Goal: Task Accomplishment & Management: Use online tool/utility

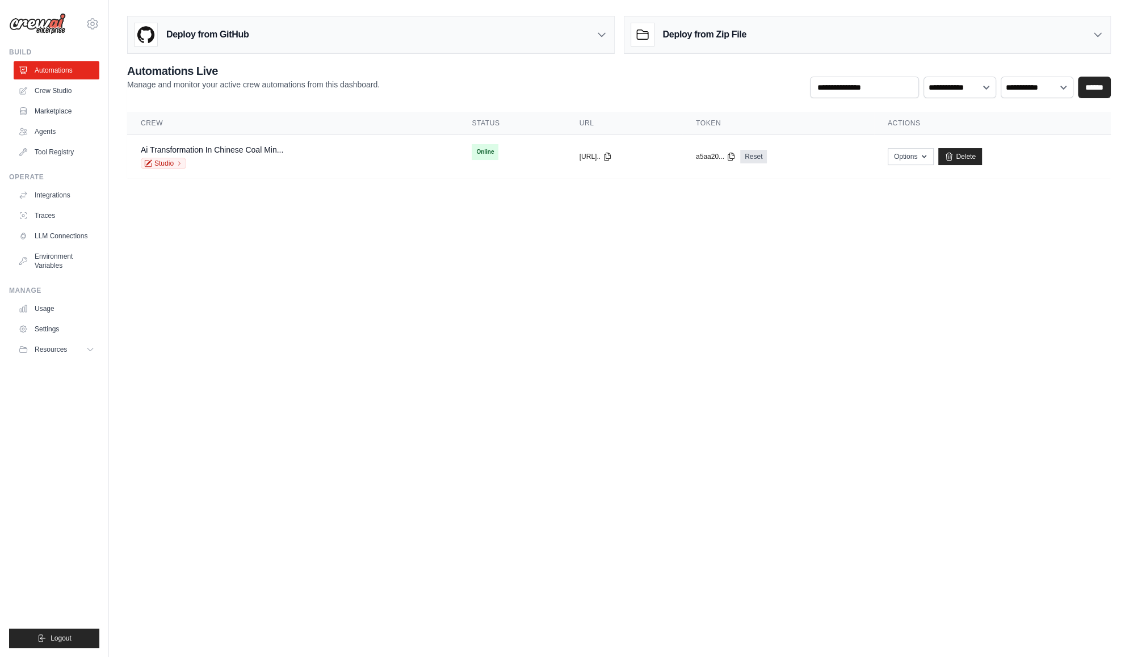
click at [65, 96] on link "Crew Studio" at bounding box center [57, 91] width 86 height 18
click at [50, 90] on link "Crew Studio" at bounding box center [58, 91] width 86 height 18
click at [54, 93] on link "Crew Studio" at bounding box center [58, 91] width 86 height 18
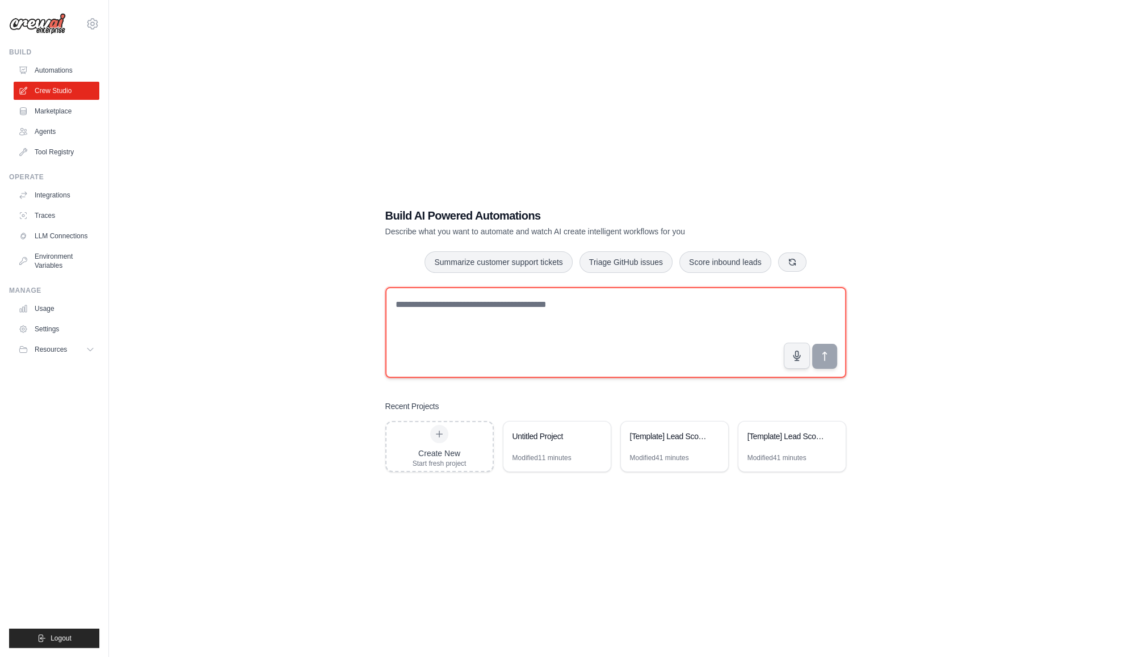
click at [423, 302] on textarea at bounding box center [615, 332] width 461 height 91
paste textarea "**********"
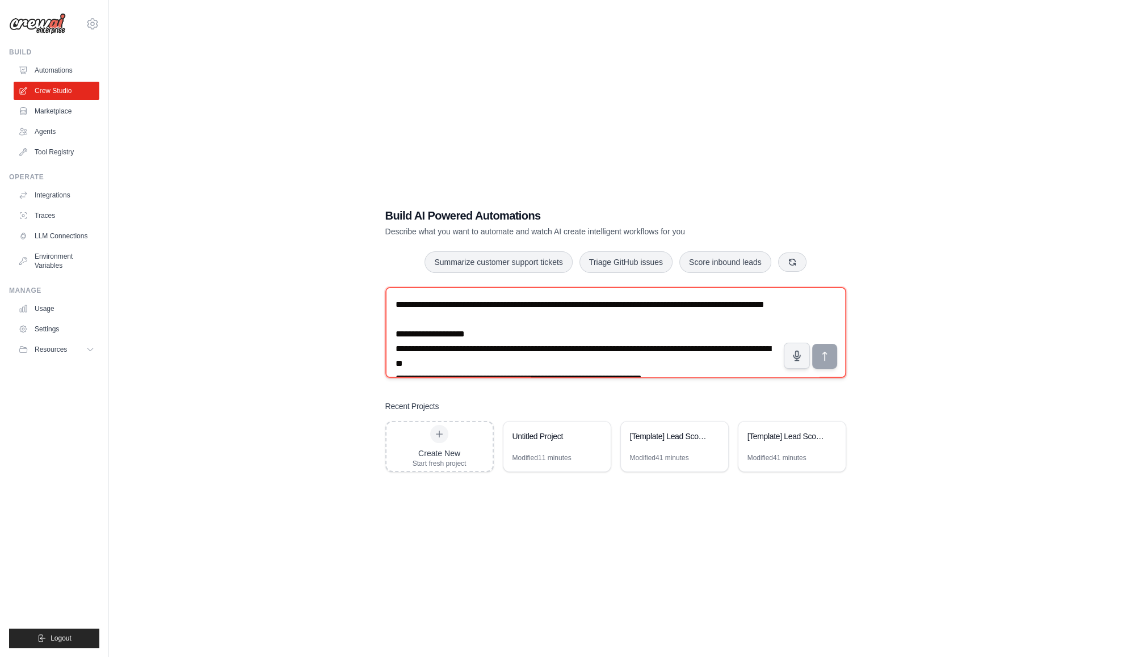
scroll to position [198, 0]
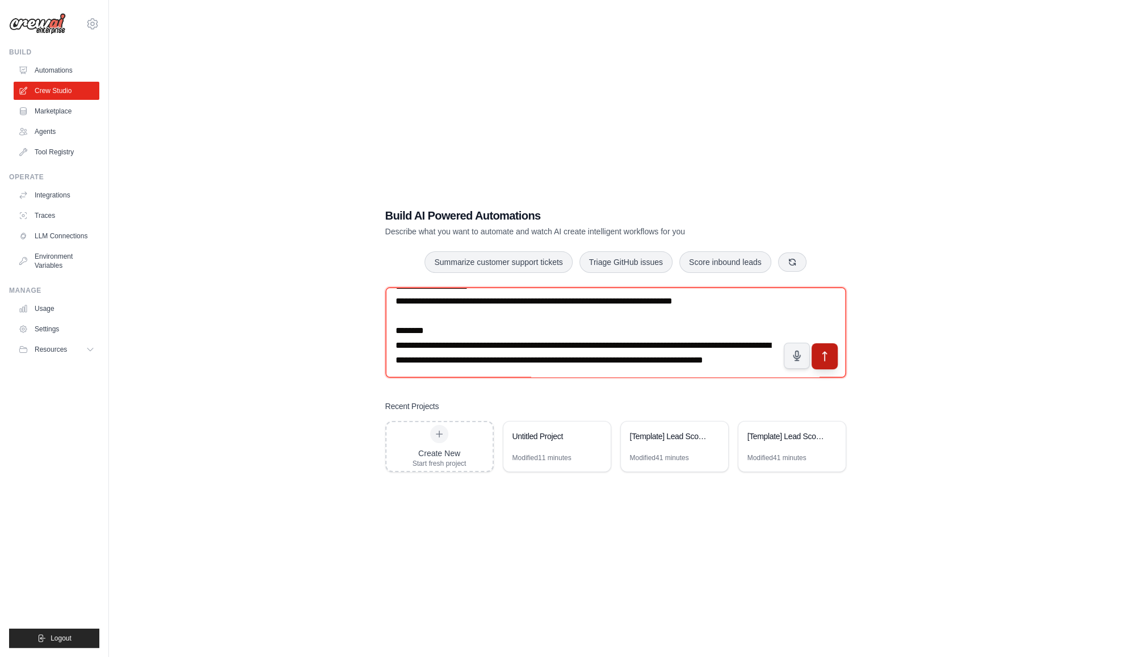
type textarea "**********"
click at [829, 360] on icon "submit" at bounding box center [824, 357] width 12 height 12
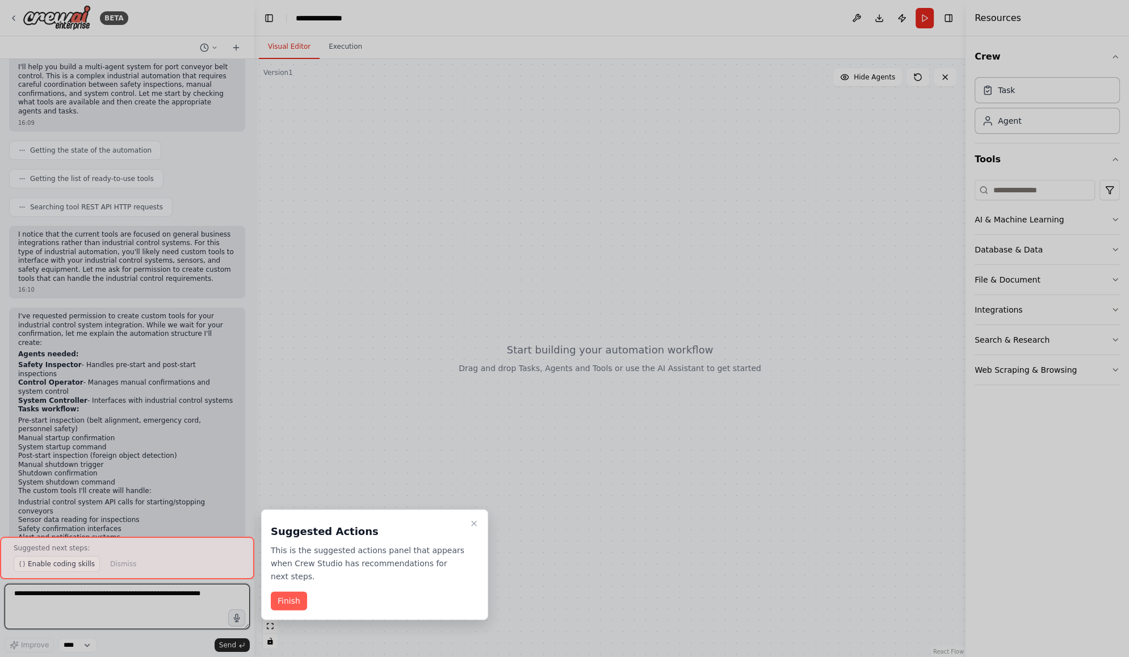
scroll to position [406, 0]
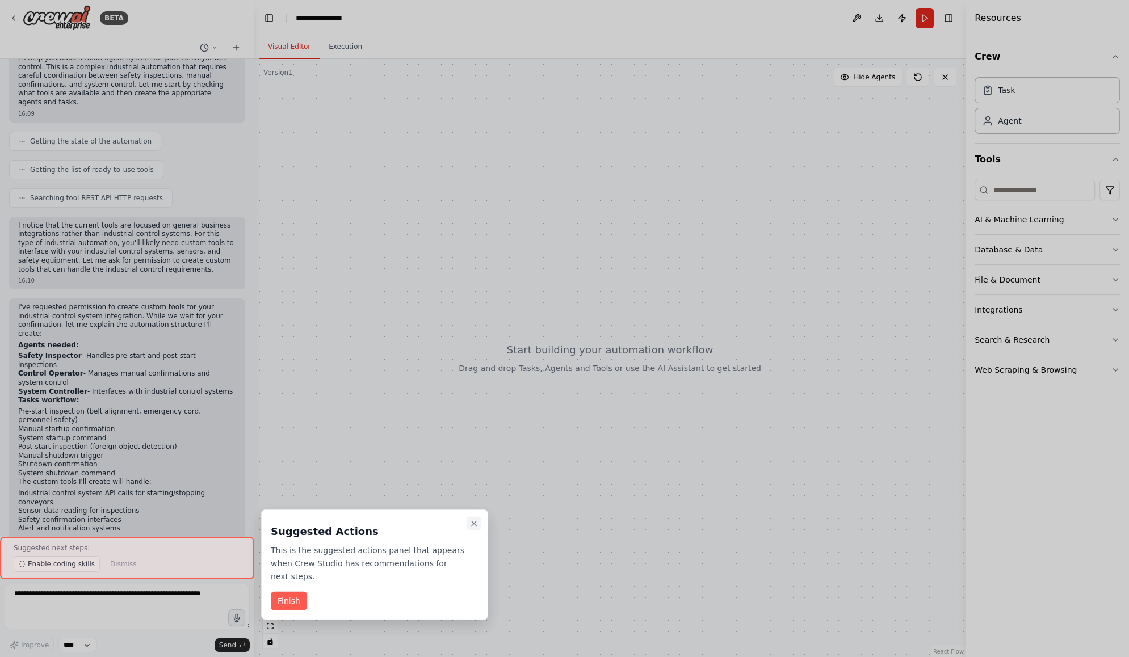
click at [475, 523] on icon "Close walkthrough" at bounding box center [473, 523] width 9 height 9
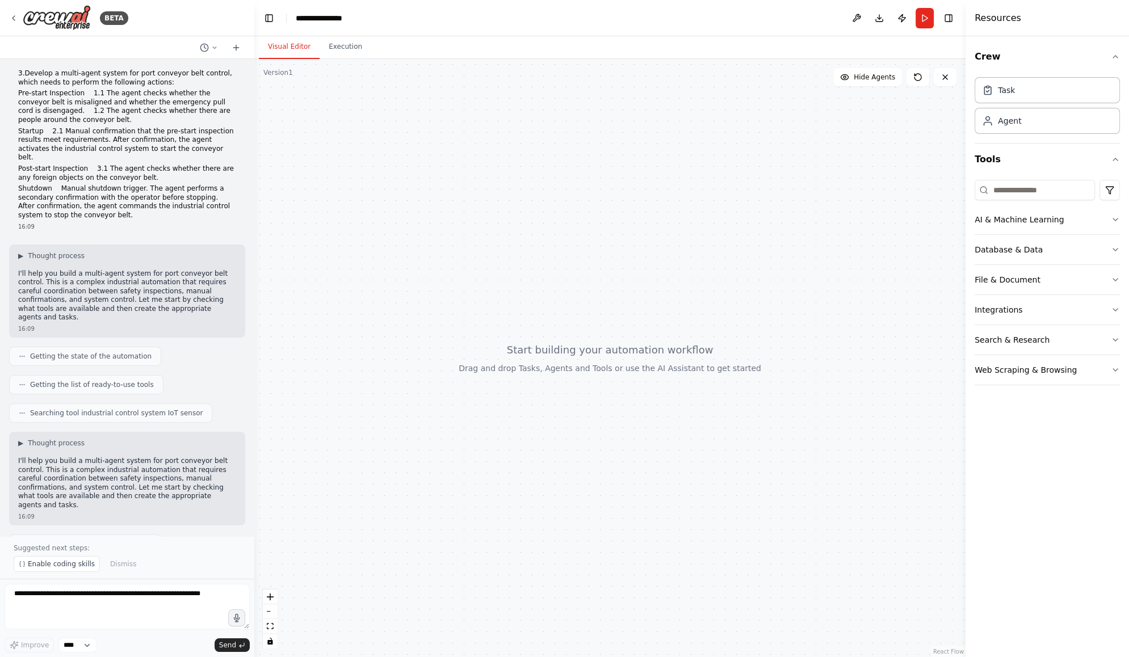
scroll to position [0, 0]
click at [216, 51] on button at bounding box center [208, 48] width 27 height 14
click at [397, 132] on div at bounding box center [609, 358] width 711 height 598
click at [31, 600] on div at bounding box center [127, 328] width 254 height 657
click at [31, 596] on textarea at bounding box center [127, 606] width 245 height 45
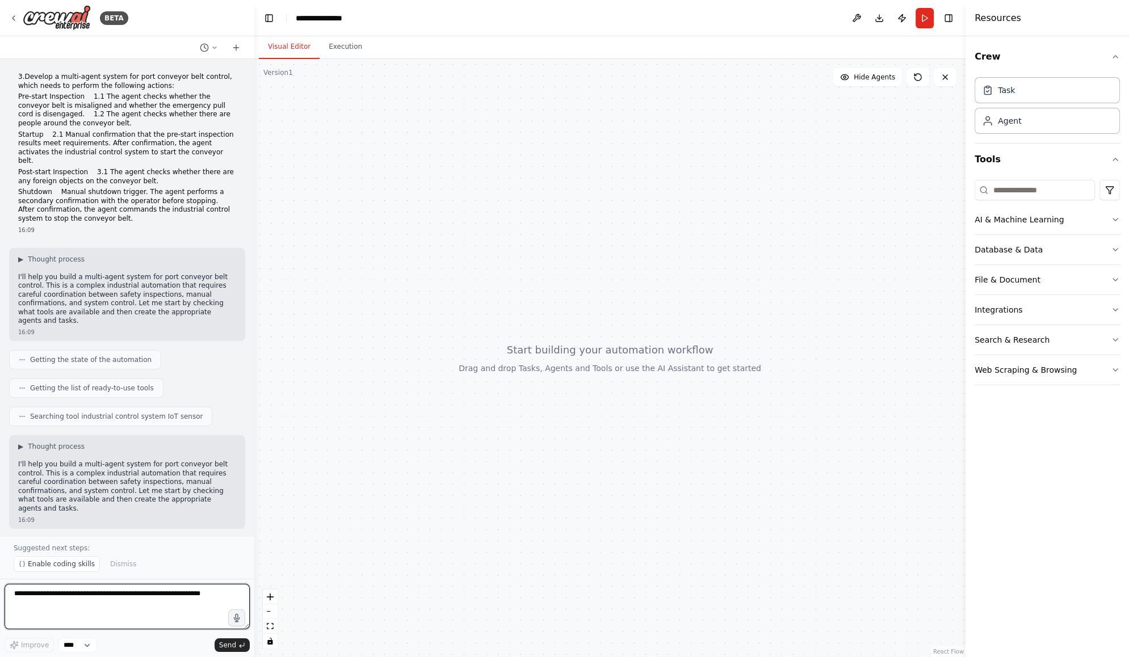
paste textarea "**********"
click at [15, 589] on textarea "**********" at bounding box center [127, 606] width 245 height 45
click at [23, 599] on textarea "**********" at bounding box center [127, 606] width 245 height 45
click at [21, 589] on textarea "**********" at bounding box center [127, 606] width 245 height 45
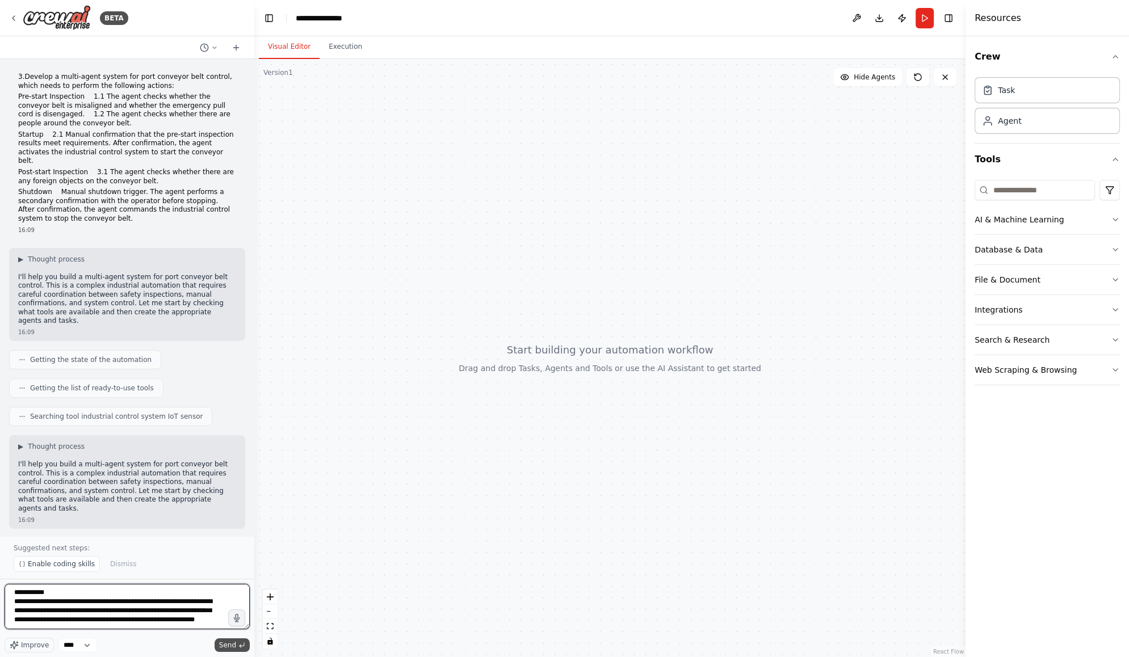
type textarea "**********"
click at [238, 644] on button "Send" at bounding box center [232, 645] width 35 height 14
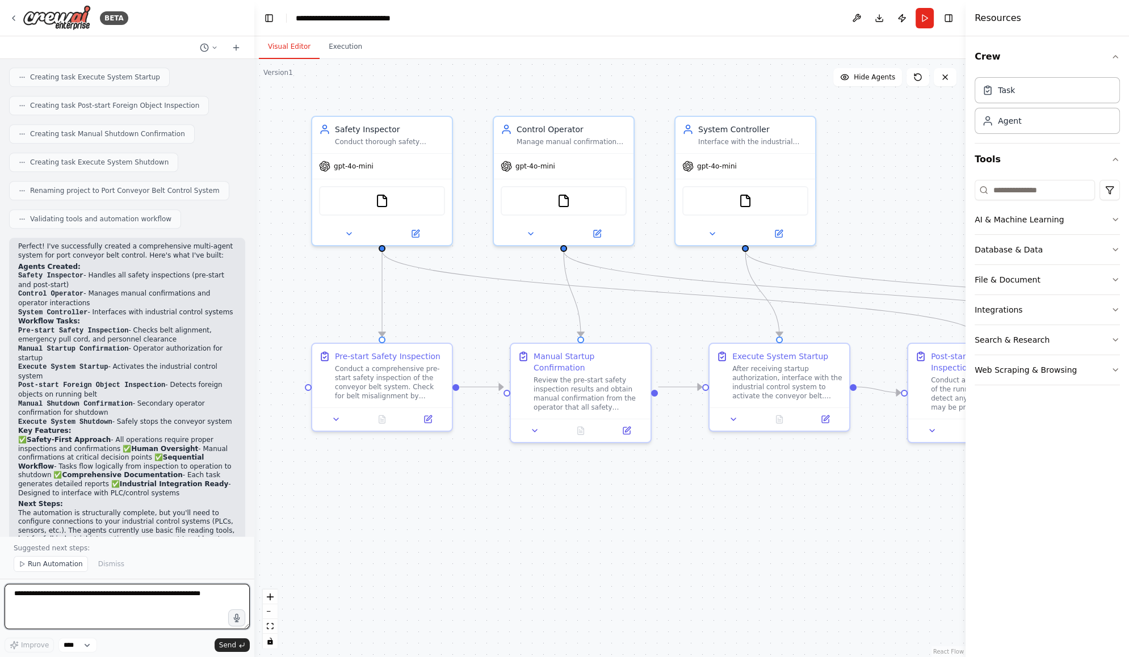
scroll to position [1437, 0]
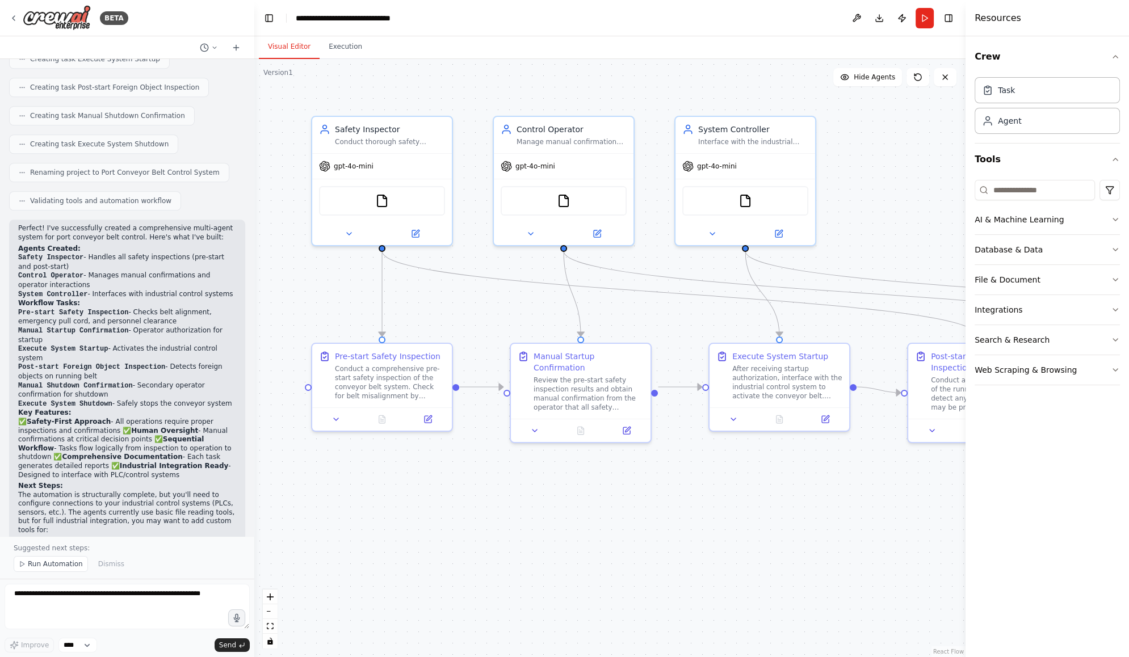
click at [608, 527] on div ".deletable-edge-delete-btn { width: 20px; height: 20px; border: 0px solid #ffff…" at bounding box center [609, 358] width 711 height 598
click at [415, 207] on div "FileReadTool" at bounding box center [382, 199] width 126 height 30
click at [418, 232] on icon at bounding box center [415, 231] width 7 height 7
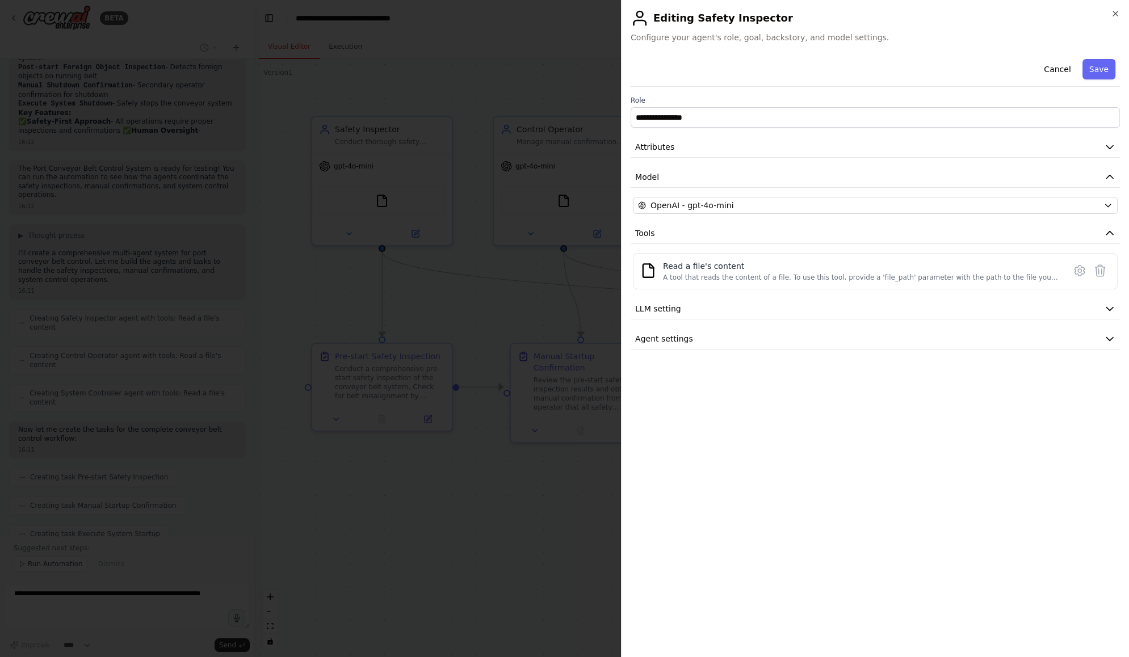
click at [399, 498] on div at bounding box center [564, 328] width 1129 height 657
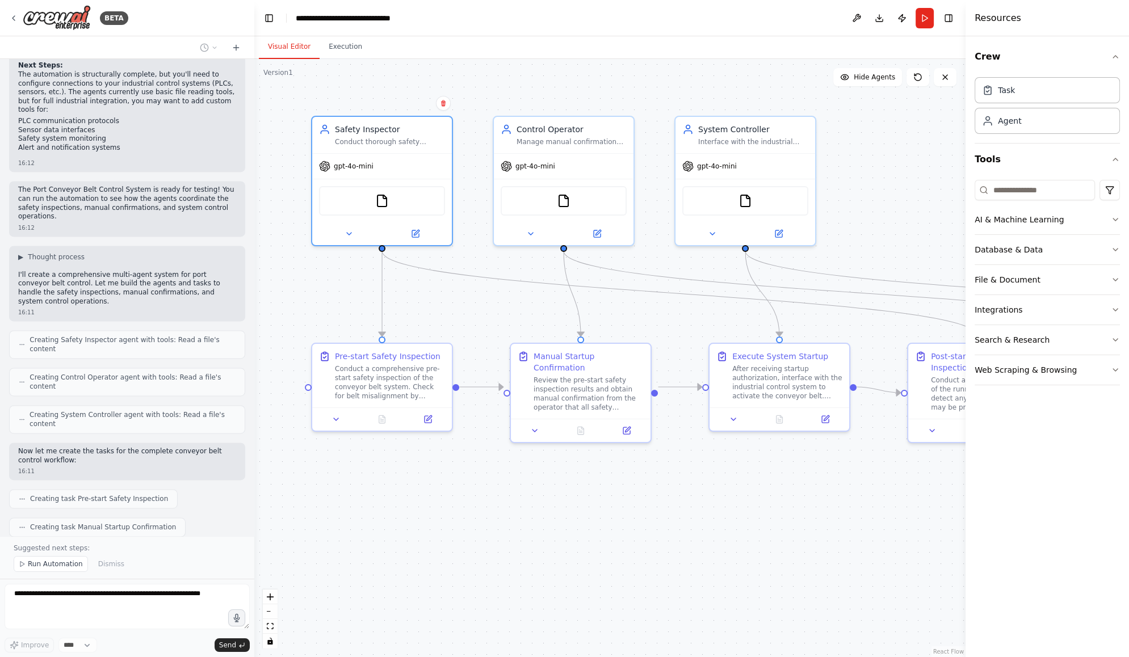
scroll to position [2177, 0]
click at [370, 359] on div "Pre-start Safety Inspection" at bounding box center [388, 353] width 106 height 11
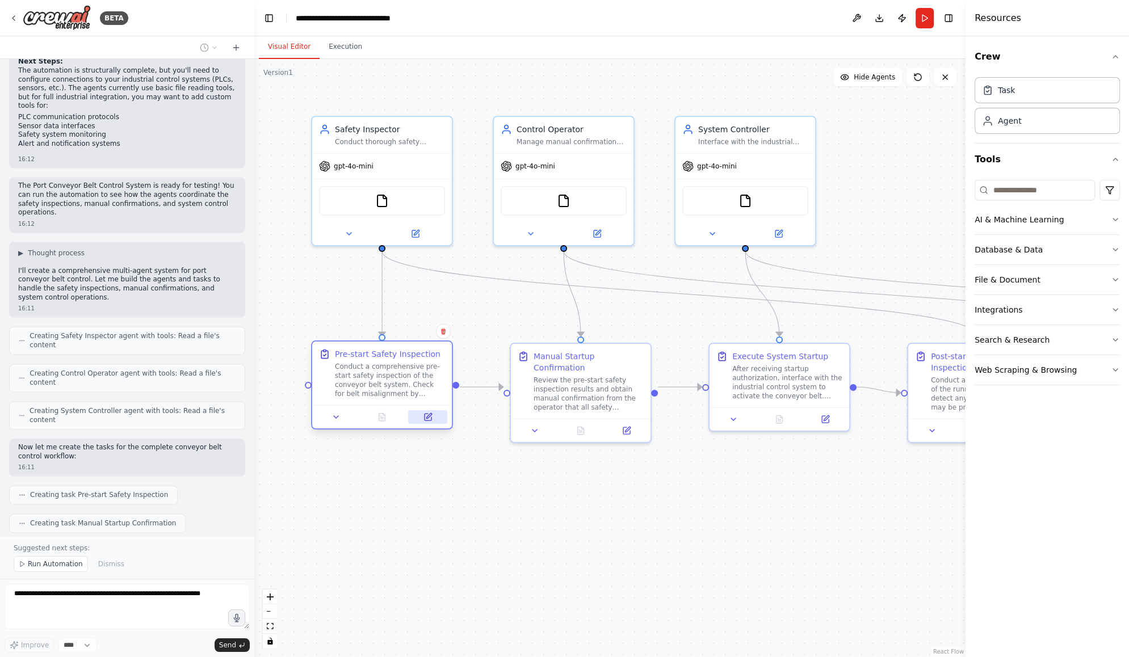
click at [427, 420] on icon at bounding box center [428, 417] width 7 height 7
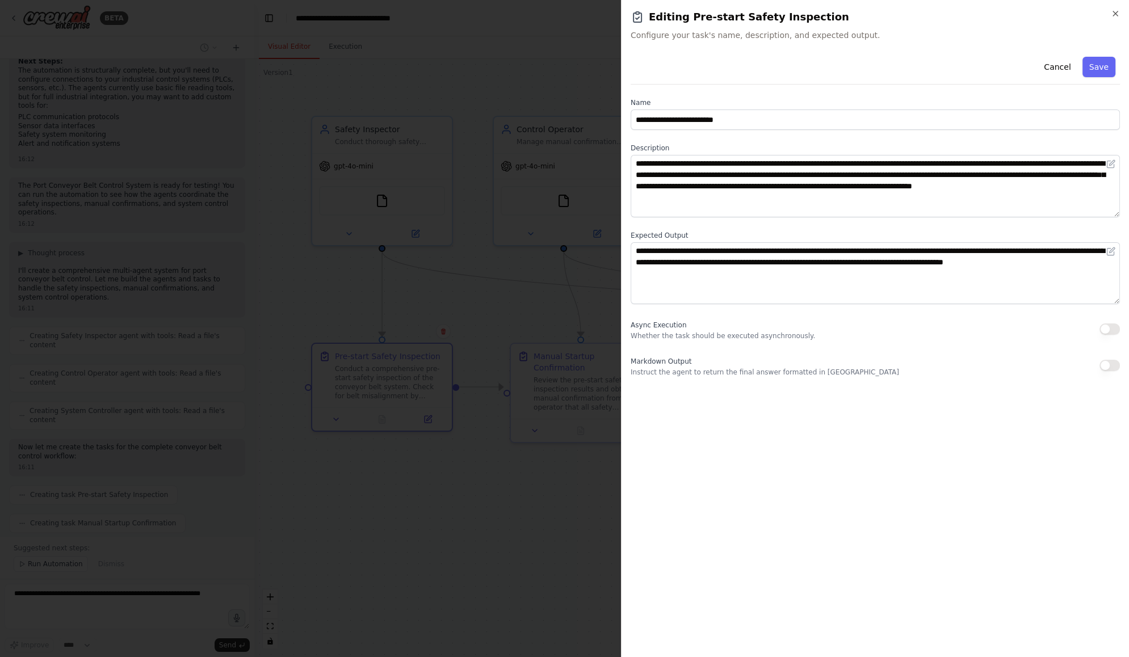
click at [431, 482] on div at bounding box center [564, 328] width 1129 height 657
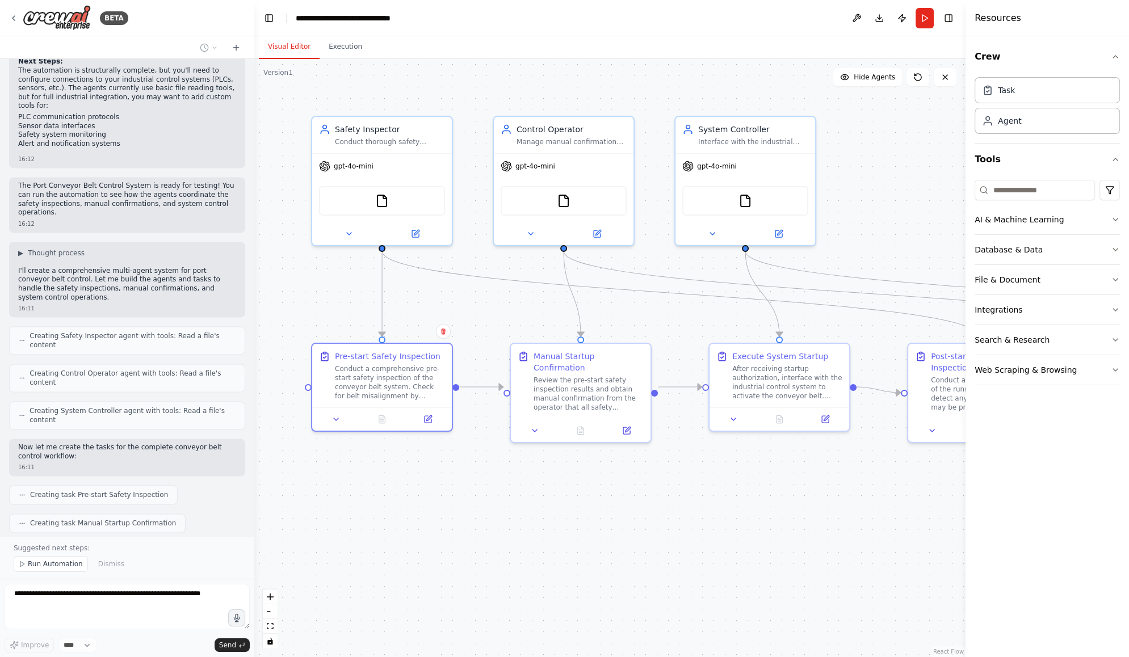
click at [580, 545] on div ".deletable-edge-delete-btn { width: 20px; height: 20px; border: 0px solid #ffff…" at bounding box center [609, 358] width 711 height 598
click at [869, 135] on div ".deletable-edge-delete-btn { width: 20px; height: 20px; border: 0px solid #ffff…" at bounding box center [609, 358] width 711 height 598
click at [875, 188] on div ".deletable-edge-delete-btn { width: 20px; height: 20px; border: 0px solid #ffff…" at bounding box center [609, 358] width 711 height 598
click at [800, 573] on div ".deletable-edge-delete-btn { width: 20px; height: 20px; border: 0px solid #ffff…" at bounding box center [609, 358] width 711 height 598
drag, startPoint x: 831, startPoint y: 353, endPoint x: 822, endPoint y: 349, distance: 10.4
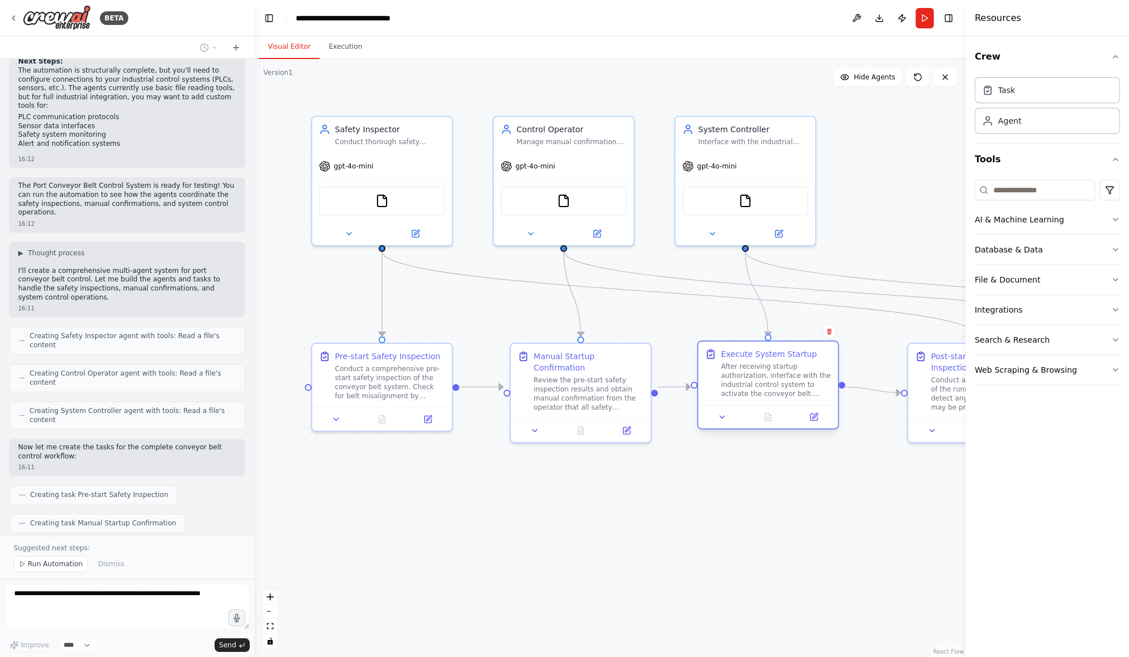
click at [822, 349] on div "Execute System Startup" at bounding box center [776, 353] width 110 height 11
click at [657, 522] on div ".deletable-edge-delete-btn { width: 20px; height: 20px; border: 0px solid #ffff…" at bounding box center [609, 358] width 711 height 598
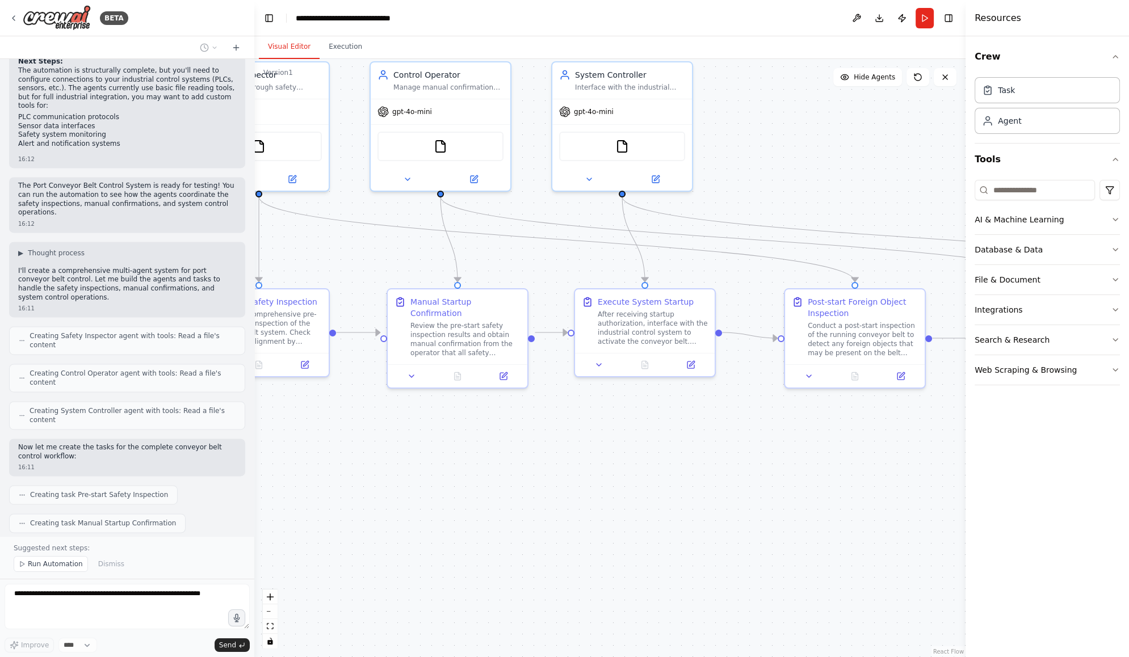
drag, startPoint x: 768, startPoint y: 518, endPoint x: 633, endPoint y: 461, distance: 146.5
click at [633, 461] on div ".deletable-edge-delete-btn { width: 20px; height: 20px; border: 0px solid #ffff…" at bounding box center [609, 358] width 711 height 598
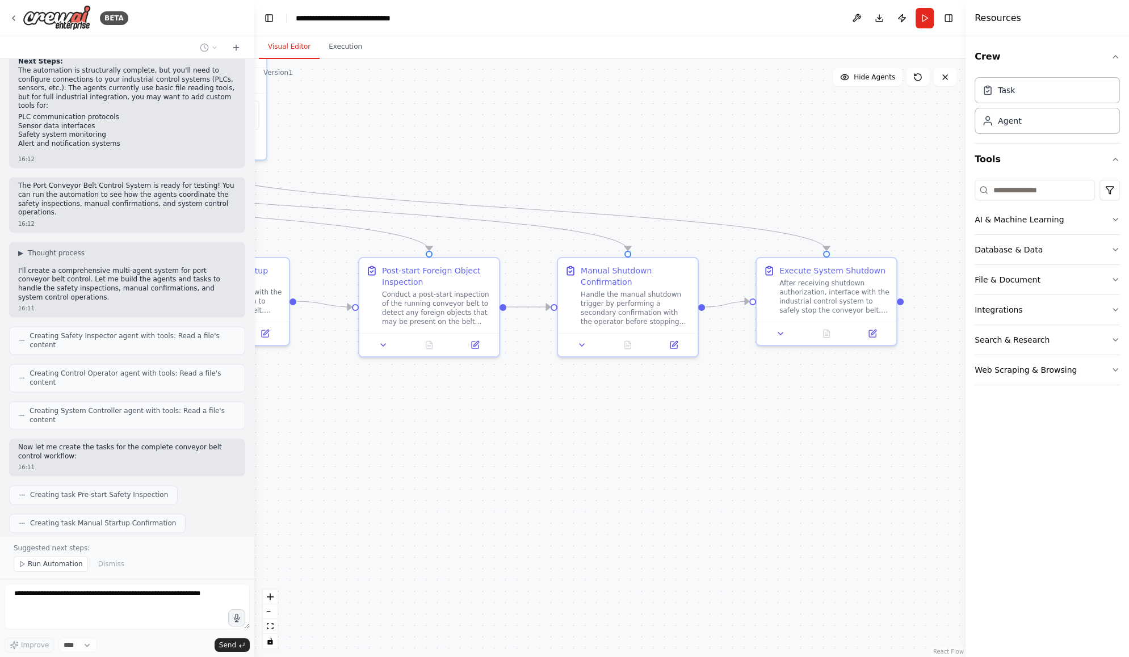
drag, startPoint x: 858, startPoint y: 495, endPoint x: 444, endPoint y: 466, distance: 414.8
click at [444, 466] on div ".deletable-edge-delete-btn { width: 20px; height: 20px; border: 0px solid #ffff…" at bounding box center [609, 358] width 711 height 598
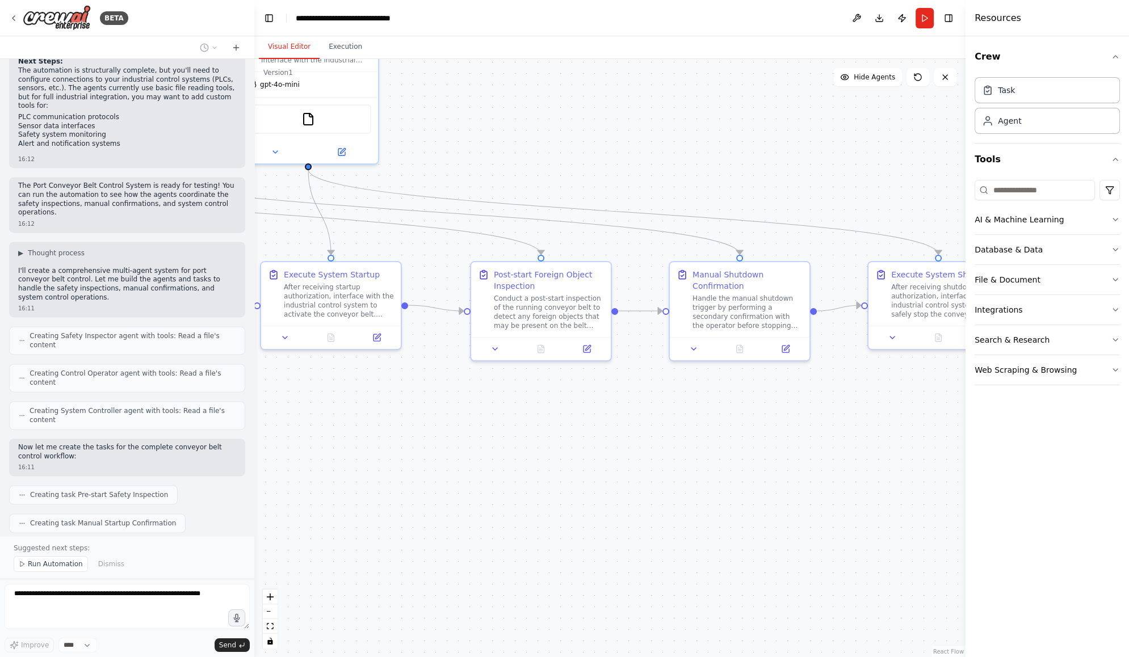
drag, startPoint x: 768, startPoint y: 469, endPoint x: 880, endPoint y: 473, distance: 111.9
click at [880, 473] on div ".deletable-edge-delete-btn { width: 20px; height: 20px; border: 0px solid #ffff…" at bounding box center [609, 358] width 711 height 598
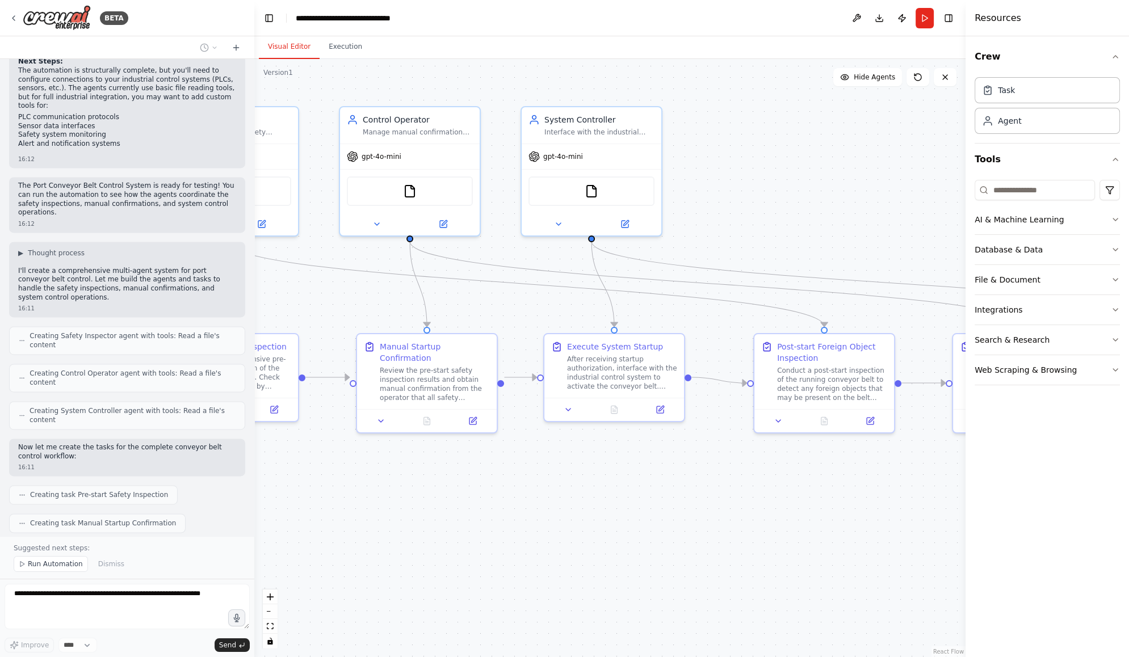
drag, startPoint x: 638, startPoint y: 448, endPoint x: 958, endPoint y: 531, distance: 330.8
click at [958, 531] on div ".deletable-edge-delete-btn { width: 20px; height: 20px; border: 0px solid #ffff…" at bounding box center [609, 358] width 711 height 598
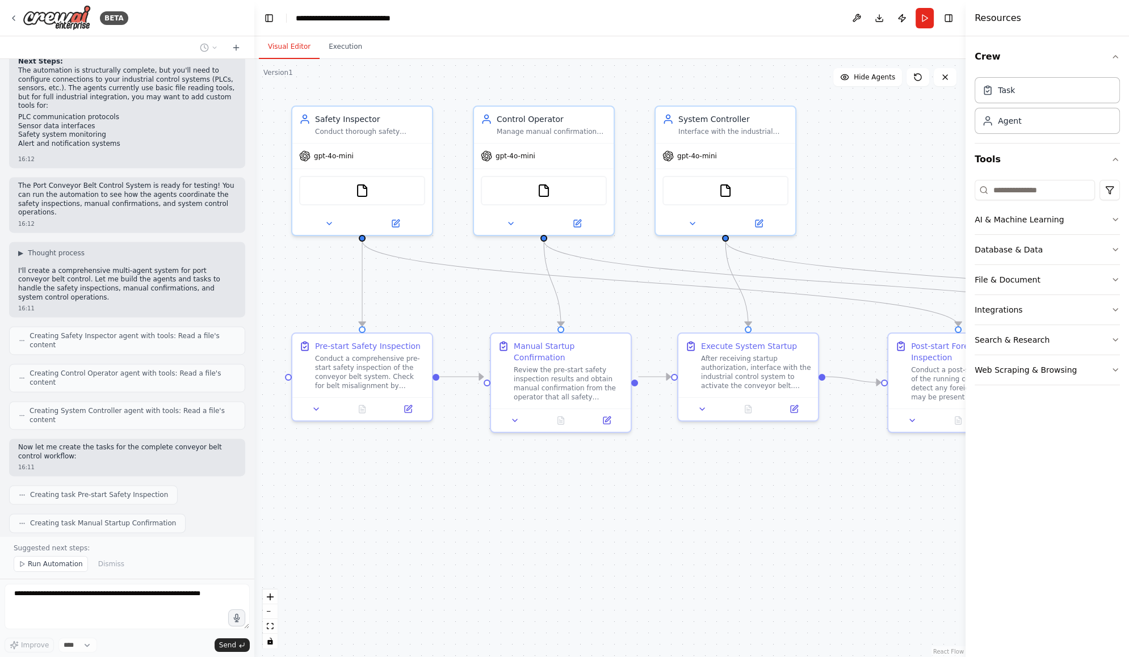
drag, startPoint x: 477, startPoint y: 488, endPoint x: 574, endPoint y: 476, distance: 97.8
click at [574, 476] on div ".deletable-edge-delete-btn { width: 20px; height: 20px; border: 0px solid #ffff…" at bounding box center [609, 358] width 711 height 598
click at [270, 613] on button "zoom out" at bounding box center [270, 611] width 15 height 15
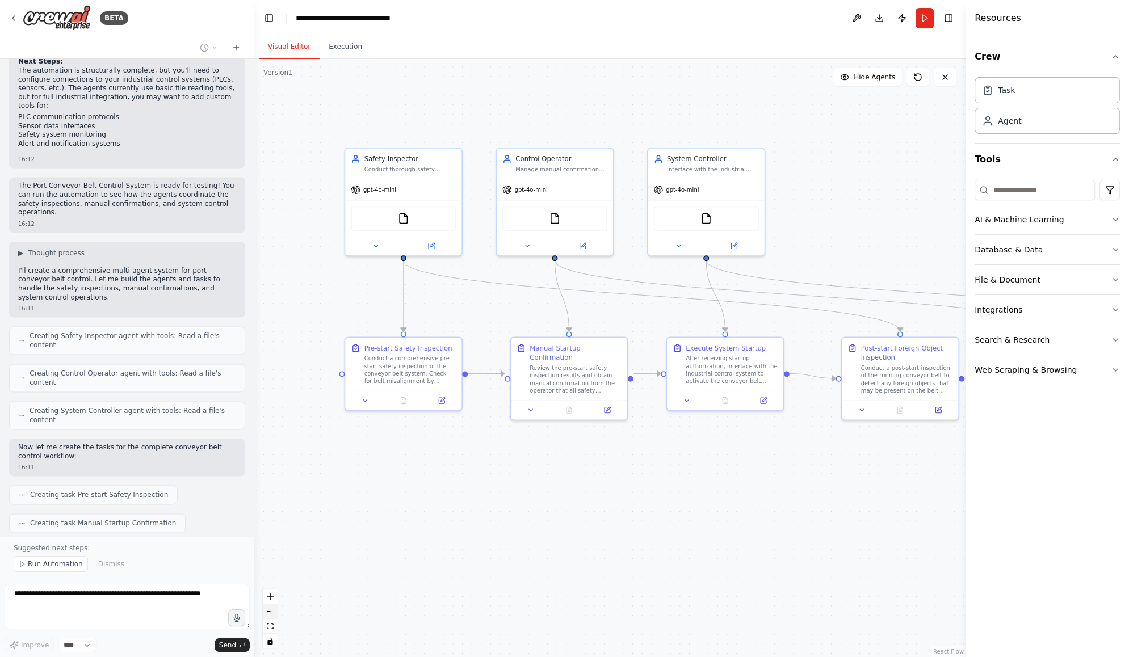
click at [270, 613] on button "zoom out" at bounding box center [270, 611] width 15 height 15
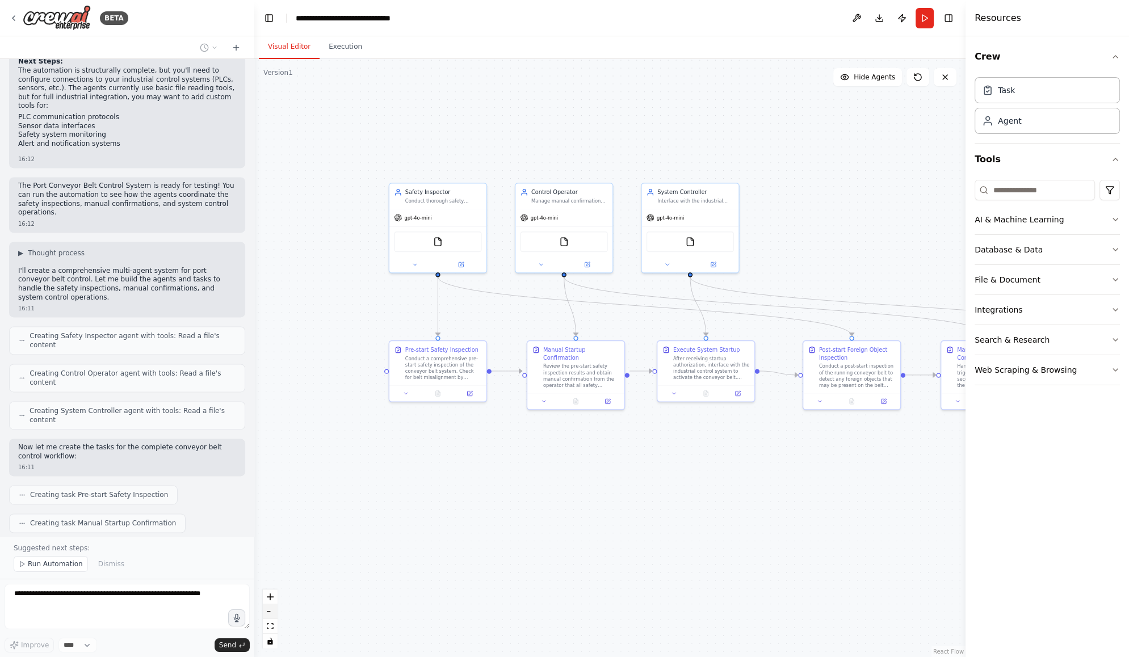
click at [270, 613] on button "zoom out" at bounding box center [270, 611] width 15 height 15
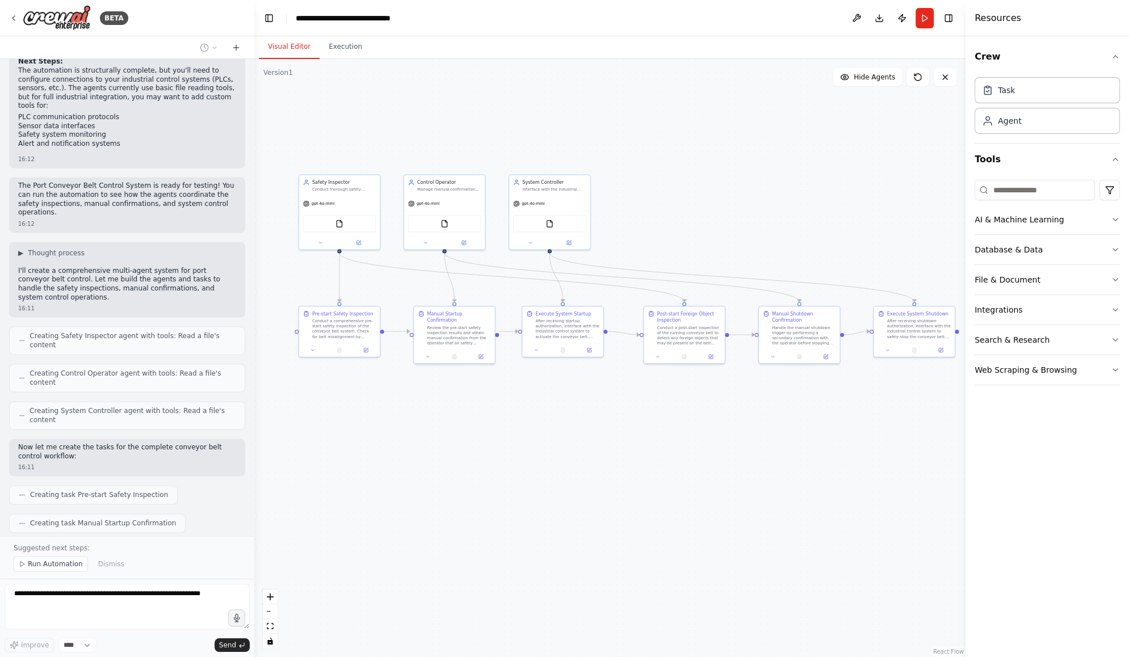
drag, startPoint x: 711, startPoint y: 521, endPoint x: 583, endPoint y: 484, distance: 132.5
click at [583, 484] on div ".deletable-edge-delete-btn { width: 20px; height: 20px; border: 0px solid #ffff…" at bounding box center [609, 358] width 711 height 598
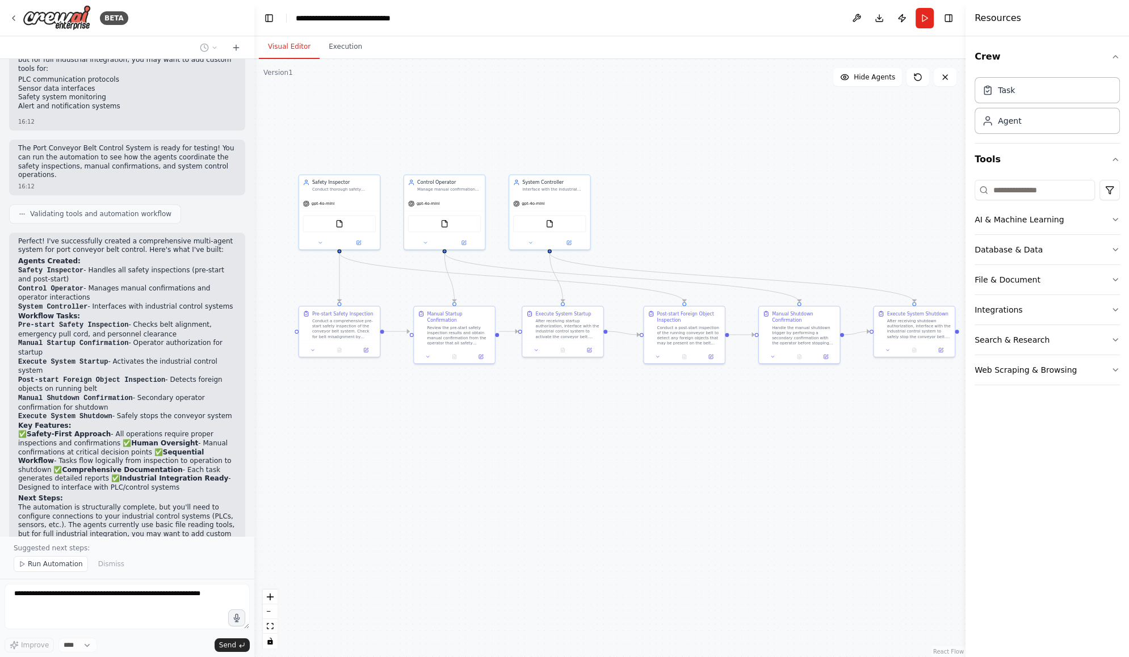
scroll to position [1741, 0]
click at [336, 188] on div "Conduct thorough safety inspections of the conveyor belt system before and afte…" at bounding box center [344, 188] width 64 height 5
click at [362, 244] on button at bounding box center [358, 242] width 37 height 8
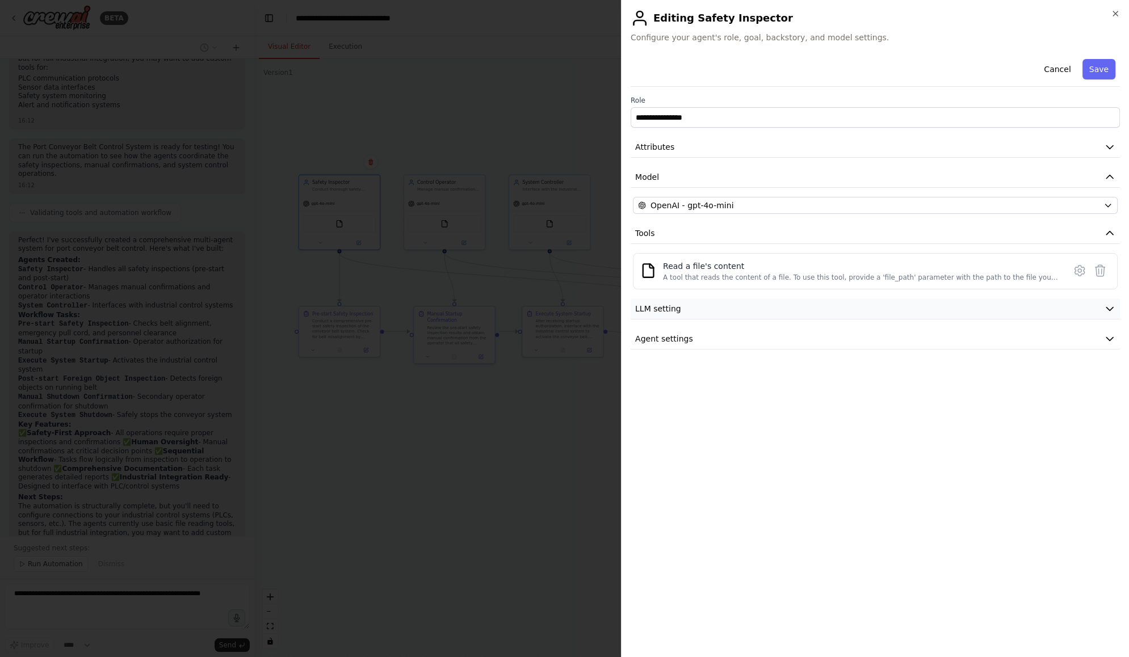
click at [1108, 312] on icon "button" at bounding box center [1109, 308] width 11 height 11
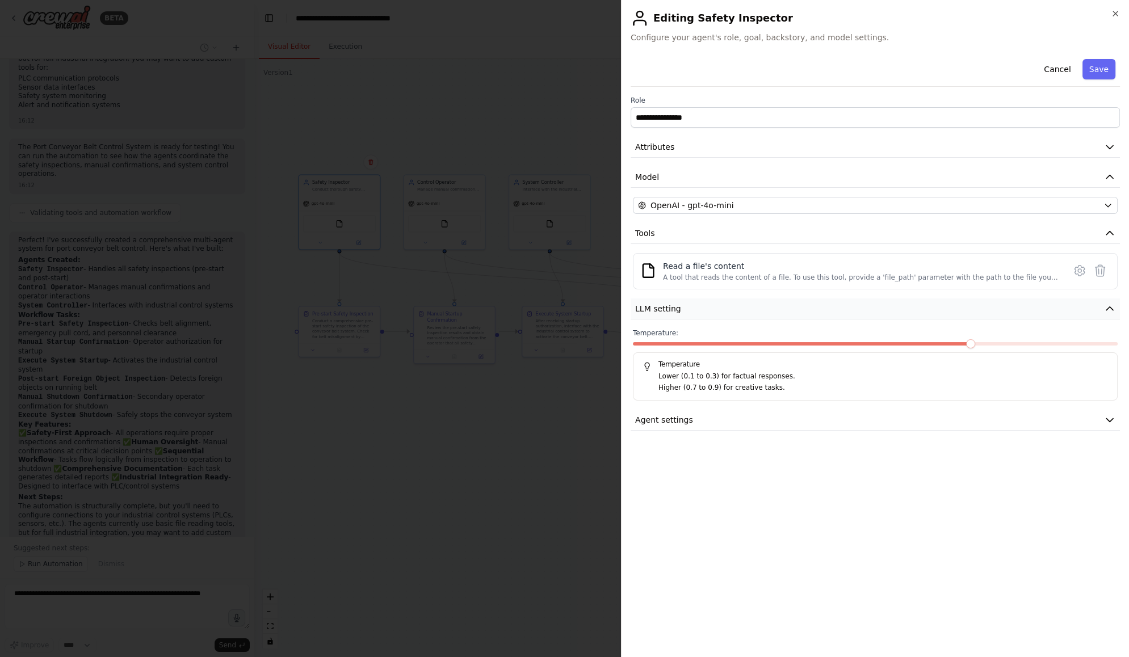
click at [1108, 312] on icon "button" at bounding box center [1109, 308] width 11 height 11
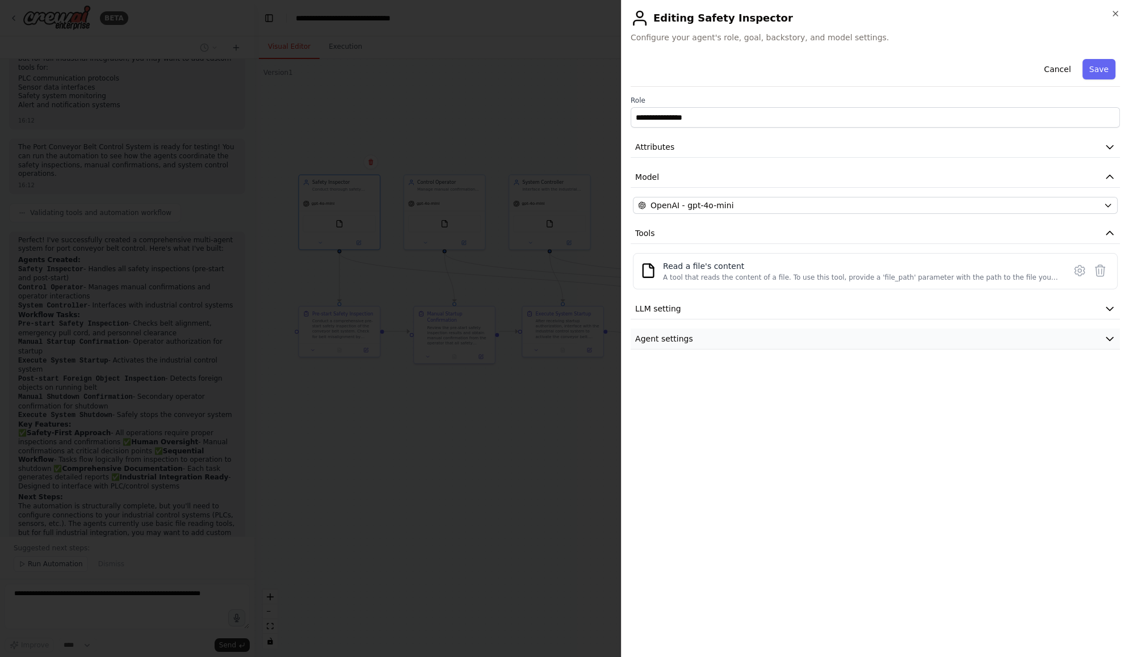
click at [1111, 339] on icon "button" at bounding box center [1109, 338] width 11 height 11
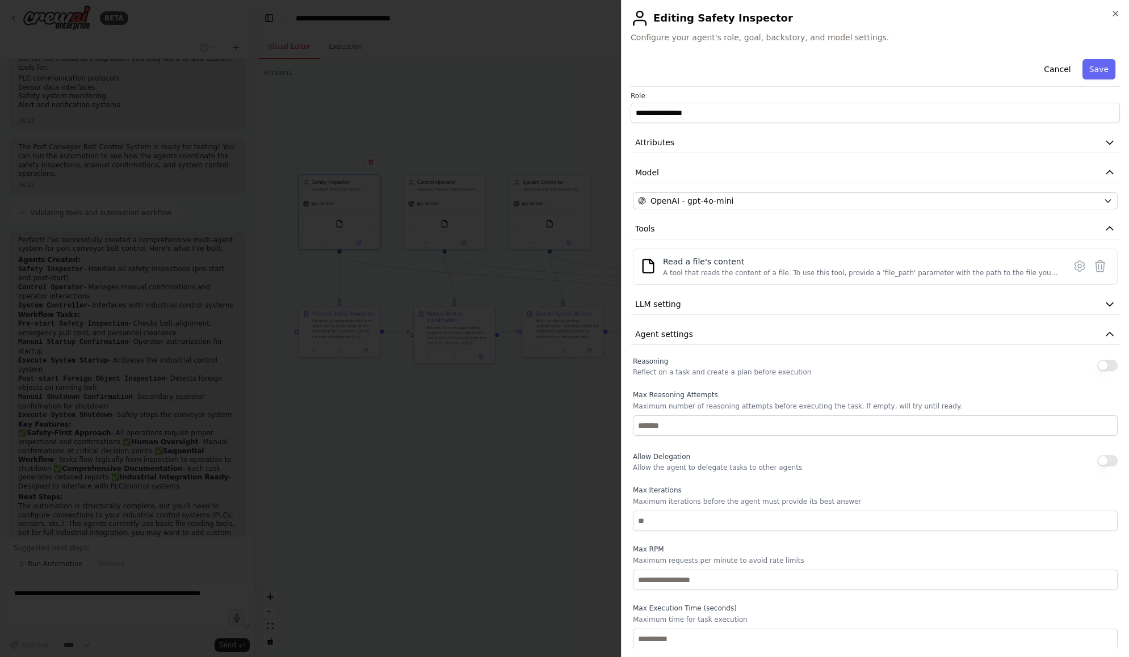
scroll to position [0, 0]
click at [1106, 335] on icon "button" at bounding box center [1109, 338] width 11 height 11
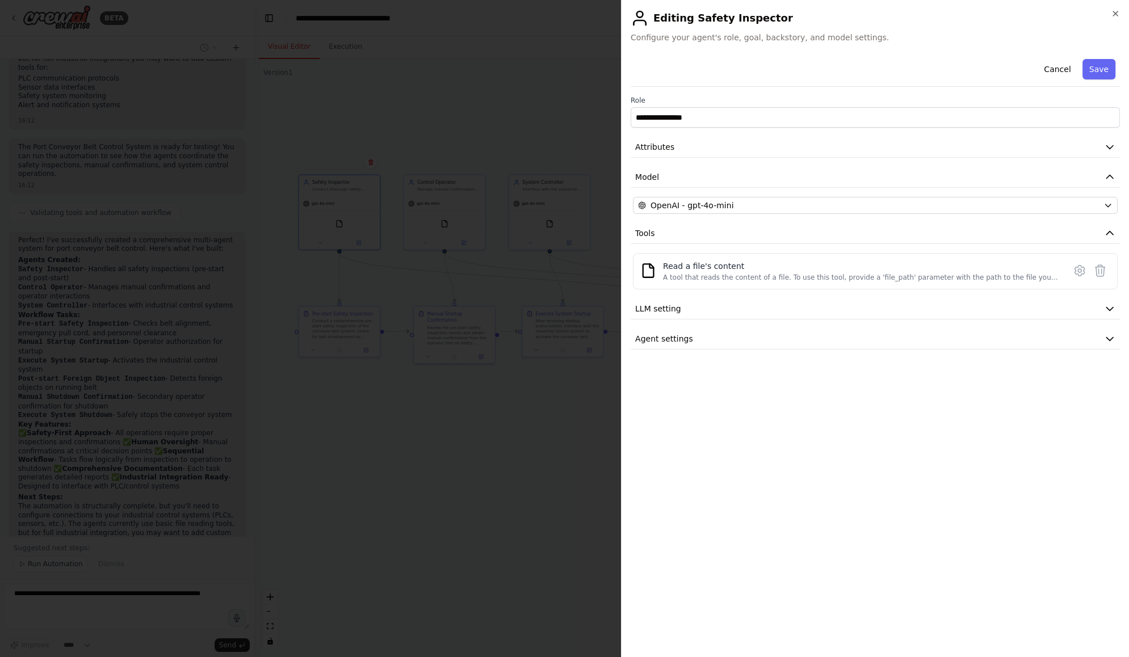
click at [475, 439] on div at bounding box center [564, 328] width 1129 height 657
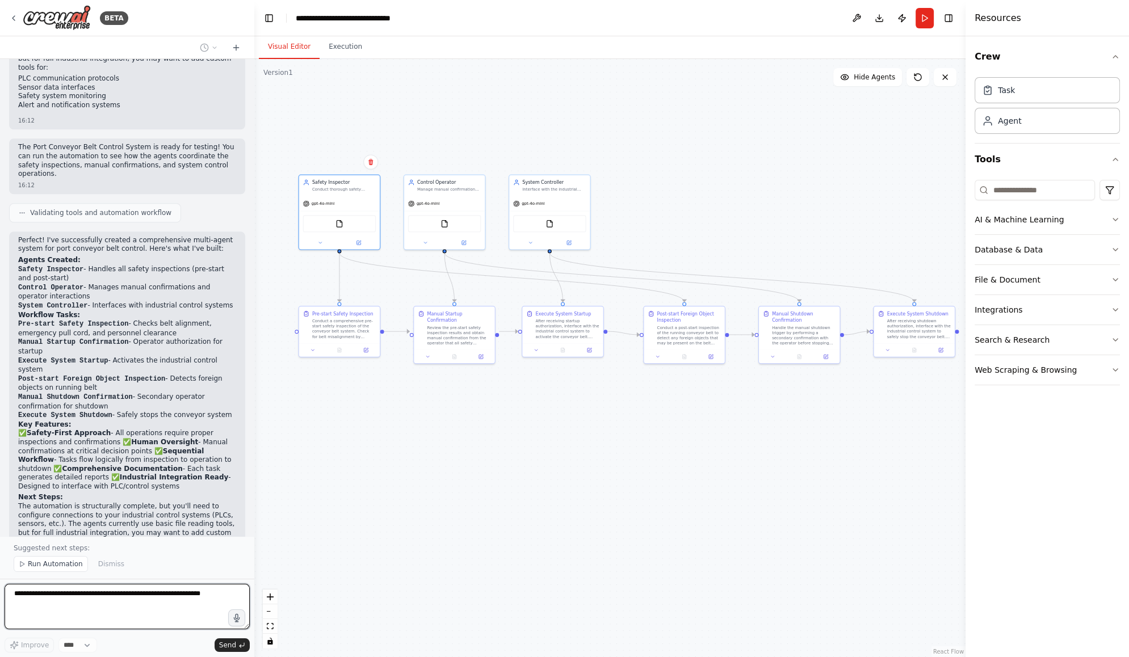
scroll to position [1734, 0]
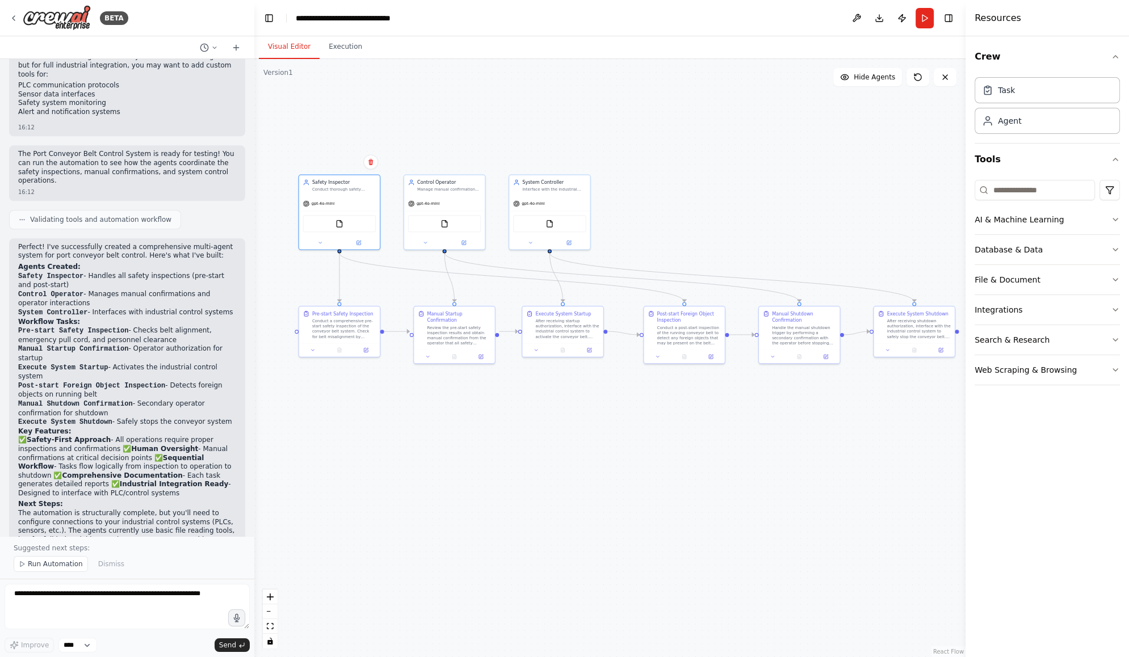
click at [730, 157] on div ".deletable-edge-delete-btn { width: 20px; height: 20px; border: 0px solid #ffff…" at bounding box center [609, 358] width 711 height 598
click at [338, 332] on div "Conduct a comprehensive pre-start safety inspection of the conveyor belt system…" at bounding box center [344, 327] width 64 height 21
click at [368, 349] on icon at bounding box center [365, 348] width 5 height 5
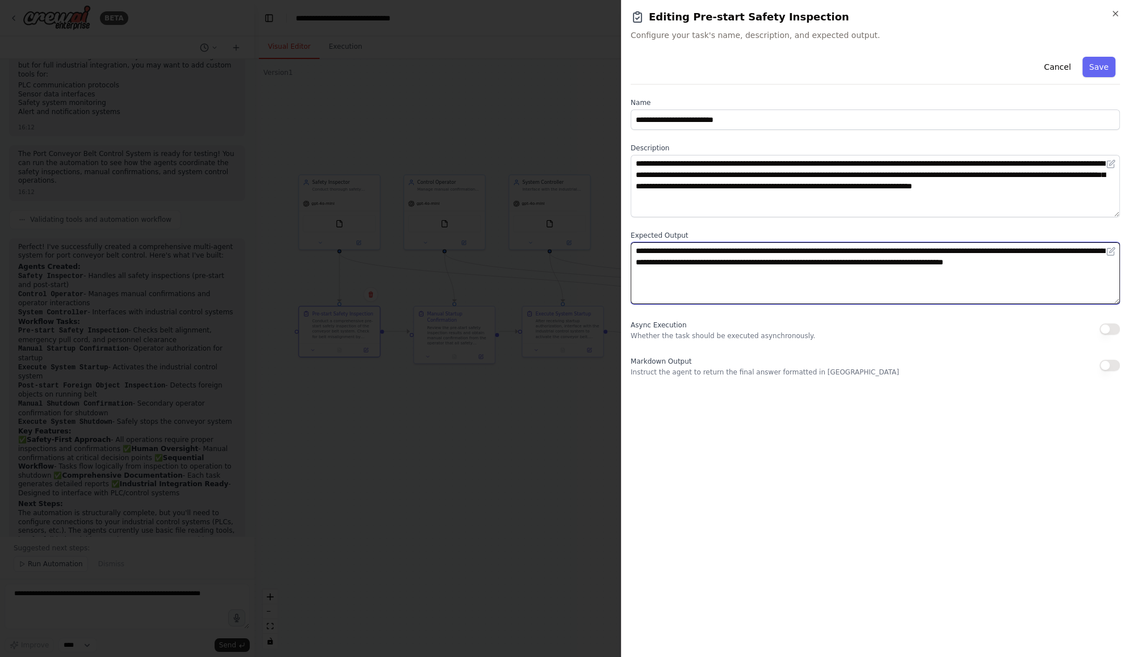
click at [899, 250] on textarea "**********" at bounding box center [875, 273] width 489 height 62
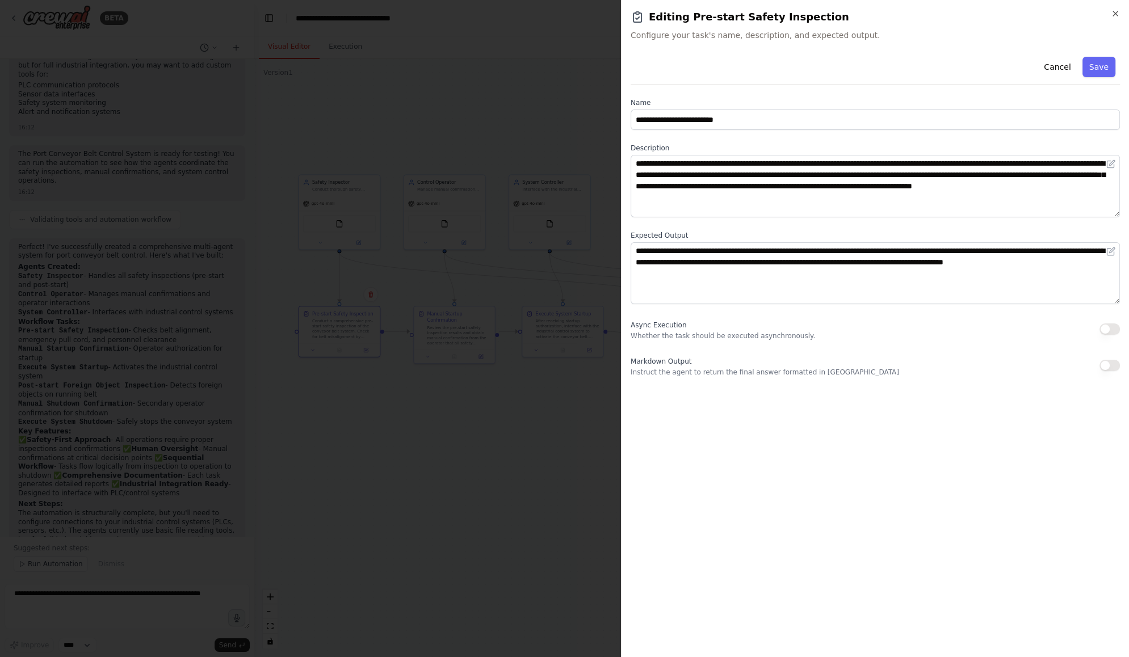
click at [931, 338] on div "Async Execution Whether the task should be executed asynchronously." at bounding box center [875, 329] width 489 height 23
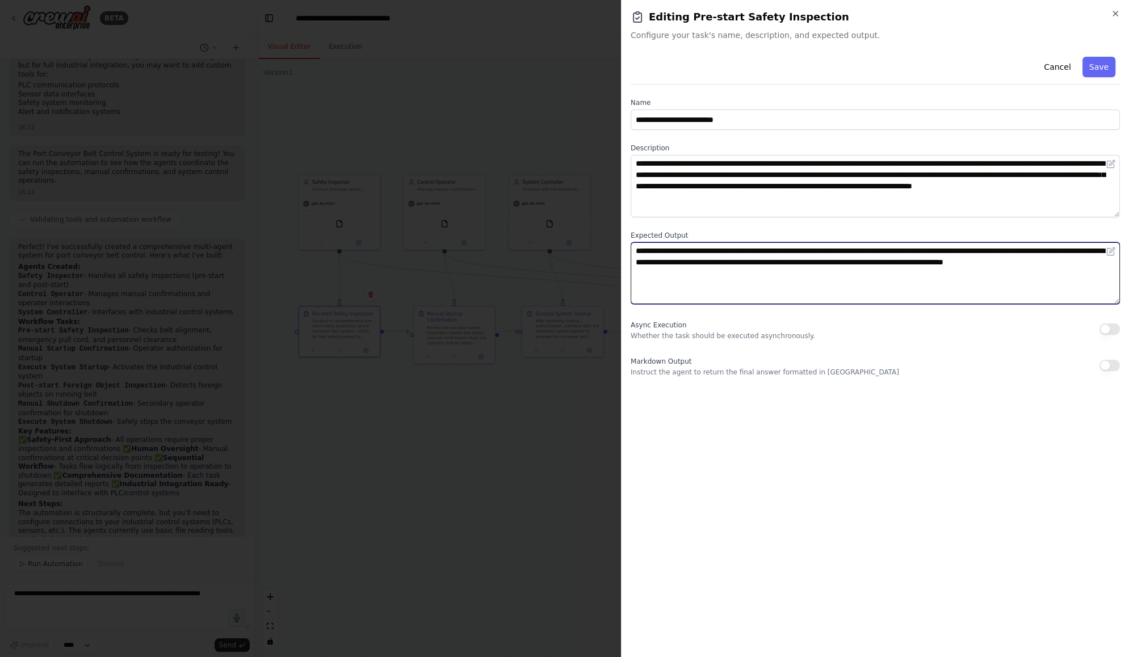
click at [932, 250] on textarea "**********" at bounding box center [875, 273] width 489 height 62
click at [1005, 250] on textarea "**********" at bounding box center [875, 273] width 489 height 62
click at [747, 263] on textarea "**********" at bounding box center [875, 273] width 489 height 62
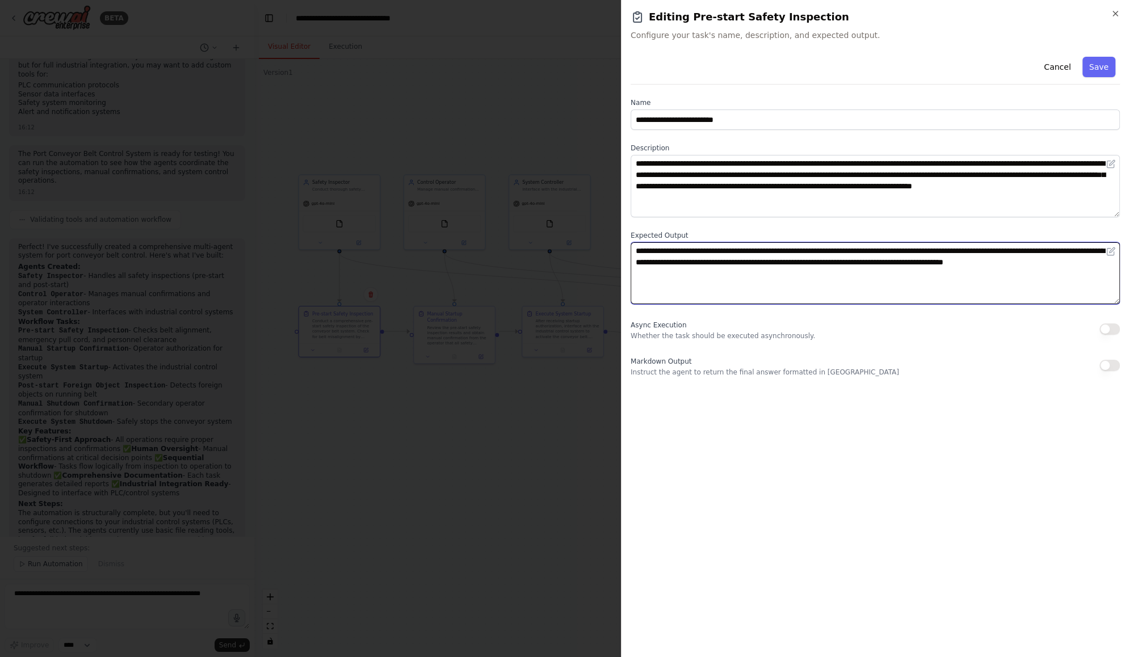
click at [747, 263] on textarea "**********" at bounding box center [875, 273] width 489 height 62
click at [978, 262] on textarea "**********" at bounding box center [875, 273] width 489 height 62
click at [681, 294] on textarea "**********" at bounding box center [875, 273] width 489 height 62
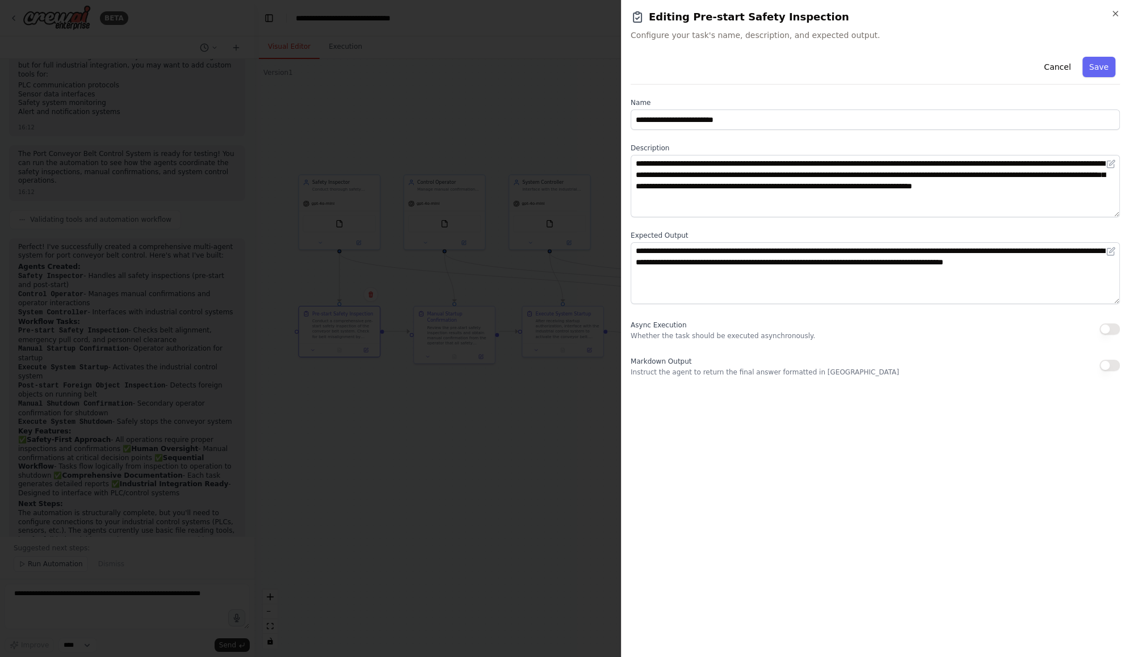
click at [369, 427] on div at bounding box center [564, 328] width 1129 height 657
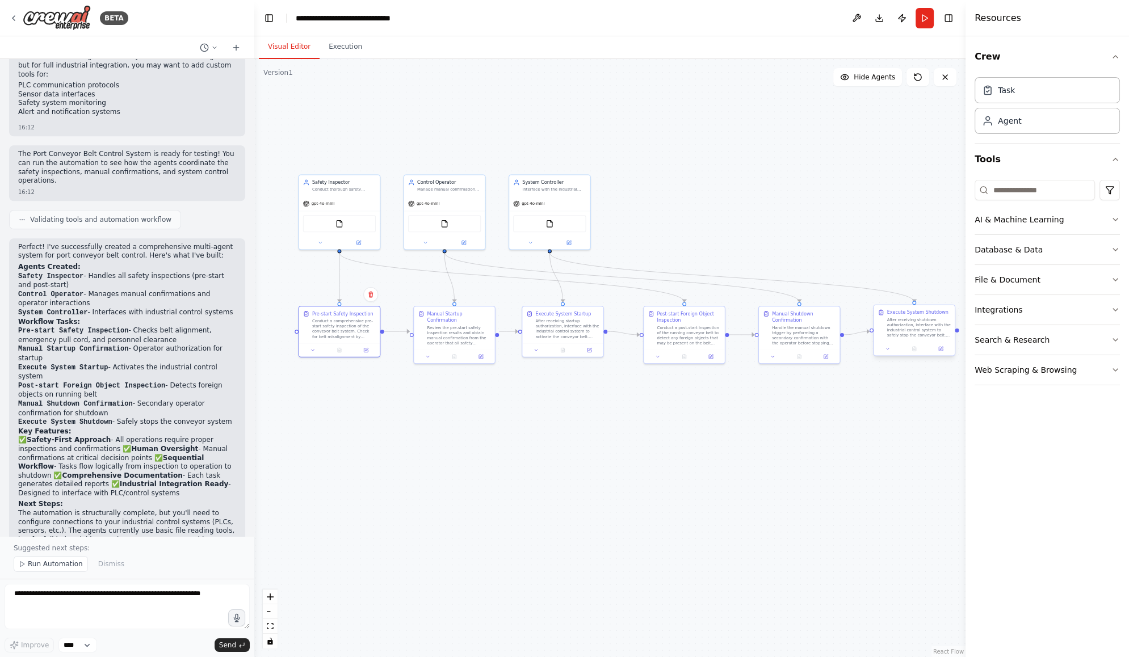
click at [906, 326] on div "After receiving shutdown authorization, interface with the industrial control s…" at bounding box center [919, 327] width 64 height 21
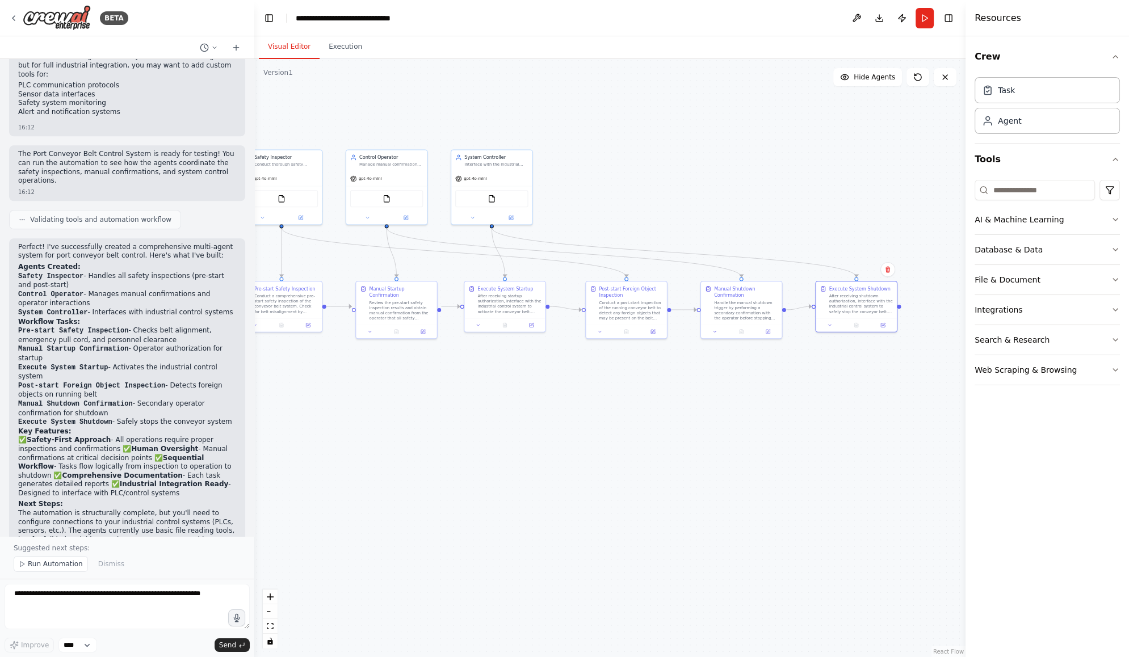
drag, startPoint x: 743, startPoint y: 436, endPoint x: 686, endPoint y: 411, distance: 63.0
click at [686, 411] on div ".deletable-edge-delete-btn { width: 20px; height: 20px; border: 0px solid #ffff…" at bounding box center [609, 358] width 711 height 598
click at [885, 326] on button at bounding box center [882, 324] width 23 height 8
click at [25, 600] on textarea at bounding box center [127, 606] width 245 height 45
type textarea "**********"
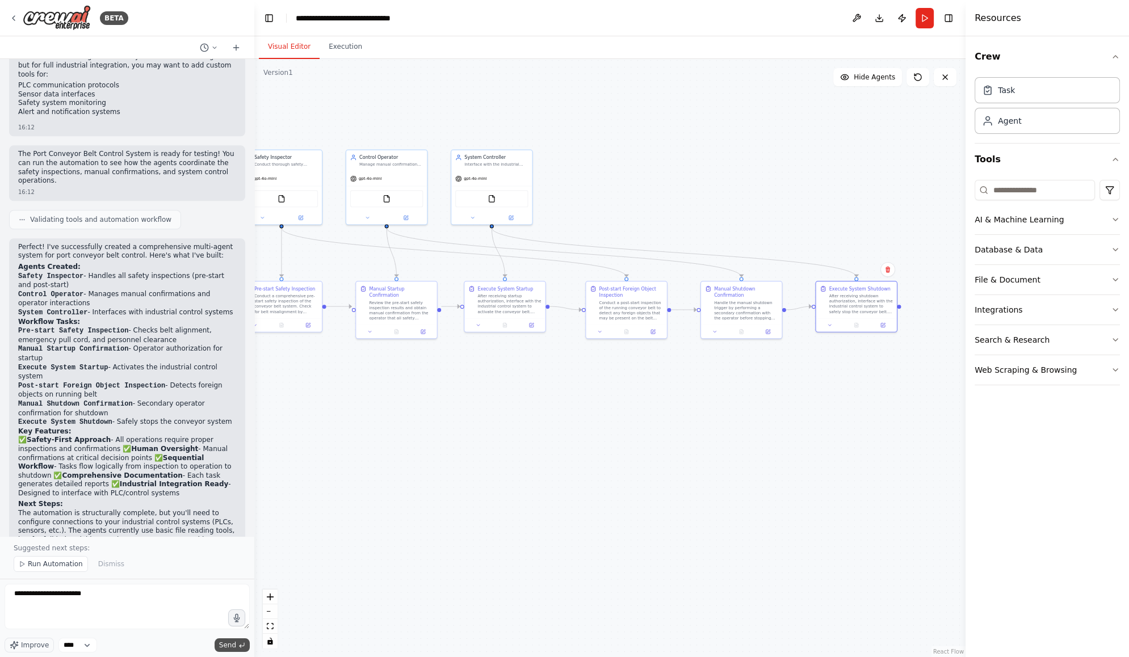
click at [243, 645] on icon "submit" at bounding box center [241, 645] width 7 height 7
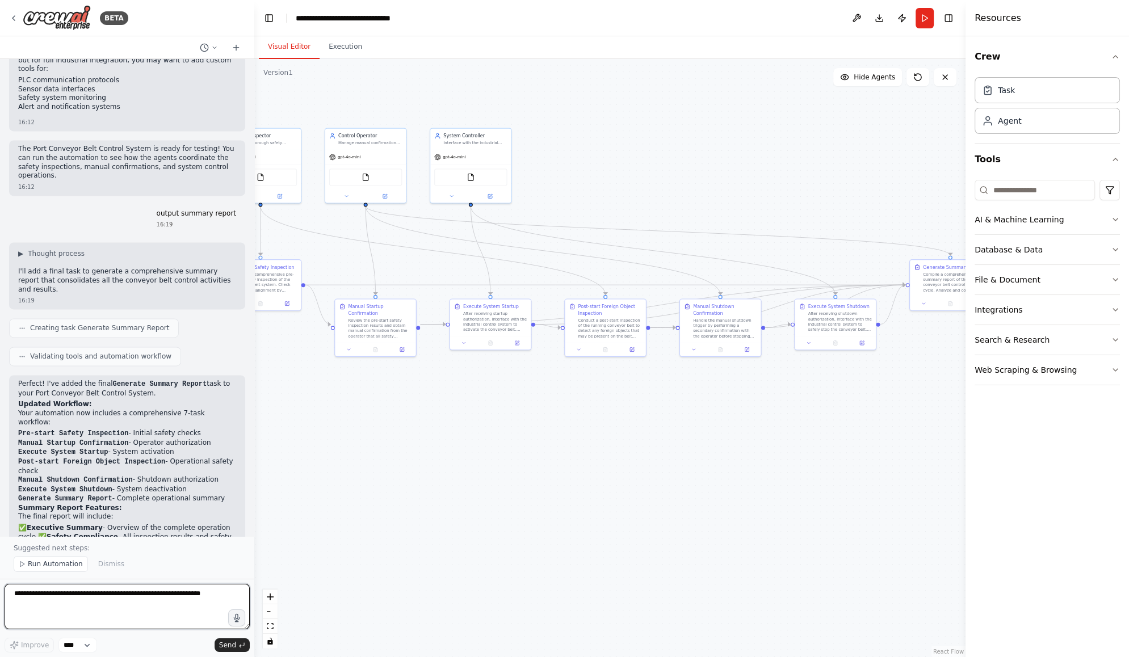
scroll to position [2223, 0]
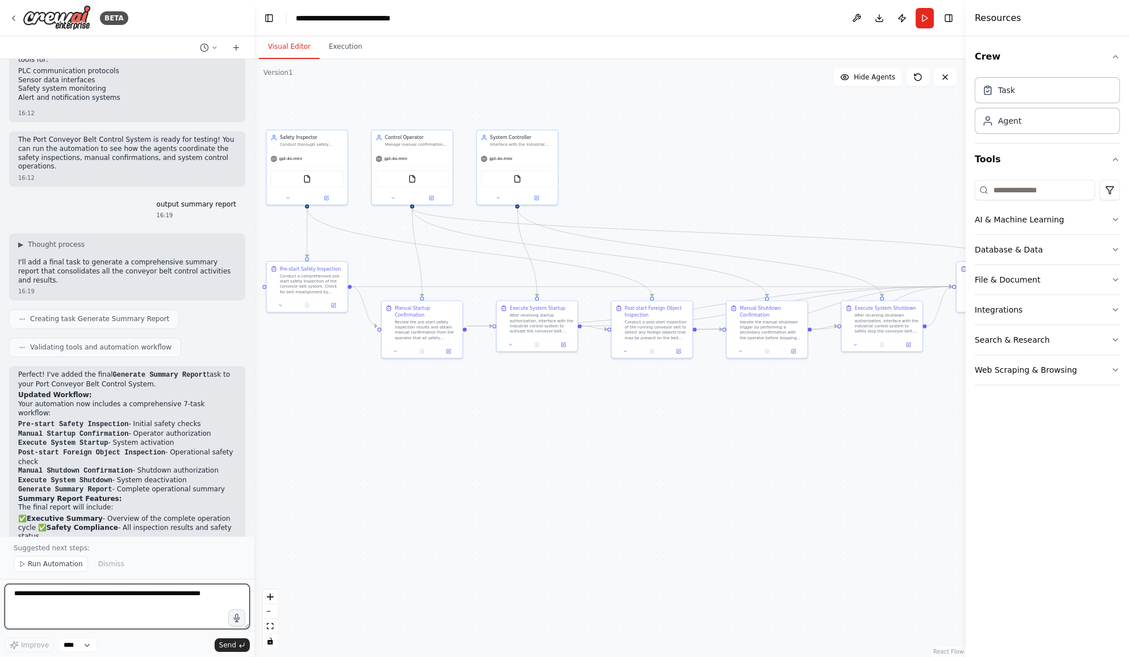
drag, startPoint x: 520, startPoint y: 472, endPoint x: 545, endPoint y: 452, distance: 32.4
click at [545, 452] on div ".deletable-edge-delete-btn { width: 20px; height: 20px; border: 0px solid #ffff…" at bounding box center [609, 358] width 711 height 598
click at [43, 595] on textarea at bounding box center [127, 606] width 245 height 45
type textarea "**********"
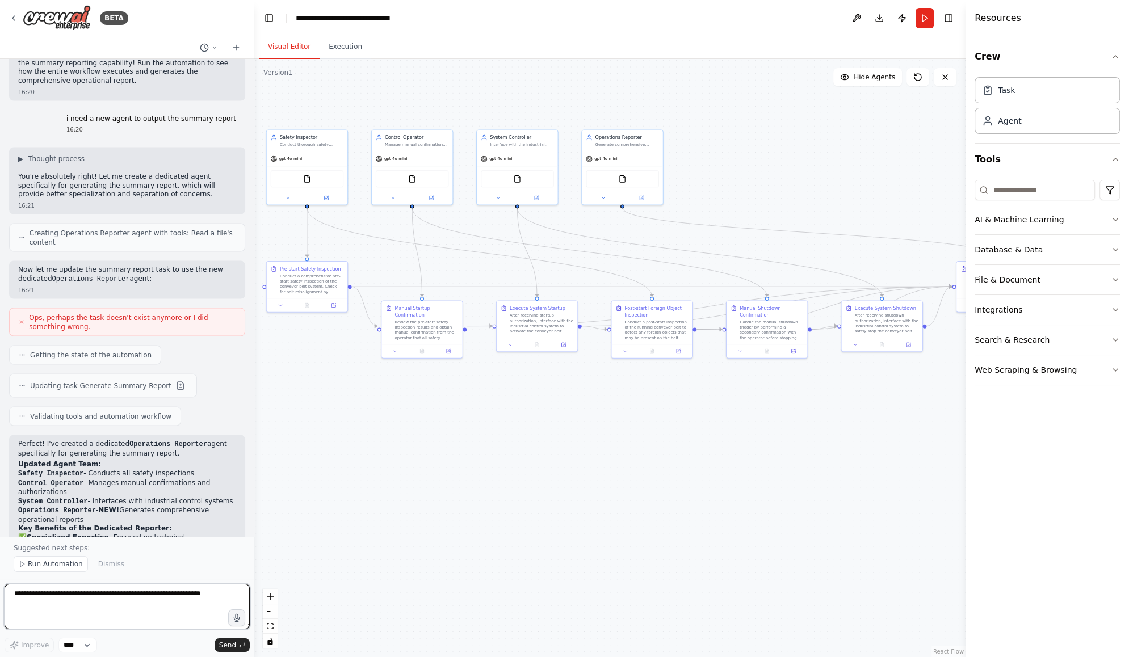
scroll to position [2834, 0]
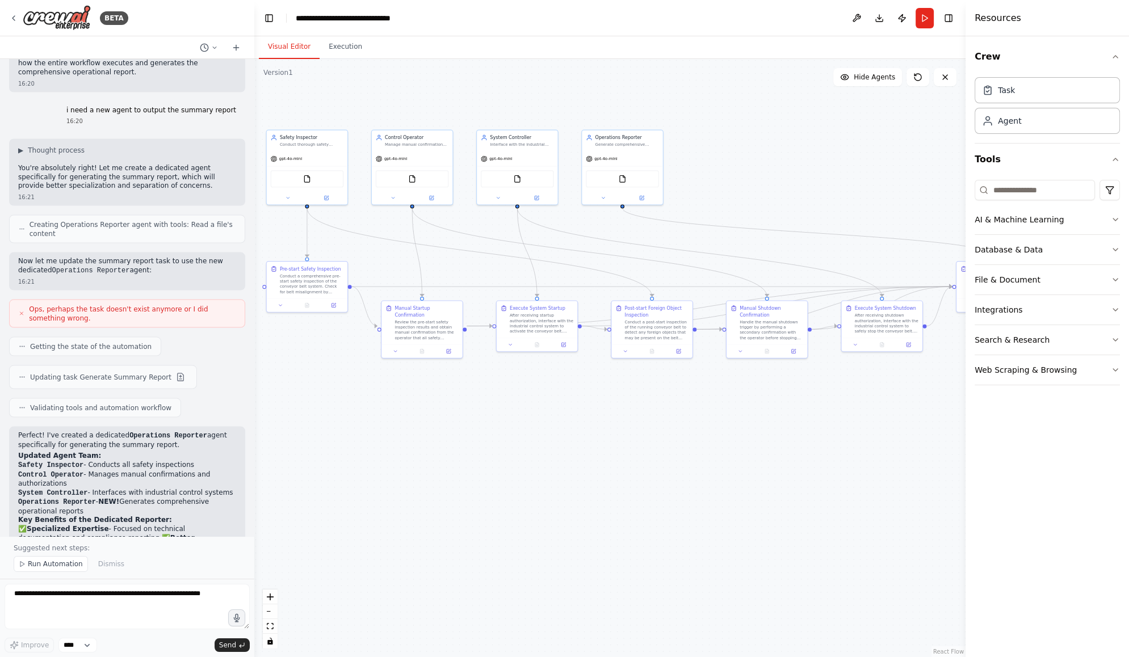
click at [657, 424] on div ".deletable-edge-delete-btn { width: 20px; height: 20px; border: 0px solid #ffff…" at bounding box center [609, 358] width 711 height 598
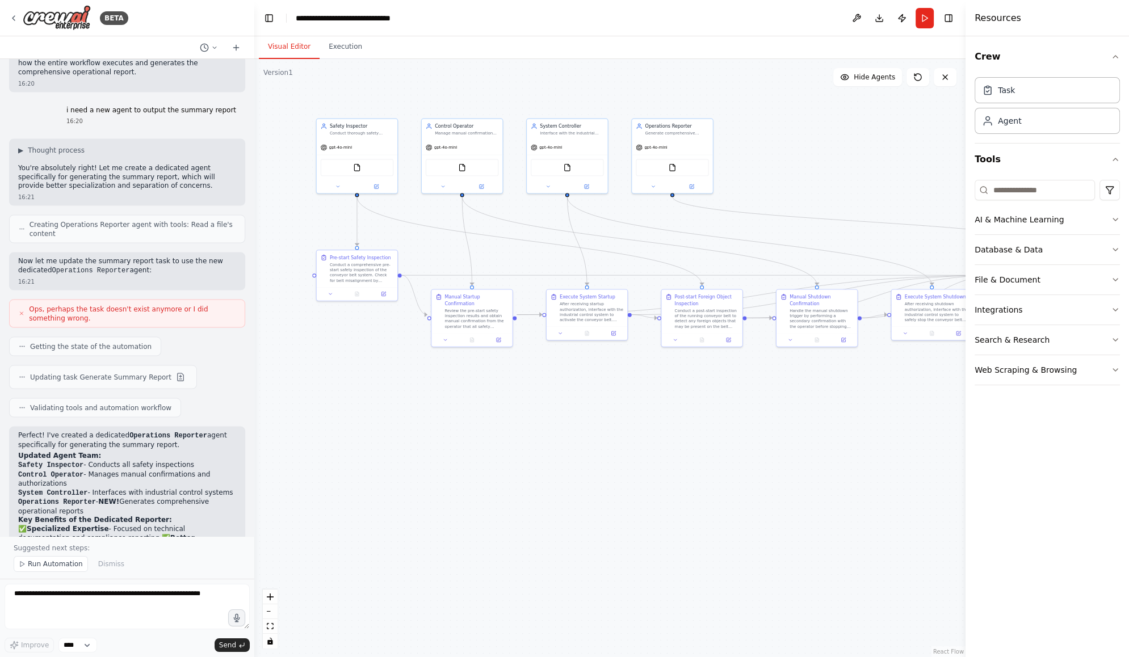
drag, startPoint x: 747, startPoint y: 175, endPoint x: 797, endPoint y: 164, distance: 51.2
click at [797, 164] on div ".deletable-edge-delete-btn { width: 20px; height: 20px; border: 0px solid #ffff…" at bounding box center [609, 358] width 711 height 598
click at [716, 316] on div "Conduct a post-start inspection of the running conveyor belt to detect any fore…" at bounding box center [707, 317] width 64 height 21
click at [733, 339] on button at bounding box center [728, 339] width 23 height 8
click at [730, 339] on icon at bounding box center [732, 339] width 4 height 4
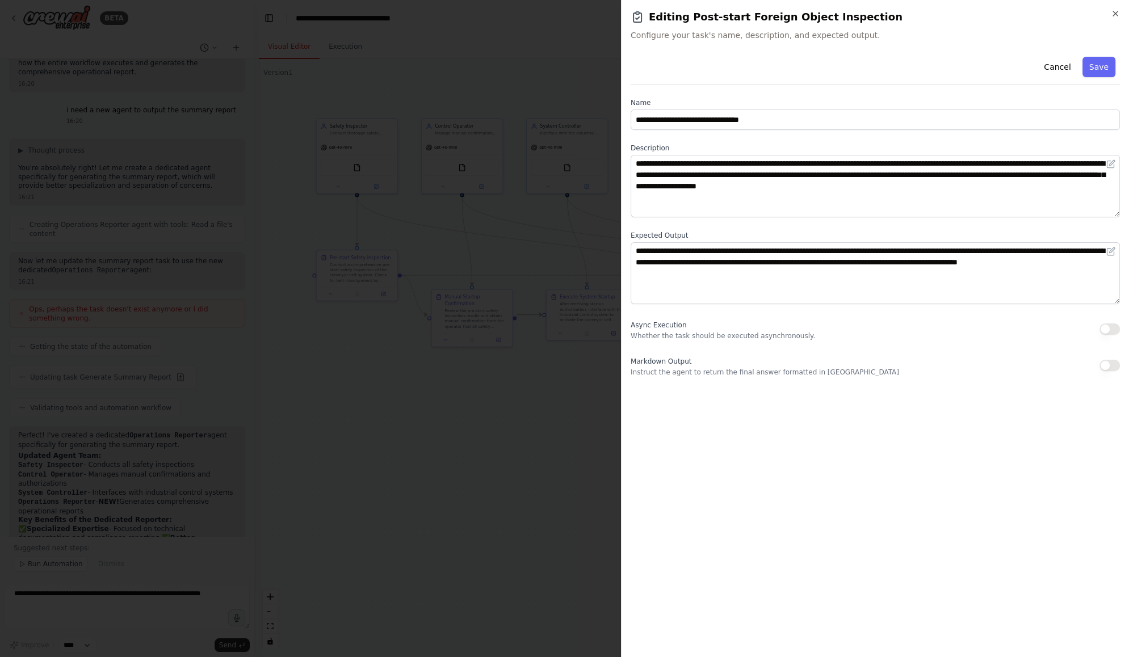
click at [449, 428] on div at bounding box center [564, 328] width 1129 height 657
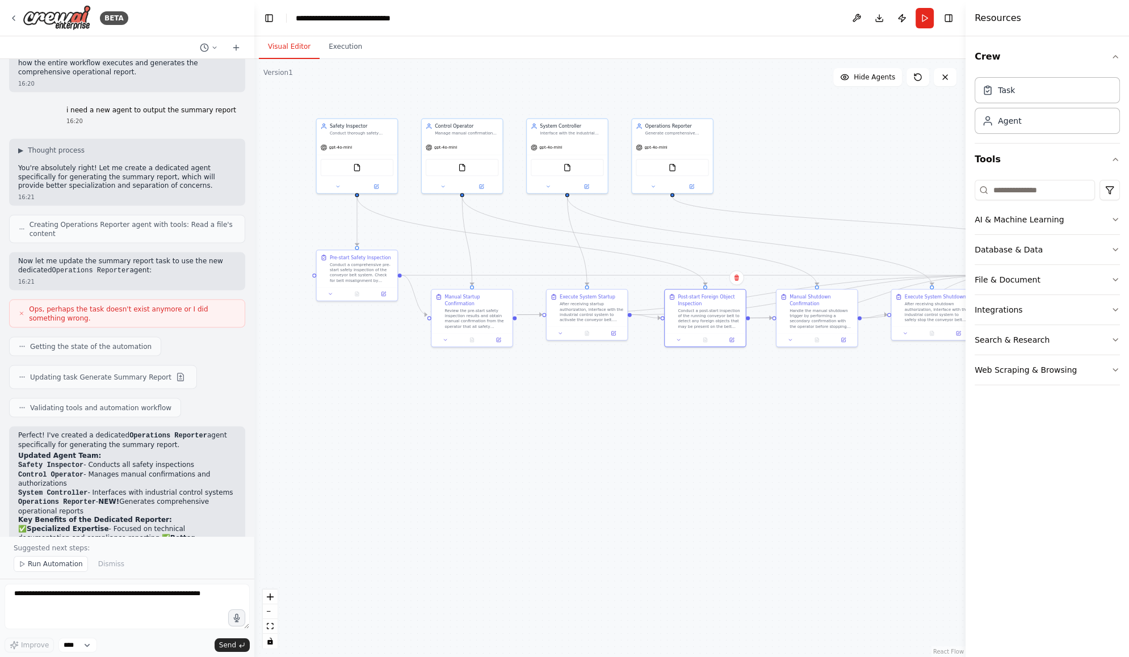
click at [750, 453] on div ".deletable-edge-delete-btn { width: 20px; height: 20px; border: 0px solid #ffff…" at bounding box center [609, 358] width 711 height 598
click at [628, 459] on div ".deletable-edge-delete-btn { width: 20px; height: 20px; border: 0px solid #ffff…" at bounding box center [609, 358] width 711 height 598
click at [341, 53] on button "Execution" at bounding box center [346, 47] width 52 height 24
click at [294, 48] on button "Visual Editor" at bounding box center [289, 47] width 61 height 24
click at [775, 461] on div ".deletable-edge-delete-btn { width: 20px; height: 20px; border: 0px solid #ffff…" at bounding box center [609, 358] width 711 height 598
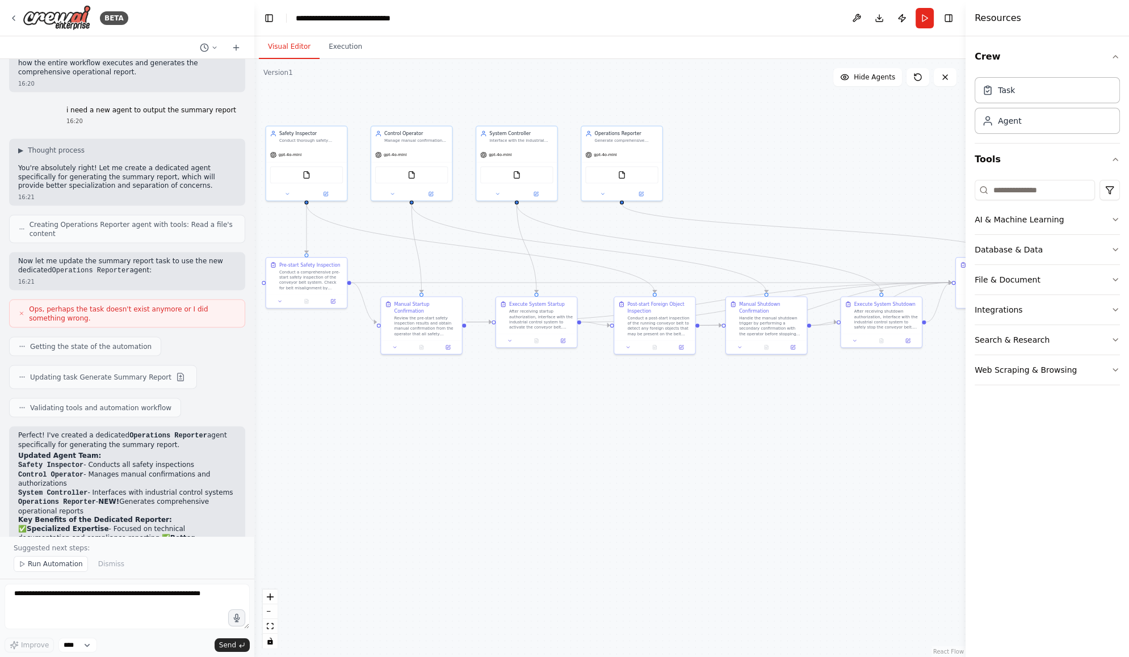
drag, startPoint x: 817, startPoint y: 432, endPoint x: 767, endPoint y: 439, distance: 51.0
click at [767, 439] on div ".deletable-edge-delete-btn { width: 20px; height: 20px; border: 0px solid #ffff…" at bounding box center [609, 358] width 711 height 598
click at [268, 614] on button "zoom out" at bounding box center [270, 611] width 15 height 15
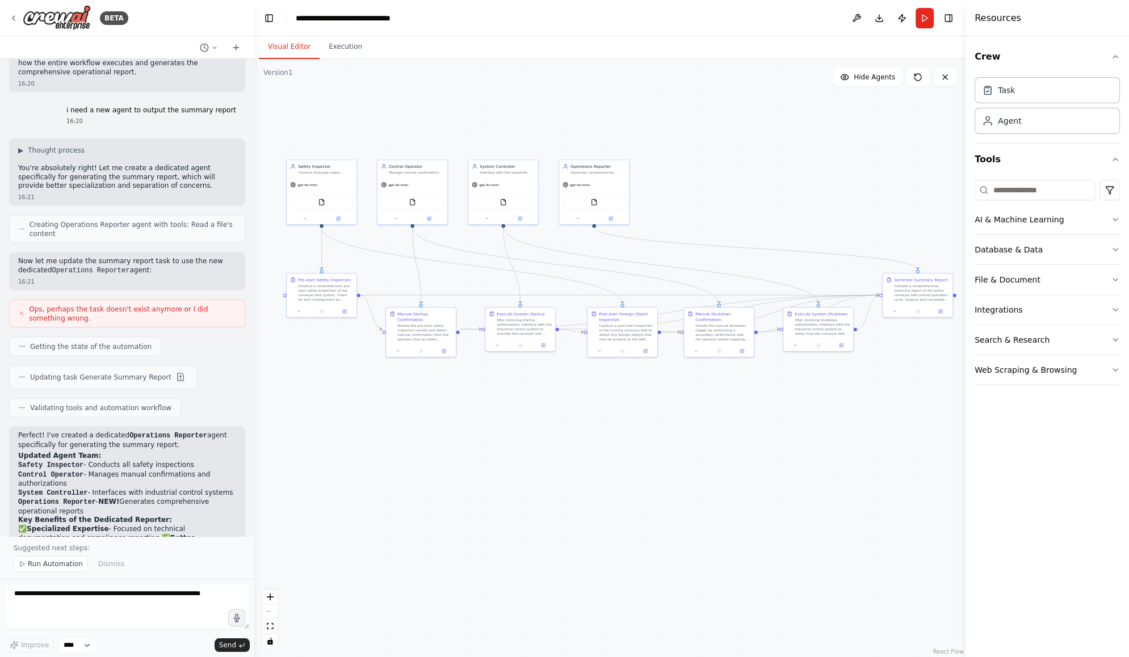
drag, startPoint x: 716, startPoint y: 518, endPoint x: 690, endPoint y: 520, distance: 26.2
click at [690, 520] on div ".deletable-edge-delete-btn { width: 20px; height: 20px; border: 0px solid #ffff…" at bounding box center [609, 358] width 711 height 598
click at [561, 369] on div ".deletable-edge-delete-btn { width: 20px; height: 20px; border: 0px solid #ffff…" at bounding box center [609, 358] width 711 height 598
click at [552, 404] on div ".deletable-edge-delete-btn { width: 20px; height: 20px; border: 0px solid #ffff…" at bounding box center [609, 358] width 711 height 598
drag, startPoint x: 575, startPoint y: 406, endPoint x: 568, endPoint y: 406, distance: 7.4
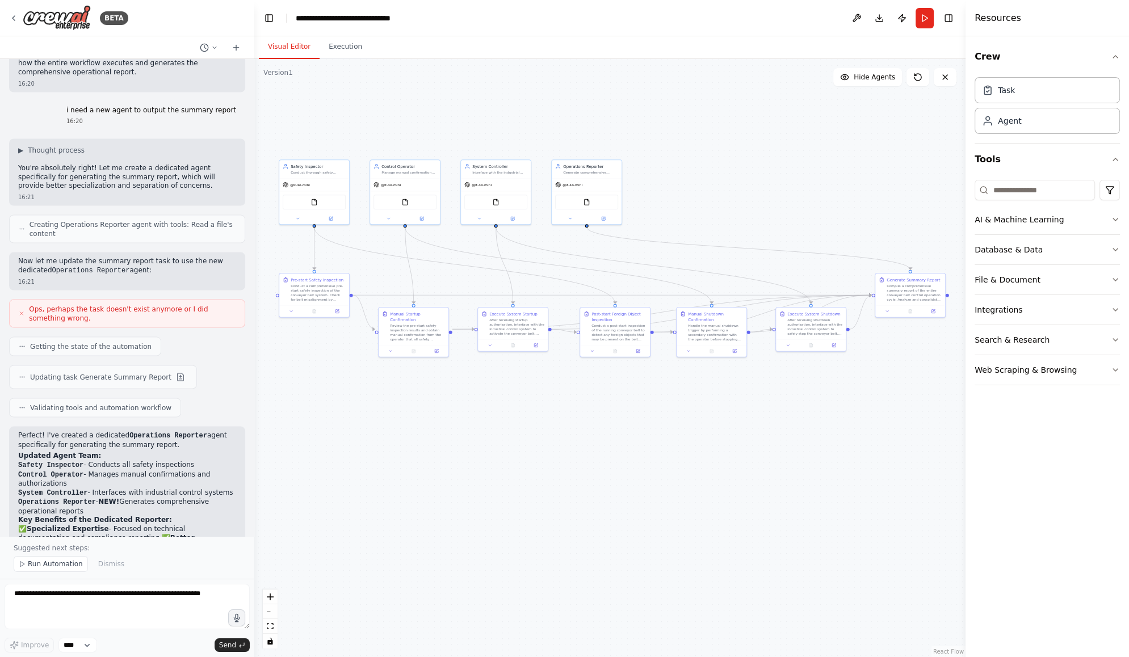
click at [568, 406] on div ".deletable-edge-delete-btn { width: 20px; height: 20px; border: 0px solid #ffff…" at bounding box center [609, 358] width 711 height 598
click at [880, 20] on button "Download" at bounding box center [879, 18] width 18 height 20
click at [879, 20] on button "Download" at bounding box center [879, 18] width 18 height 20
click at [882, 18] on button "Download" at bounding box center [879, 18] width 18 height 20
click at [924, 16] on button "Run" at bounding box center [924, 18] width 18 height 20
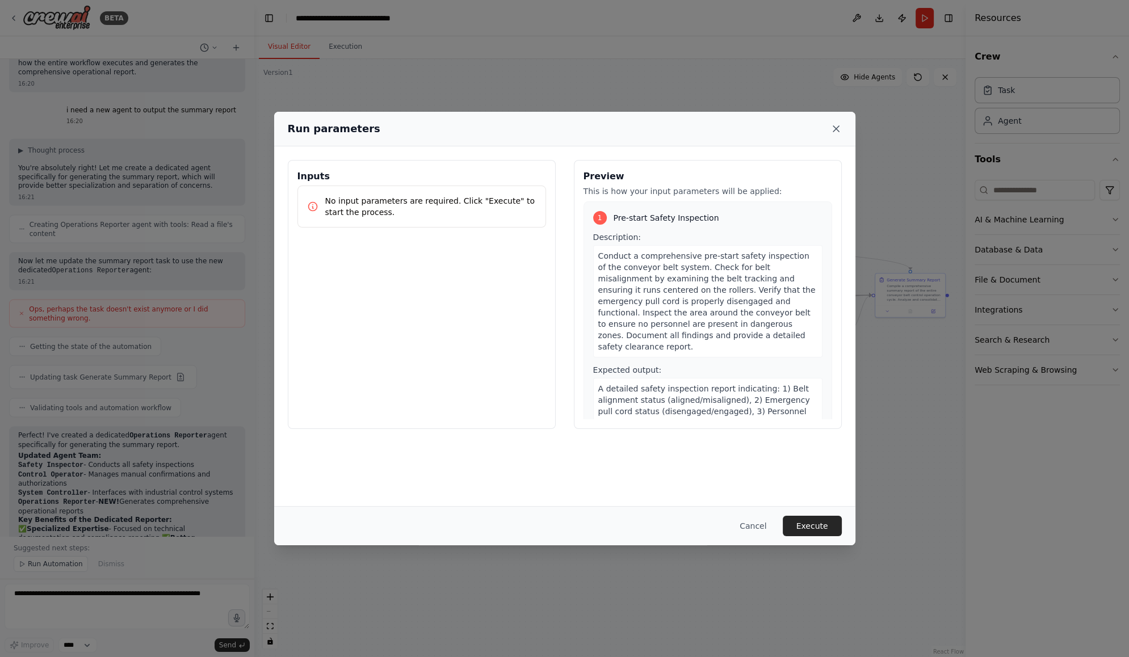
click at [837, 127] on icon at bounding box center [836, 129] width 6 height 6
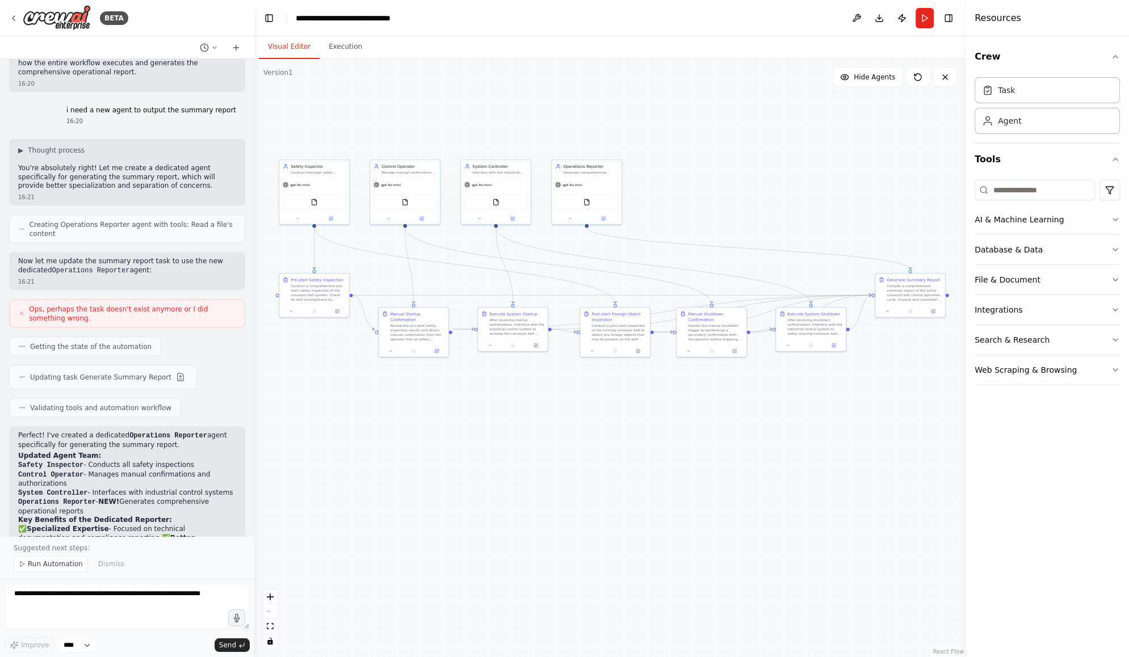
click at [500, 405] on div ".deletable-edge-delete-btn { width: 20px; height: 20px; border: 0px solid #ffff…" at bounding box center [609, 358] width 711 height 598
click at [880, 15] on button "Download" at bounding box center [879, 18] width 18 height 20
click at [864, 81] on span "Hide Agents" at bounding box center [874, 77] width 41 height 9
click at [868, 78] on span "Show Agents" at bounding box center [873, 77] width 44 height 9
click at [810, 170] on div ".deletable-edge-delete-btn { width: 20px; height: 20px; border: 0px solid #ffff…" at bounding box center [609, 358] width 711 height 598
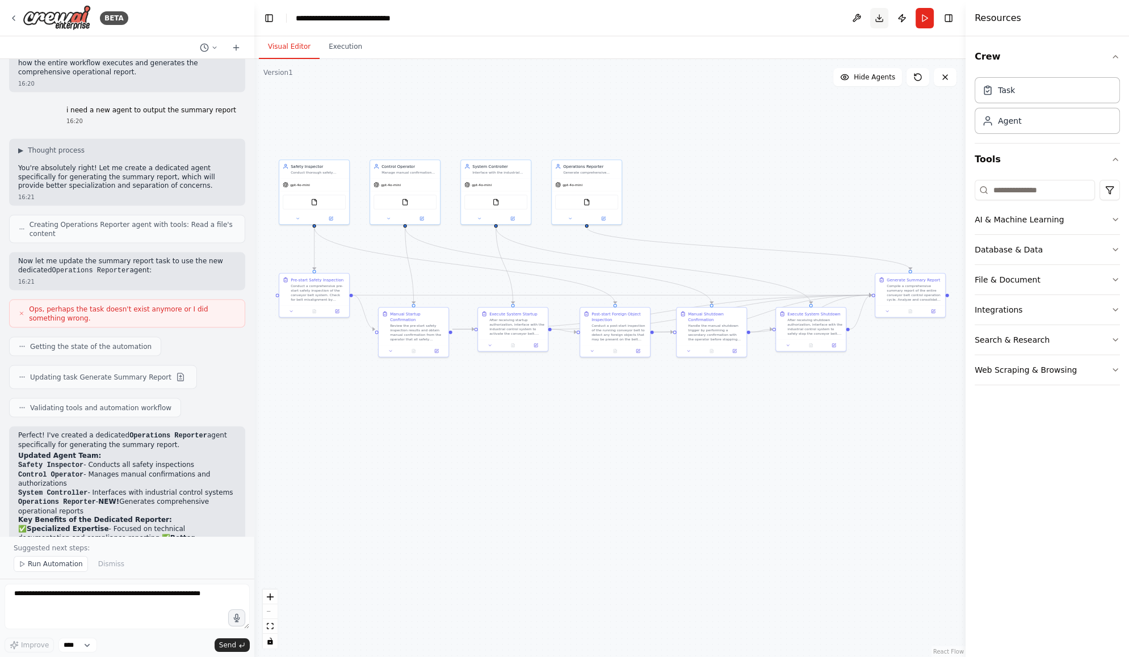
click at [881, 20] on button "Download" at bounding box center [879, 18] width 18 height 20
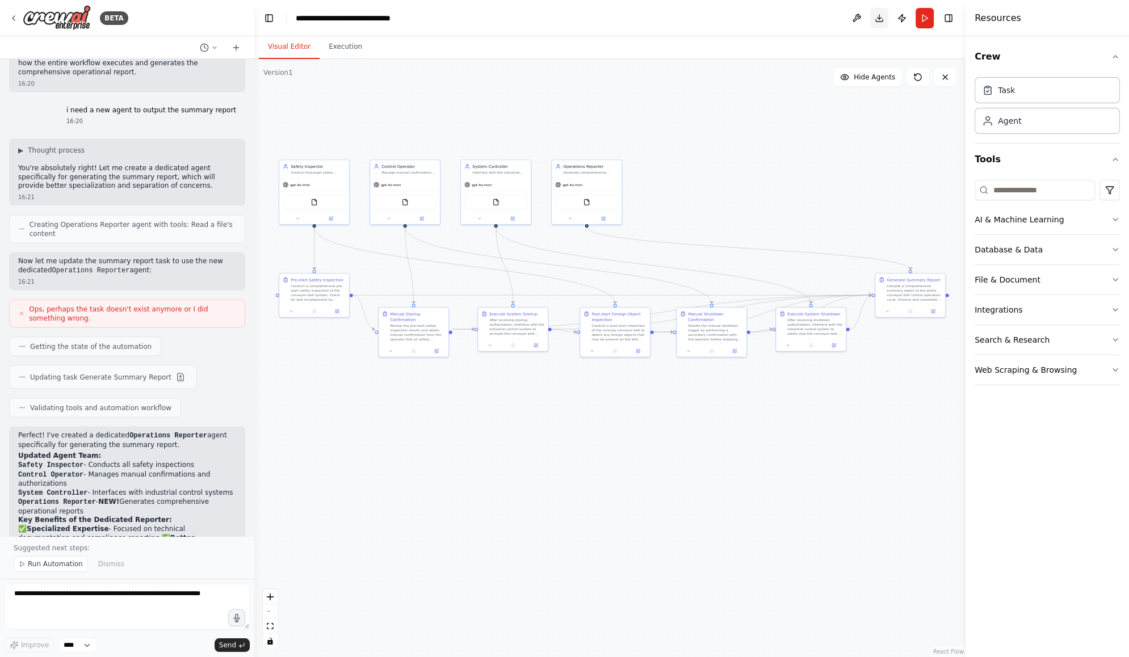
click at [881, 20] on button "Download" at bounding box center [879, 18] width 18 height 20
drag, startPoint x: 881, startPoint y: 20, endPoint x: 822, endPoint y: 159, distance: 151.3
click at [822, 159] on main "**********" at bounding box center [609, 328] width 711 height 657
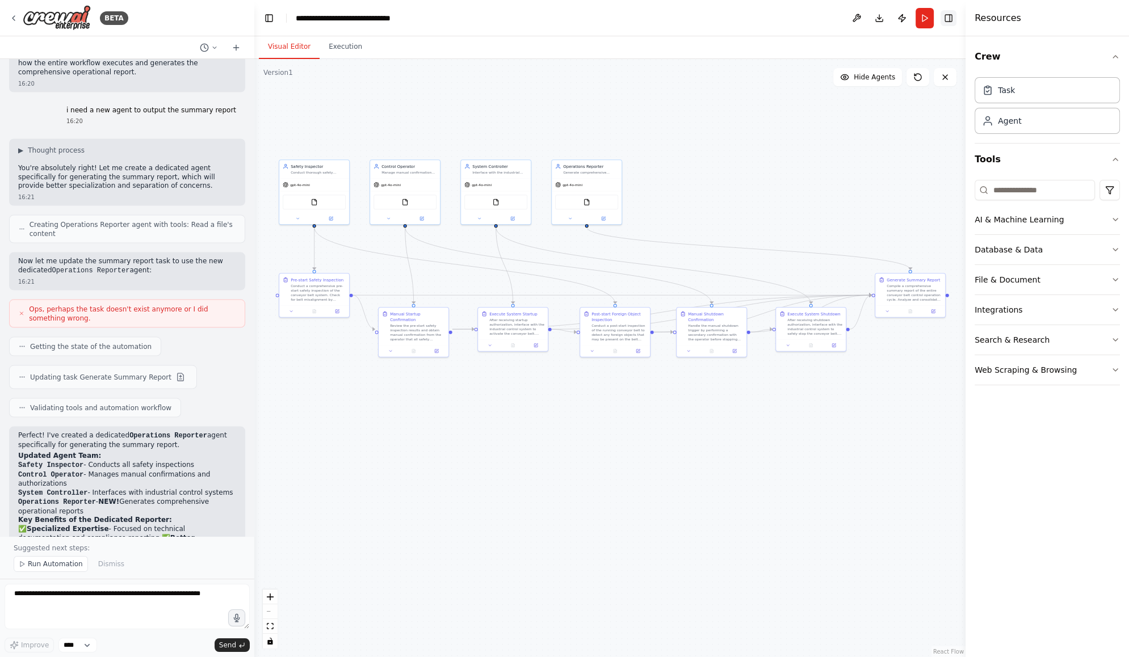
click at [952, 18] on button "Toggle Right Sidebar" at bounding box center [948, 18] width 16 height 16
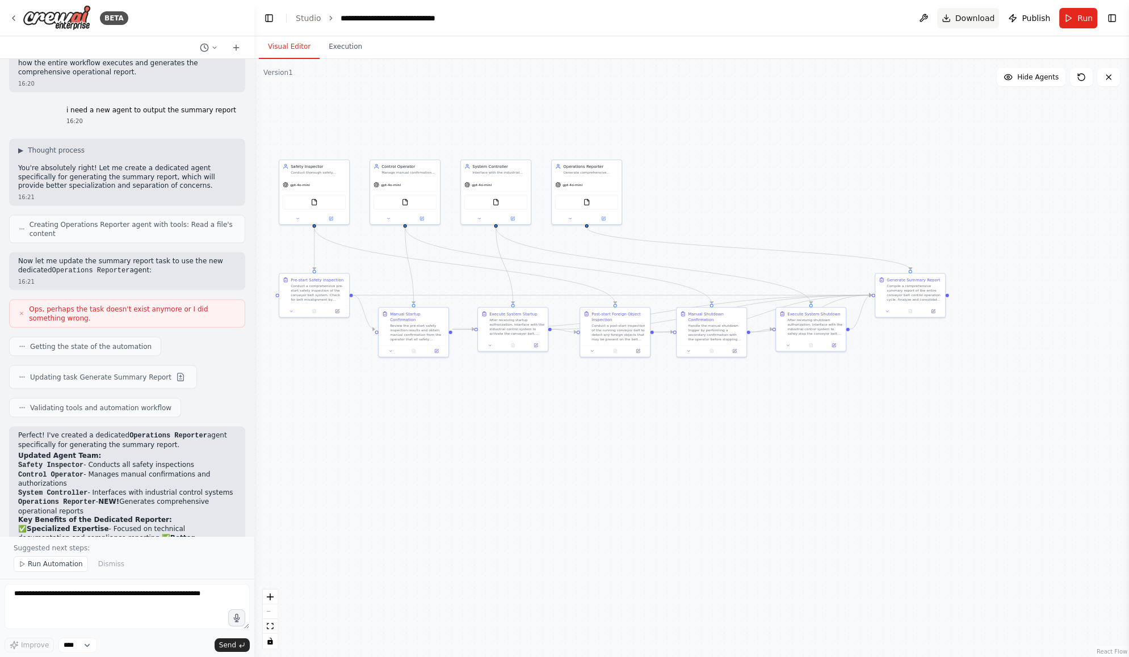
click at [974, 18] on span "Download" at bounding box center [975, 17] width 40 height 11
click at [913, 201] on div ".deletable-edge-delete-btn { width: 20px; height: 20px; border: 0px solid #ffff…" at bounding box center [691, 358] width 875 height 598
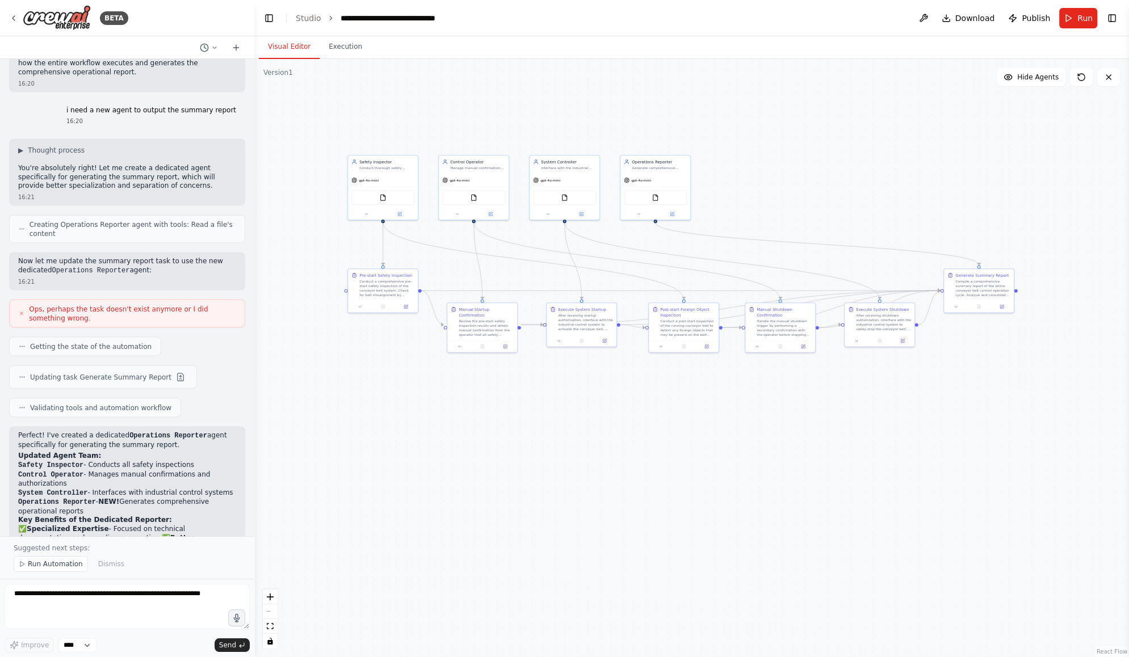
drag, startPoint x: 871, startPoint y: 174, endPoint x: 886, endPoint y: 179, distance: 15.8
click at [886, 179] on div ".deletable-edge-delete-btn { width: 20px; height: 20px; border: 0px solid #ffff…" at bounding box center [691, 358] width 875 height 598
click at [971, 14] on span "Download" at bounding box center [975, 17] width 40 height 11
click at [967, 20] on span "Download" at bounding box center [975, 17] width 40 height 11
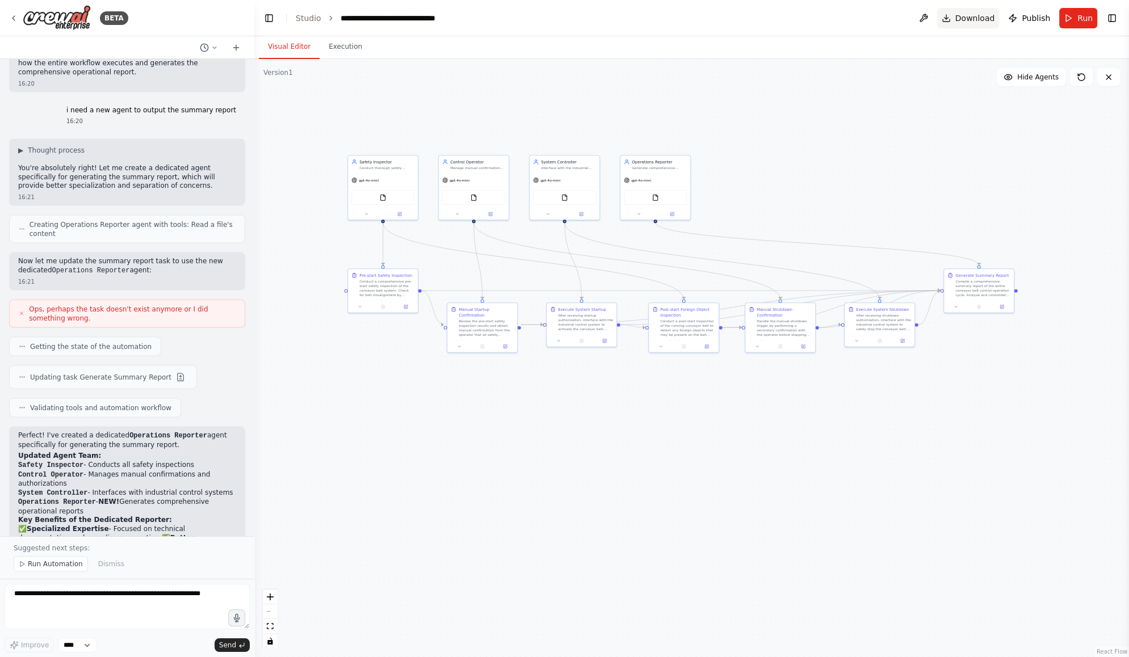
click at [967, 20] on span "Download" at bounding box center [975, 17] width 40 height 11
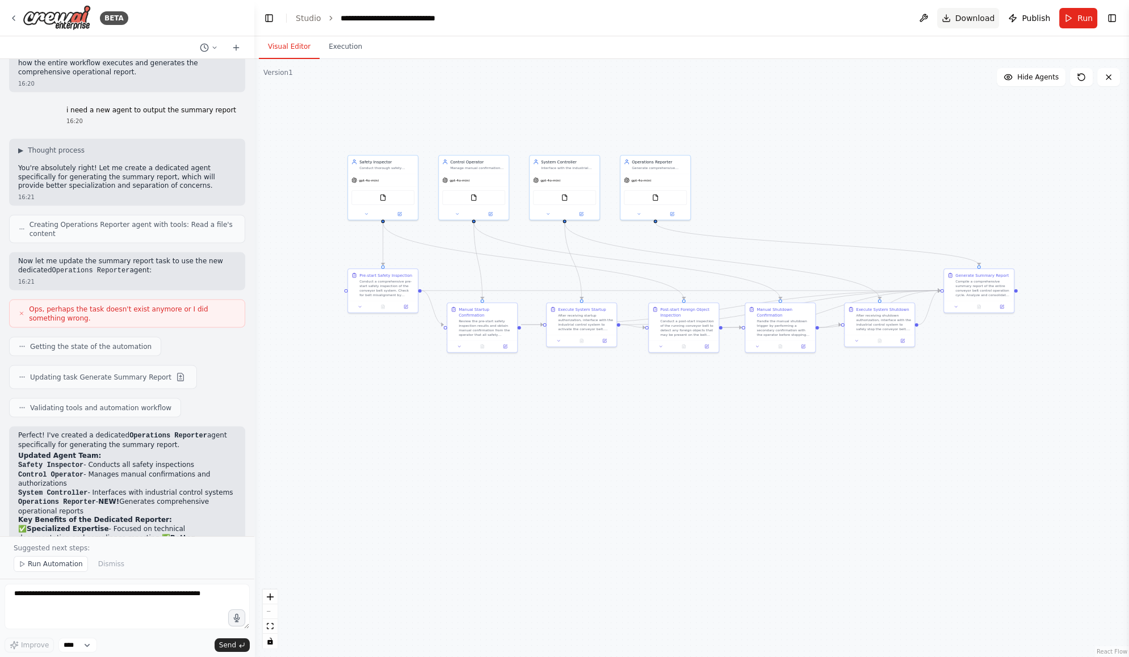
click at [967, 20] on span "Download" at bounding box center [975, 17] width 40 height 11
click at [876, 185] on div ".deletable-edge-delete-btn { width: 20px; height: 20px; border: 0px solid #ffff…" at bounding box center [691, 358] width 875 height 598
click at [972, 16] on span "Download" at bounding box center [975, 17] width 40 height 11
click at [972, 15] on span "Download" at bounding box center [975, 17] width 40 height 11
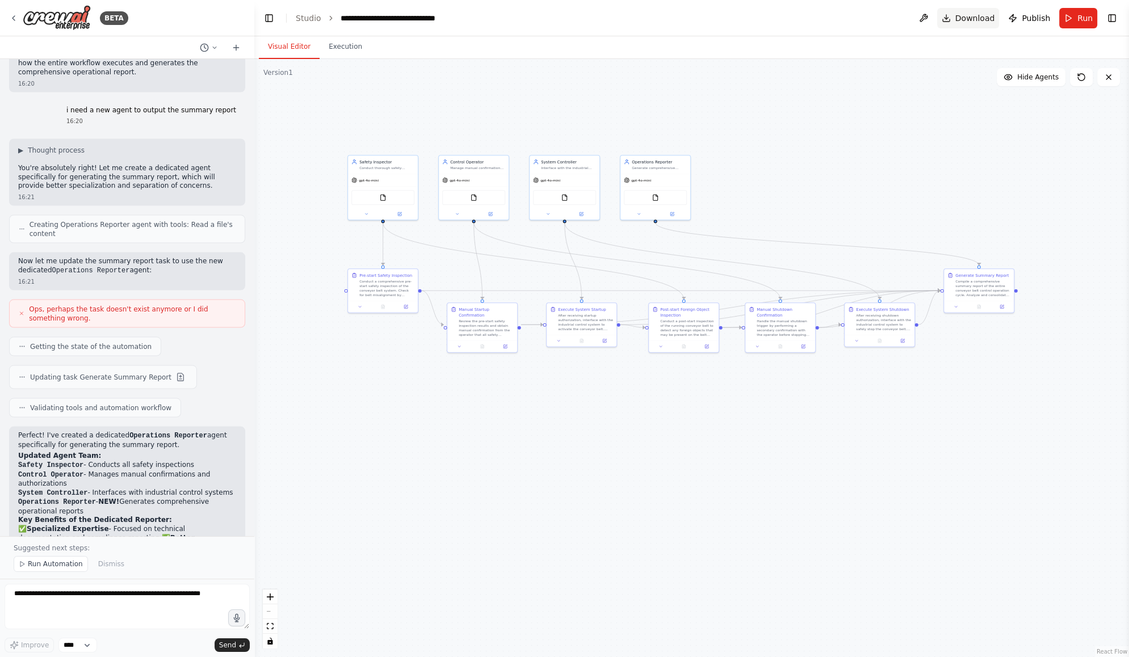
click at [972, 15] on span "Download" at bounding box center [975, 17] width 40 height 11
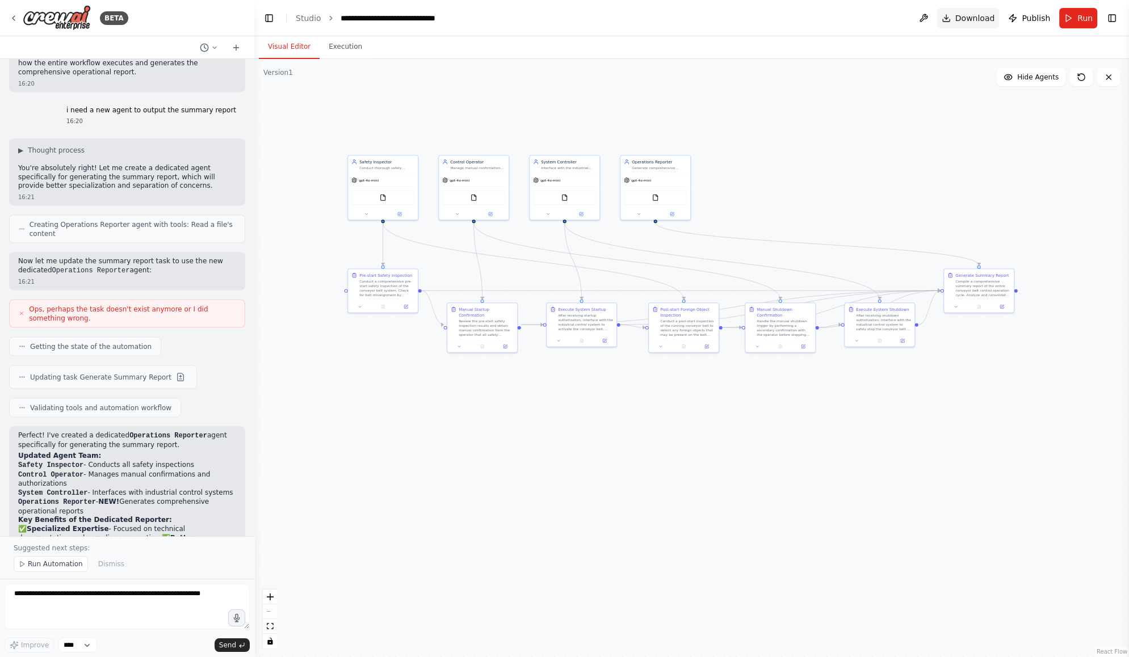
click at [972, 15] on span "Download" at bounding box center [975, 17] width 40 height 11
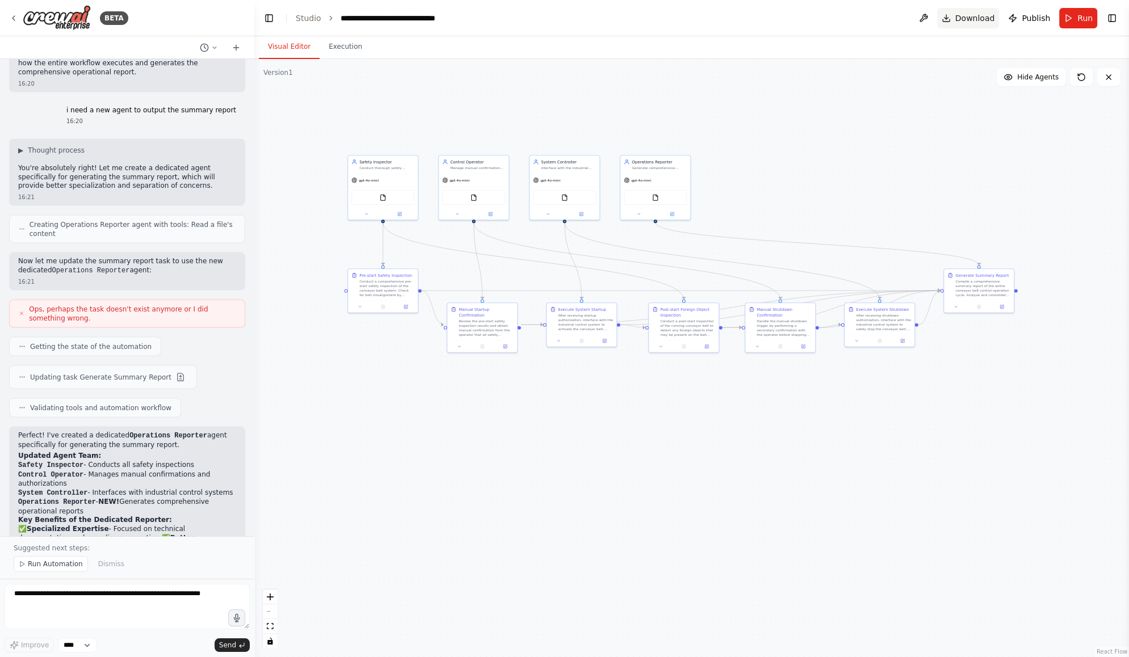
click at [972, 15] on span "Download" at bounding box center [975, 17] width 40 height 11
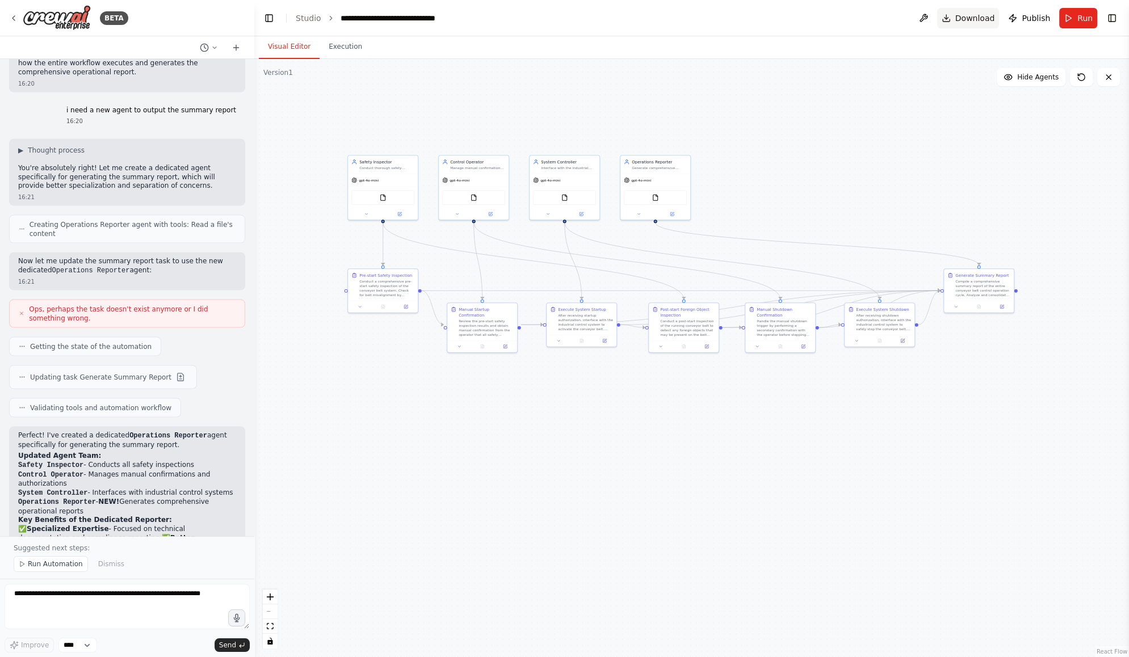
click at [972, 15] on span "Download" at bounding box center [975, 17] width 40 height 11
click at [929, 149] on div ".deletable-edge-delete-btn { width: 20px; height: 20px; border: 0px solid #ffff…" at bounding box center [691, 358] width 875 height 598
click at [978, 20] on span "Download" at bounding box center [975, 17] width 40 height 11
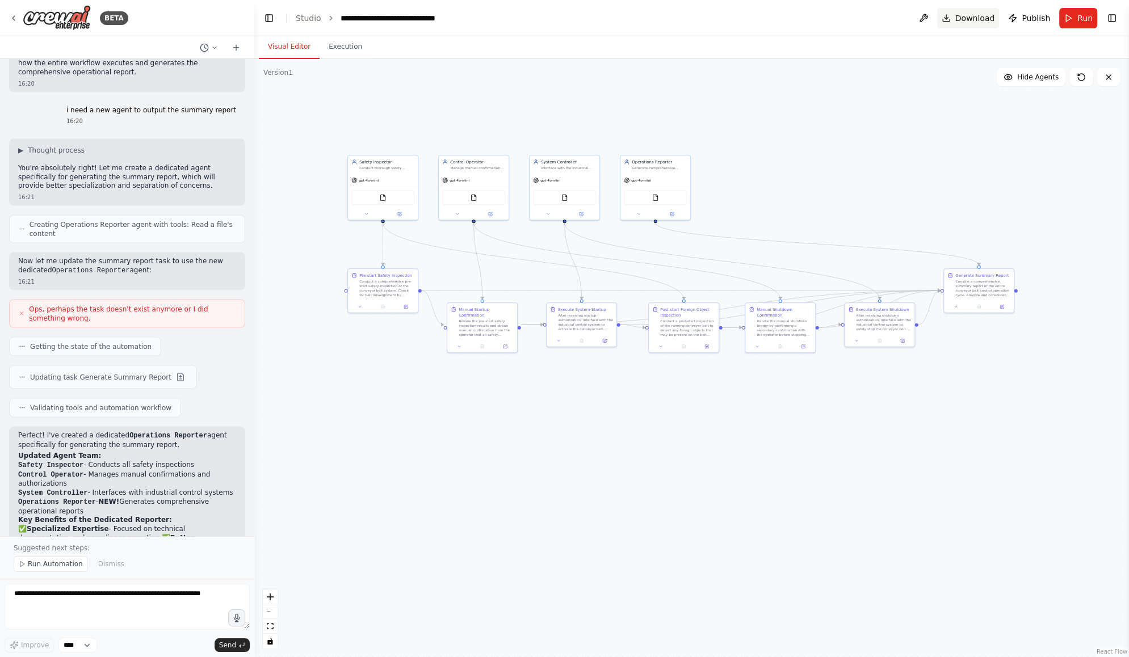
click at [978, 20] on span "Download" at bounding box center [975, 17] width 40 height 11
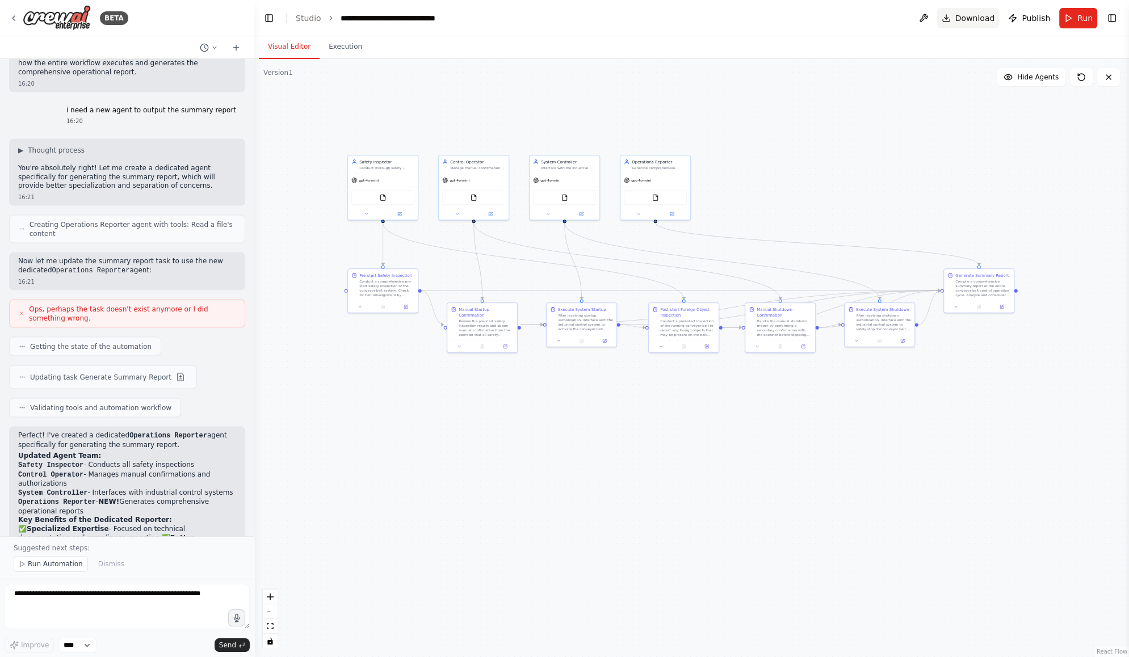
click at [978, 20] on span "Download" at bounding box center [975, 17] width 40 height 11
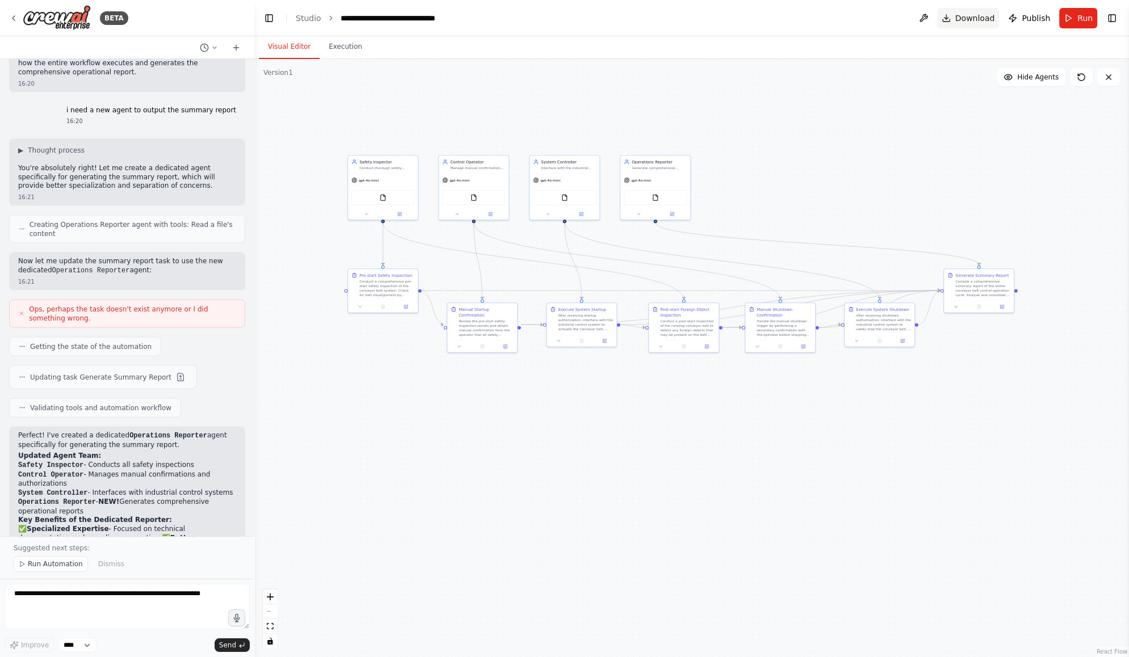
click at [978, 20] on span "Download" at bounding box center [975, 17] width 40 height 11
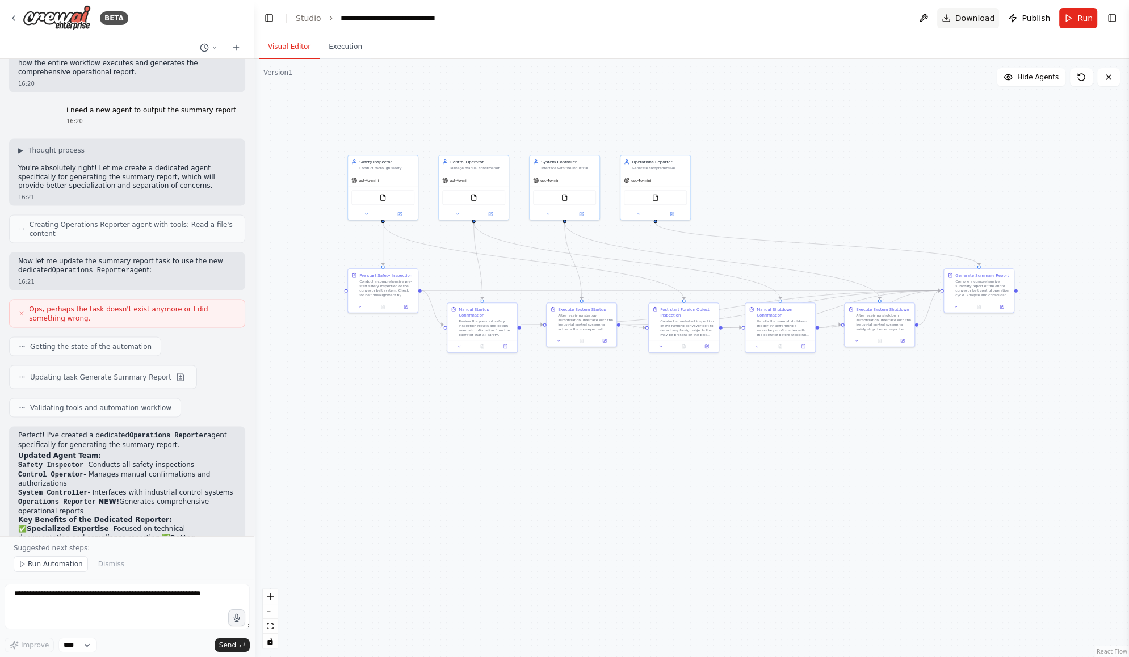
click at [978, 20] on span "Download" at bounding box center [975, 17] width 40 height 11
click at [994, 26] on button "Download" at bounding box center [968, 18] width 62 height 20
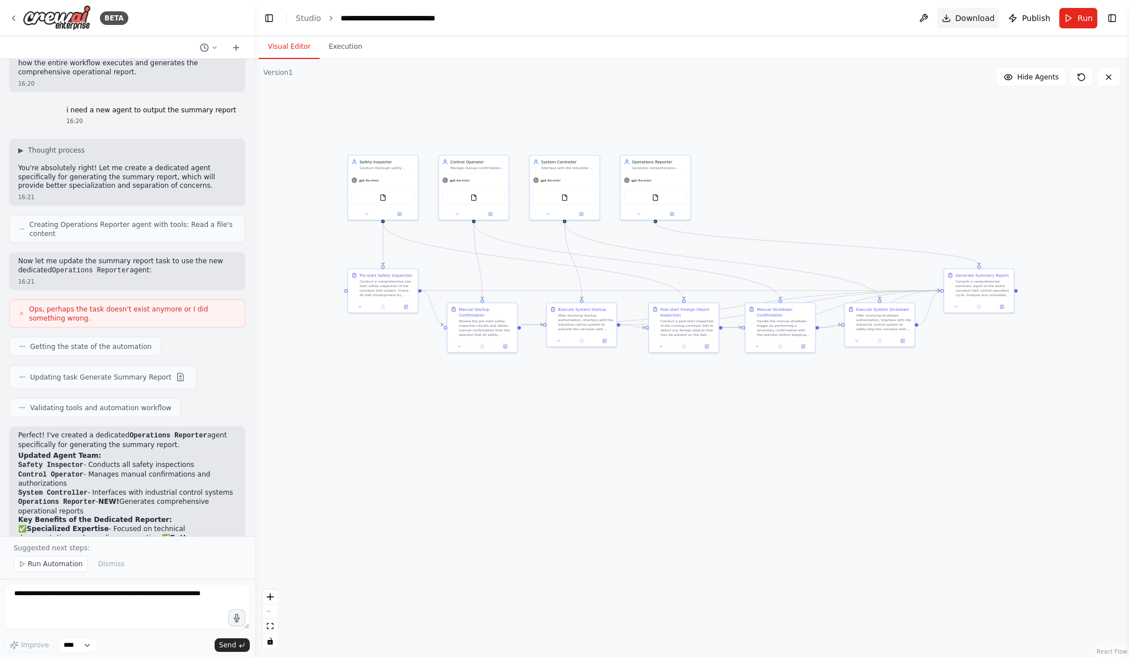
click at [964, 17] on span "Download" at bounding box center [975, 17] width 40 height 11
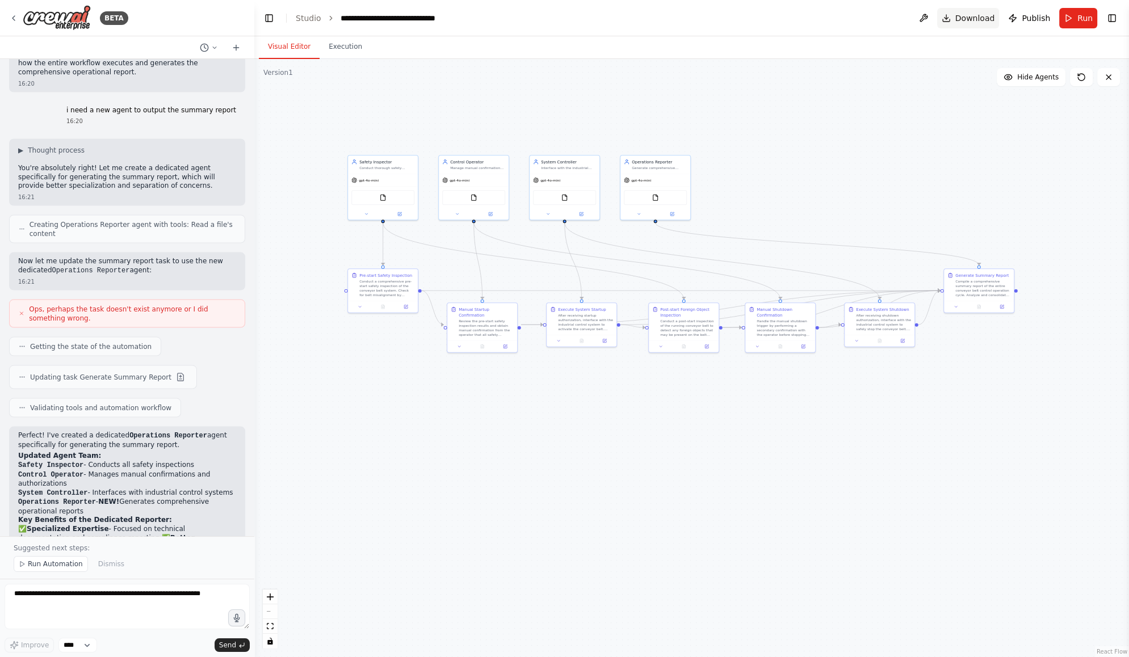
click at [964, 17] on span "Download" at bounding box center [975, 17] width 40 height 11
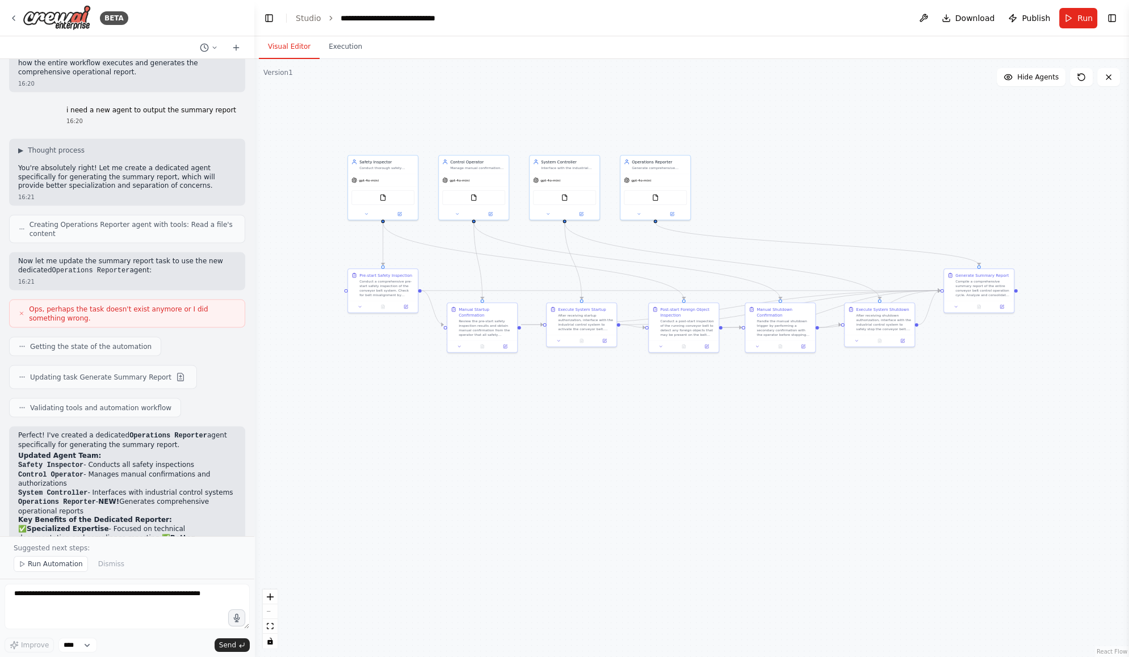
click at [897, 179] on div ".deletable-edge-delete-btn { width: 20px; height: 20px; border: 0px solid #ffff…" at bounding box center [691, 358] width 875 height 598
click at [955, 14] on button "Download" at bounding box center [968, 18] width 62 height 20
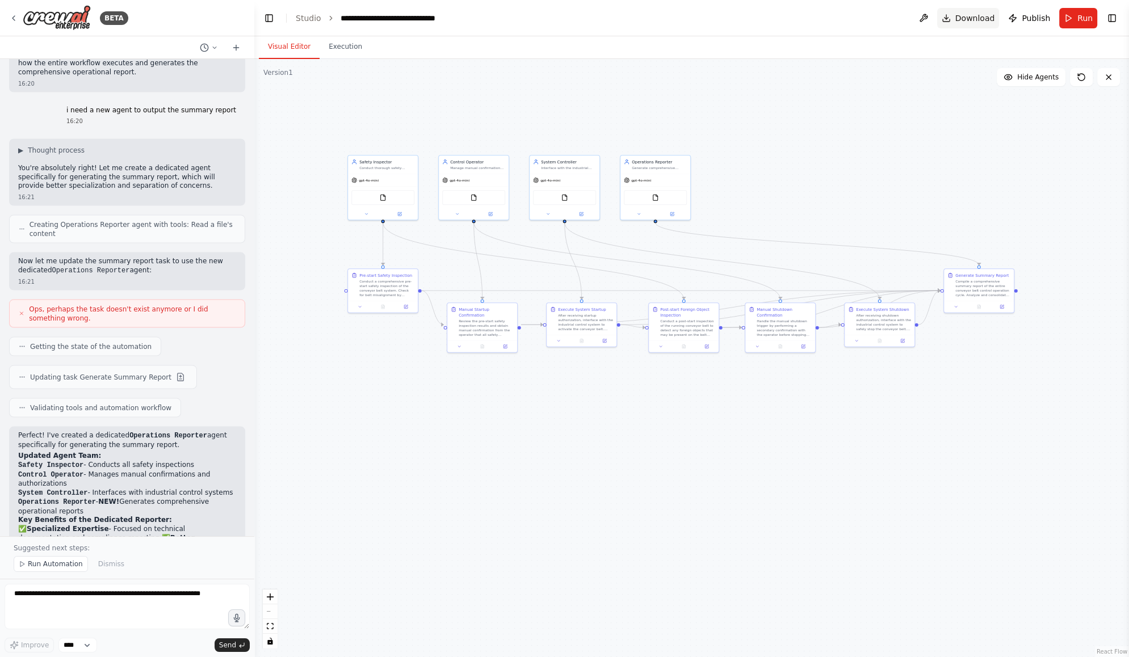
click at [955, 14] on button "Download" at bounding box center [968, 18] width 62 height 20
click at [956, 146] on div ".deletable-edge-delete-btn { width: 20px; height: 20px; border: 0px solid #ffff…" at bounding box center [691, 358] width 875 height 598
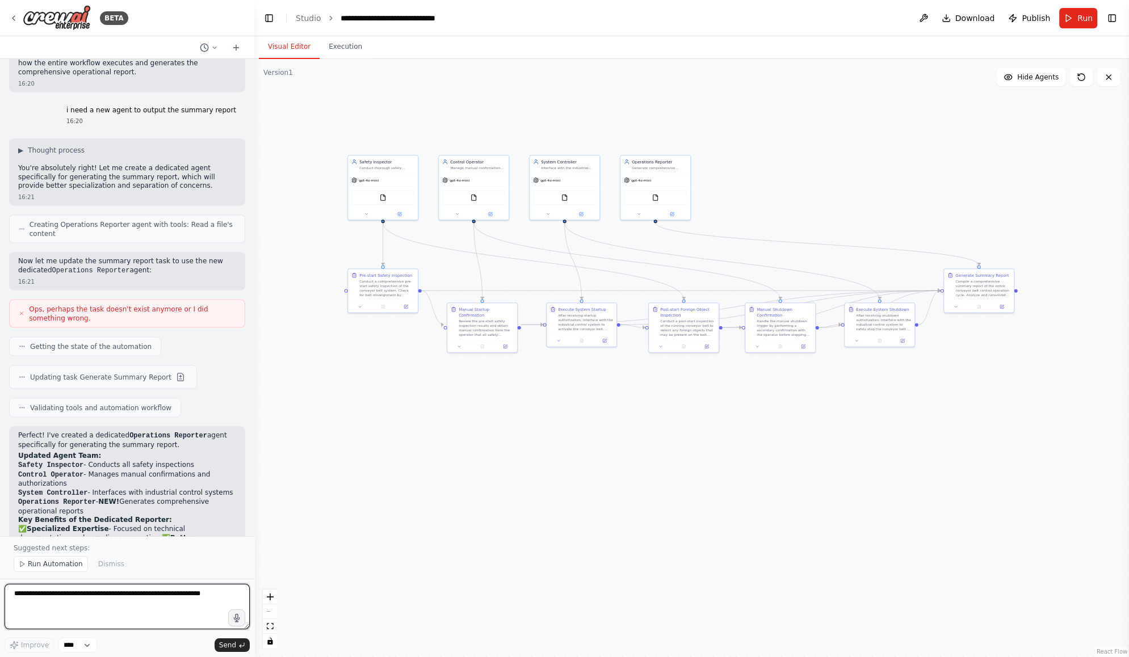
click at [72, 603] on textarea at bounding box center [127, 606] width 245 height 45
type textarea "**********"
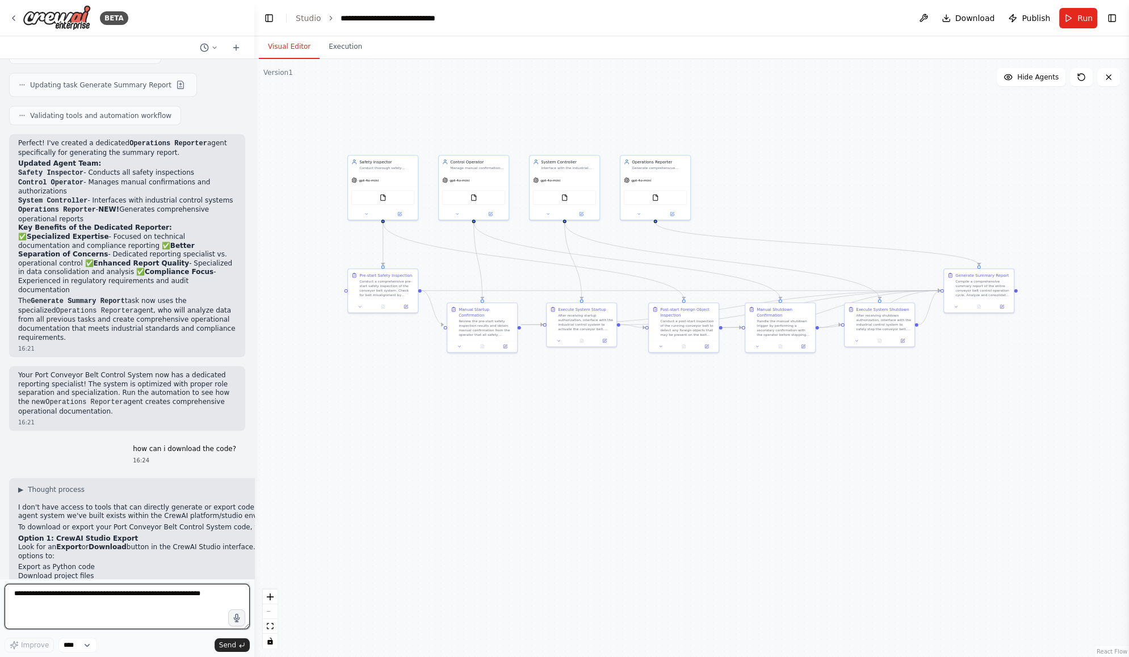
scroll to position [3135, 0]
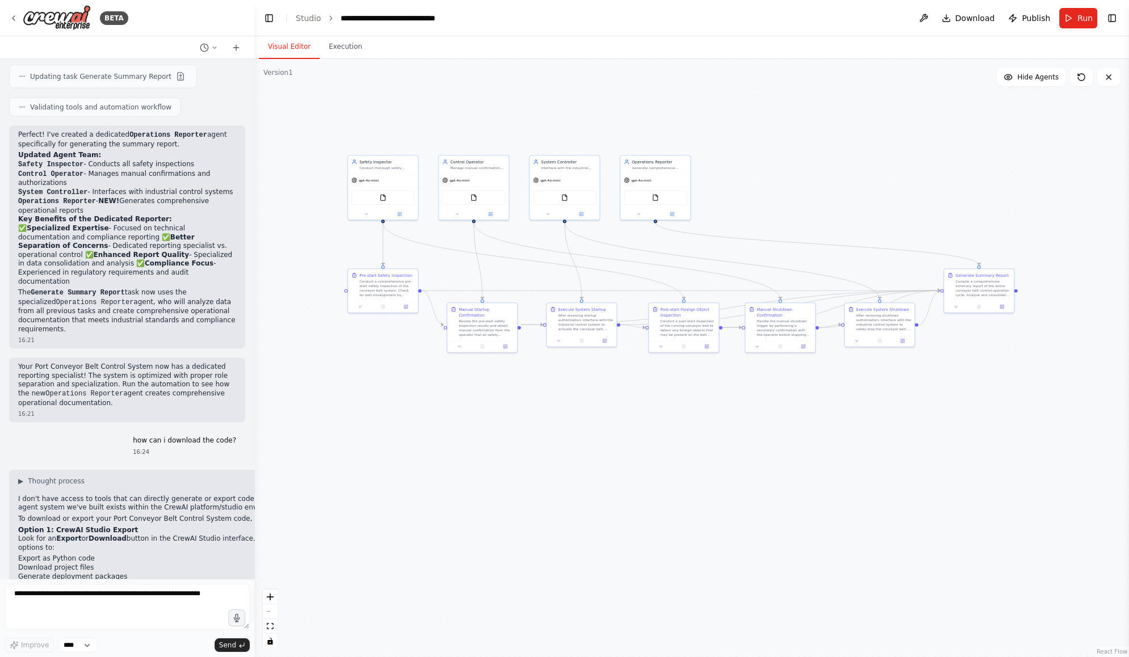
click at [109, 526] on strong "Option 1: CrewAI Studio Export" at bounding box center [78, 530] width 120 height 8
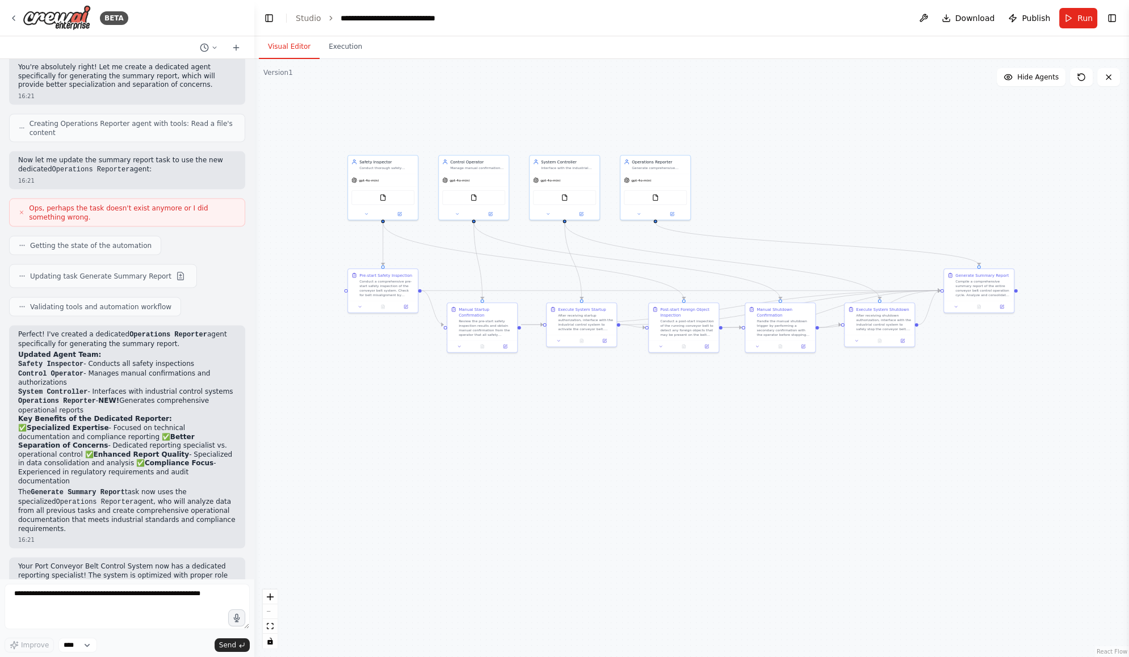
scroll to position [2862, 0]
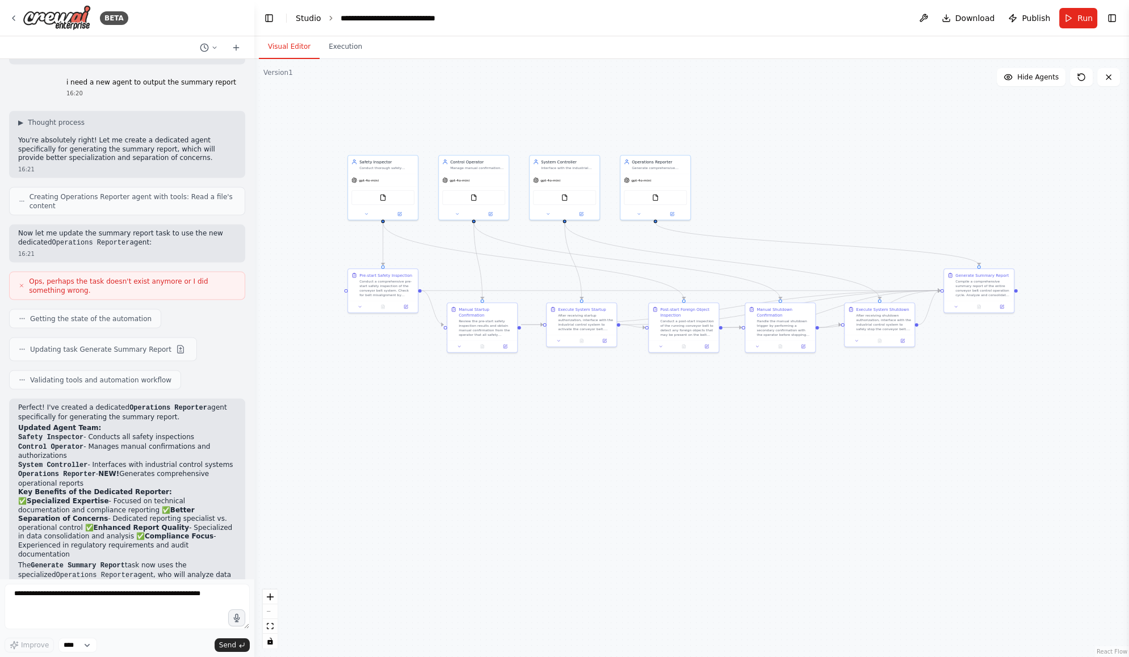
click at [305, 22] on link "Studio" at bounding box center [309, 18] width 26 height 9
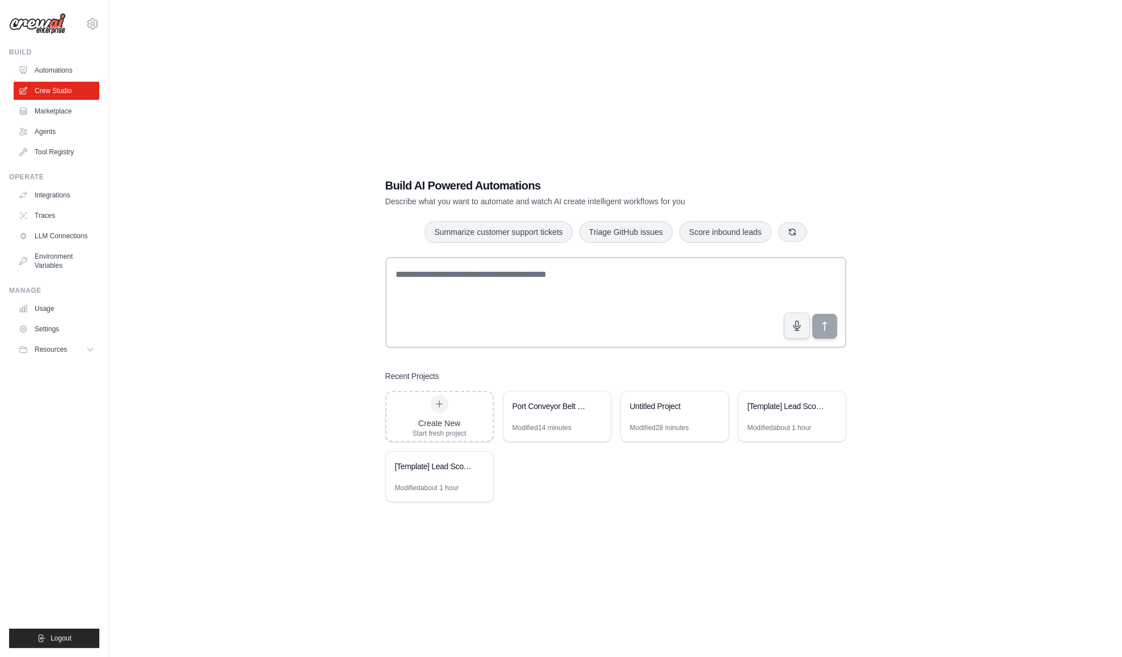
click at [64, 90] on link "Crew Studio" at bounding box center [57, 91] width 86 height 18
click at [446, 469] on div "[Template] Lead Scoring and Strategy Crew" at bounding box center [434, 466] width 78 height 11
click at [948, 119] on div "Build AI Powered Automations Describe what you want to automate and watch AI cr…" at bounding box center [615, 339] width 977 height 657
click at [57, 135] on link "Agents" at bounding box center [58, 132] width 86 height 18
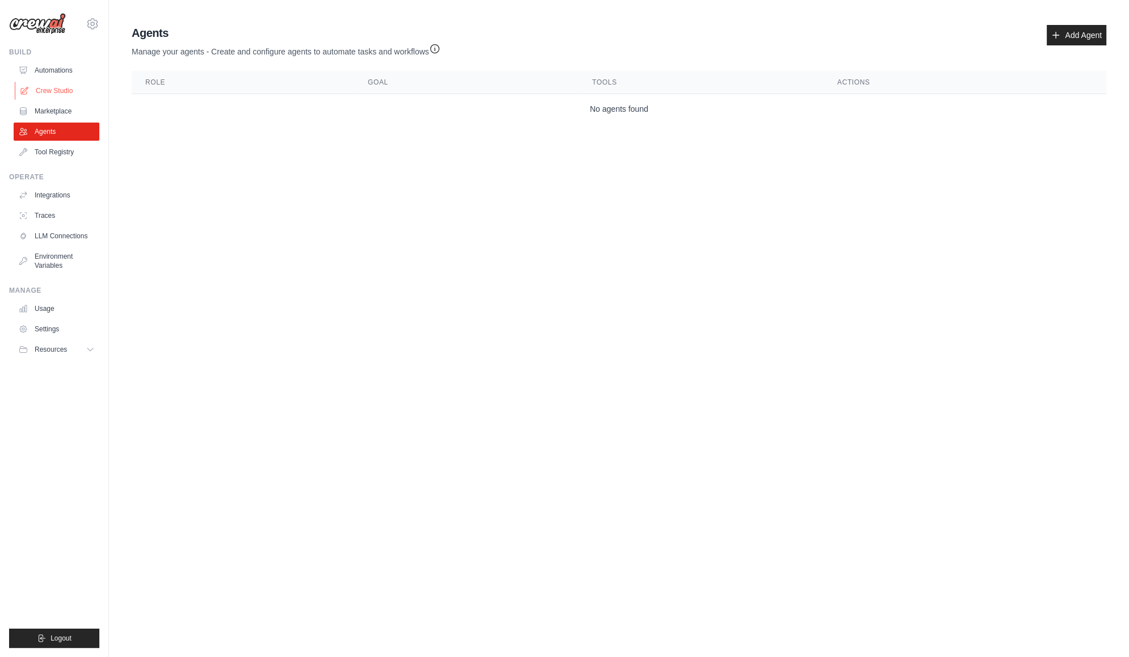
click at [62, 93] on link "Crew Studio" at bounding box center [58, 91] width 86 height 18
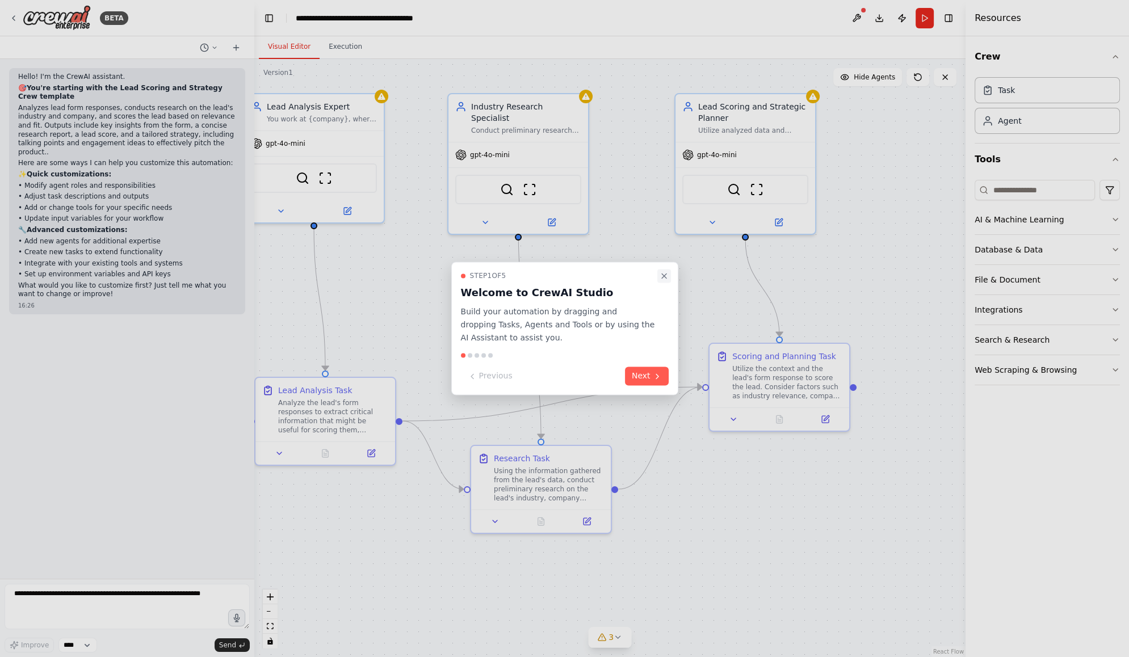
click at [661, 272] on icon "Close walkthrough" at bounding box center [663, 275] width 9 height 9
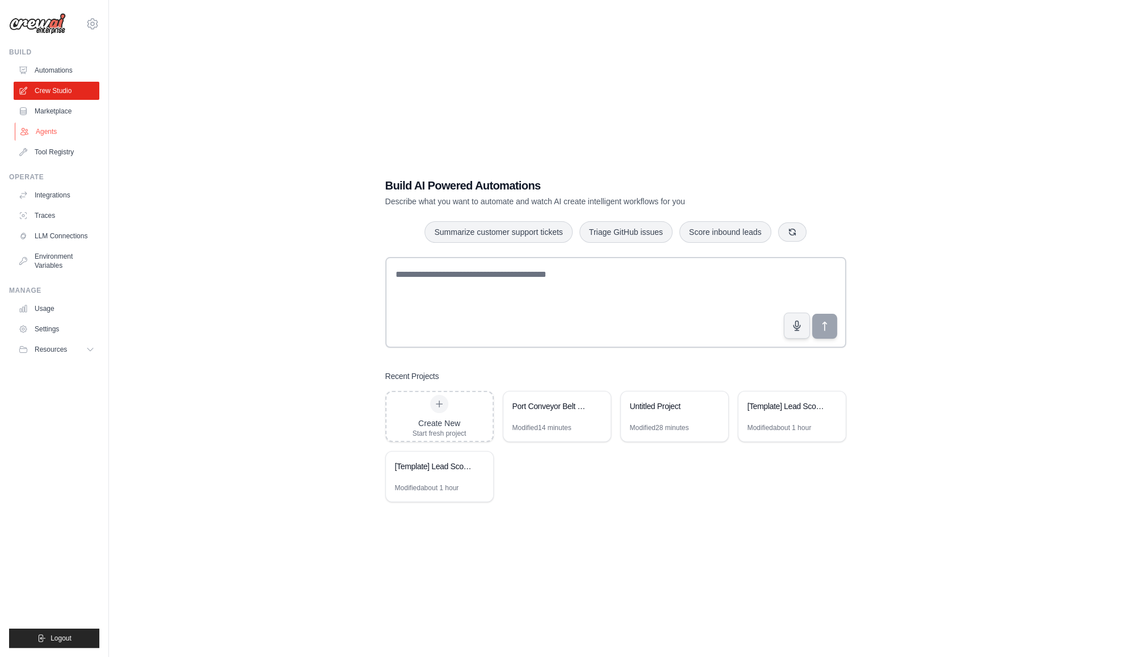
click at [44, 133] on link "Agents" at bounding box center [58, 132] width 86 height 18
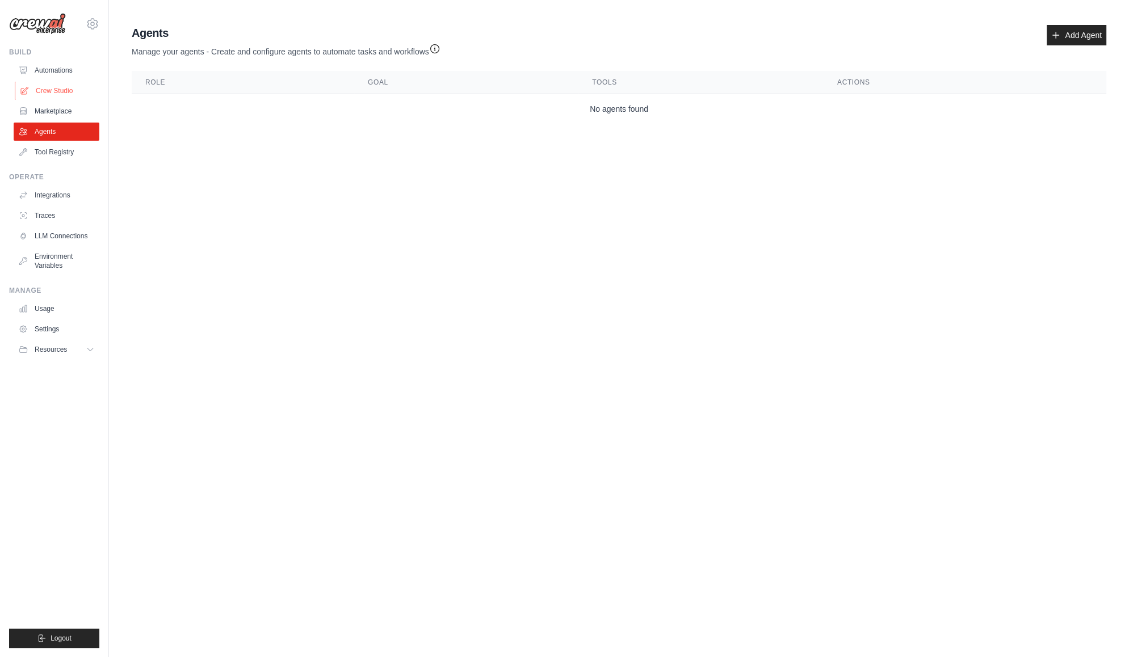
click at [47, 88] on link "Crew Studio" at bounding box center [58, 91] width 86 height 18
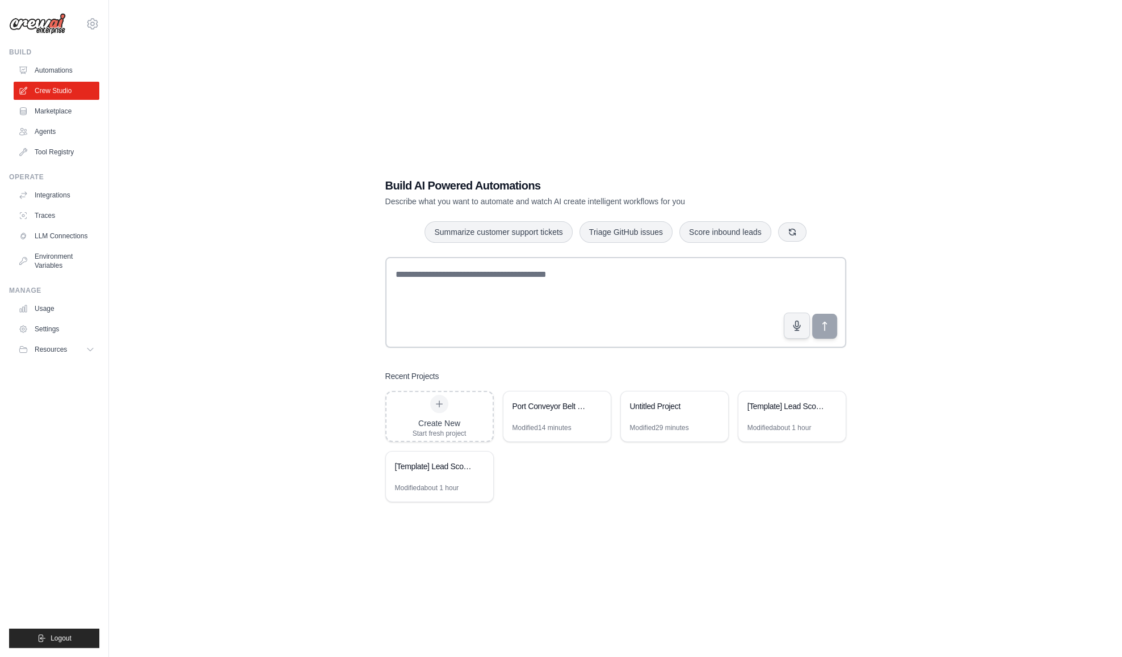
click at [285, 177] on div "Build AI Powered Automations Describe what you want to automate and watch AI cr…" at bounding box center [615, 339] width 977 height 657
click at [251, 109] on div "Build AI Powered Automations Describe what you want to automate and watch AI cr…" at bounding box center [615, 339] width 977 height 657
click at [93, 18] on icon at bounding box center [93, 24] width 14 height 14
click at [352, 93] on div "Build AI Powered Automations Describe what you want to automate and watch AI cr…" at bounding box center [615, 339] width 977 height 657
click at [547, 413] on div "Port Conveyor Belt Control System" at bounding box center [551, 408] width 78 height 14
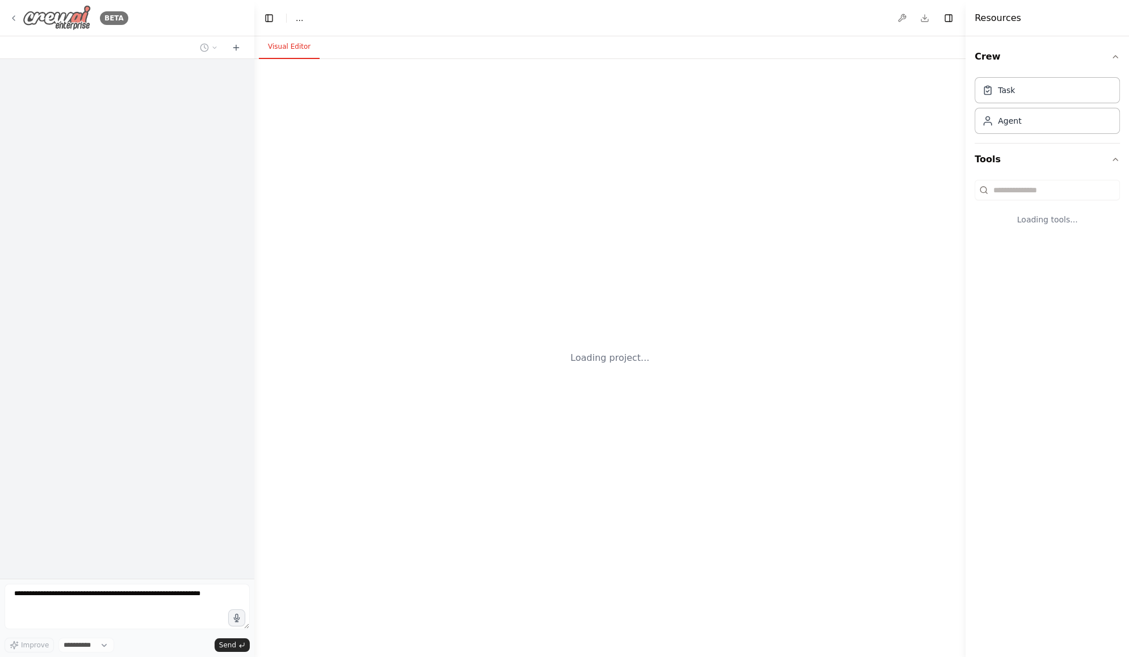
select select "****"
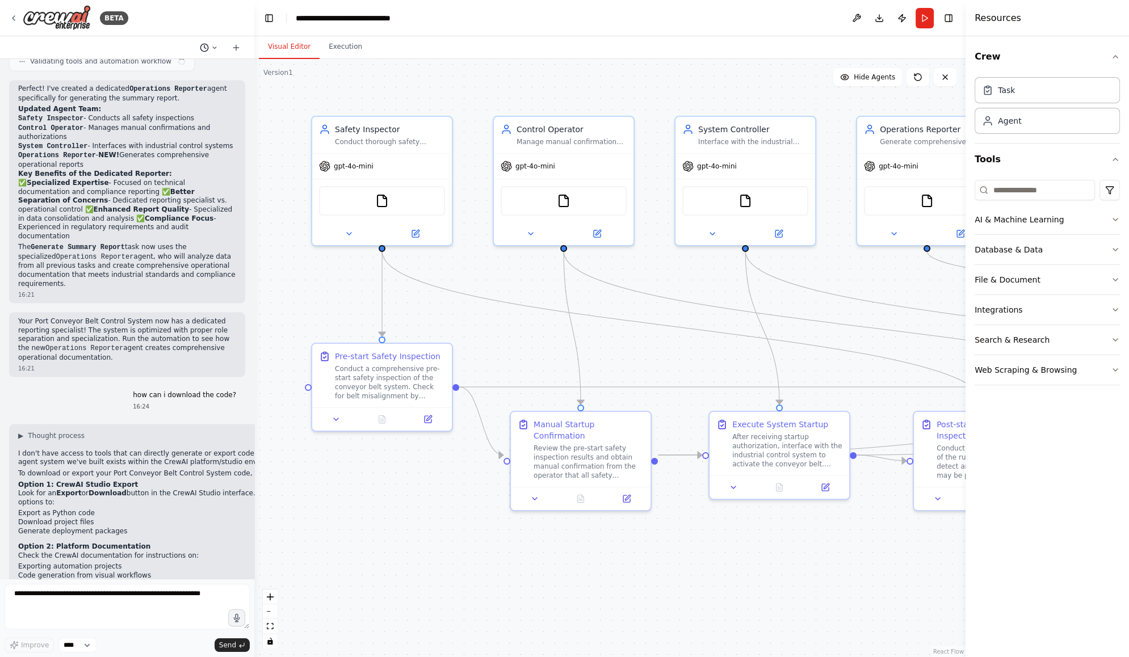
scroll to position [2688, 0]
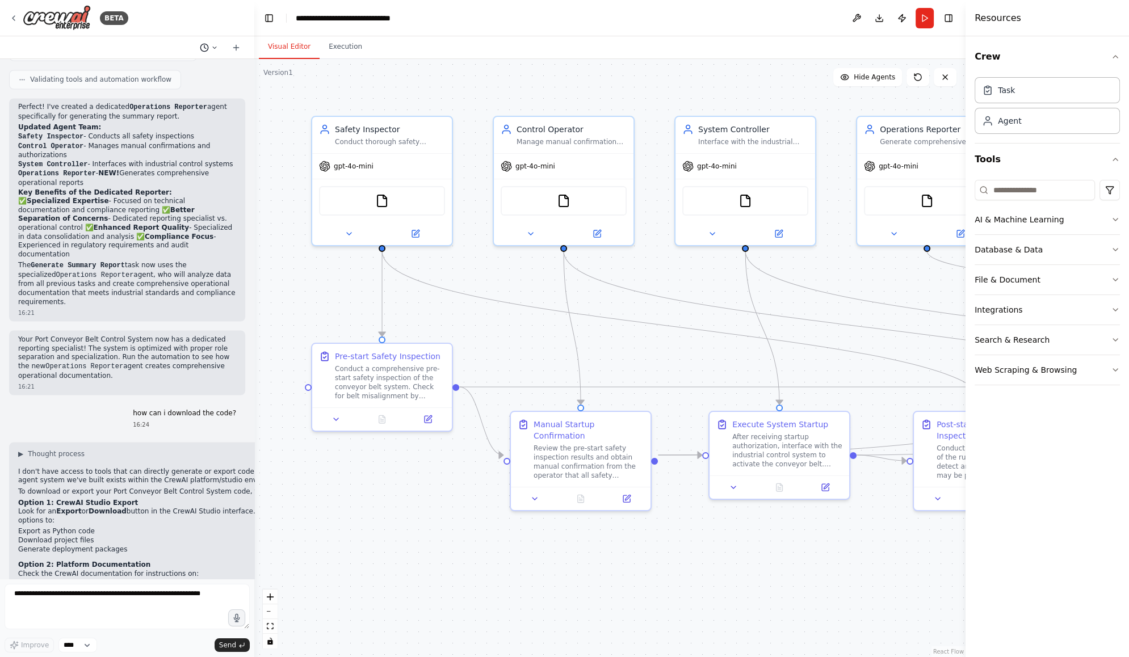
click at [211, 47] on icon at bounding box center [214, 47] width 7 height 7
click at [245, 44] on div at bounding box center [127, 328] width 254 height 657
click at [233, 48] on icon at bounding box center [236, 47] width 9 height 9
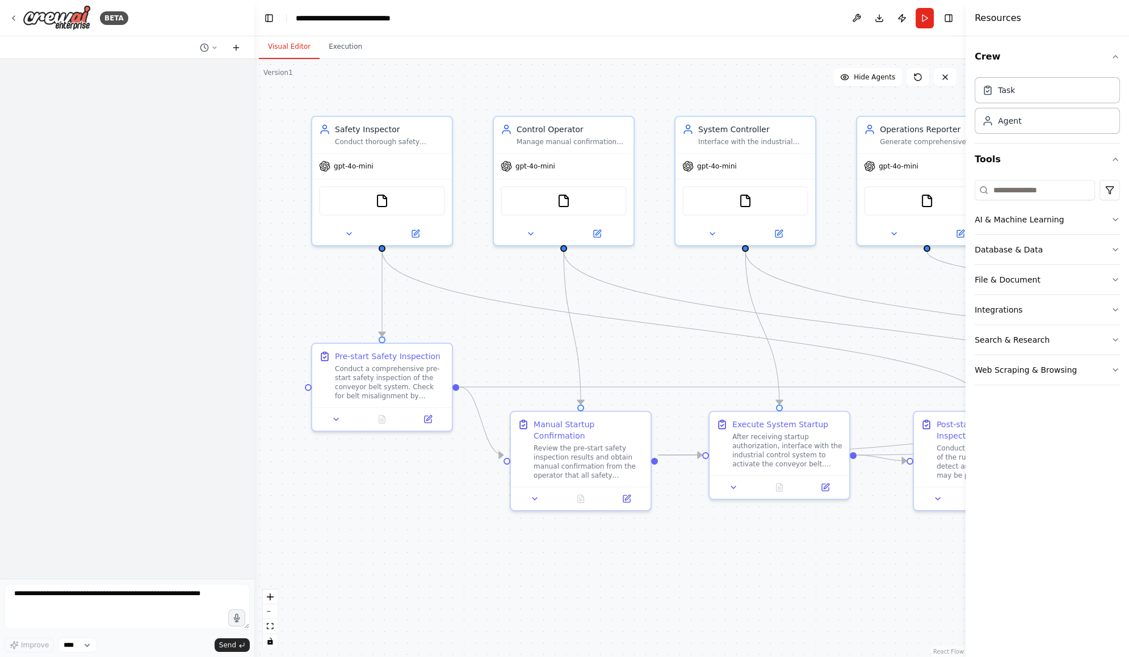
scroll to position [0, 0]
click at [216, 48] on icon at bounding box center [214, 47] width 7 height 7
click at [132, 86] on span "how can i download the code?" at bounding box center [165, 89] width 84 height 9
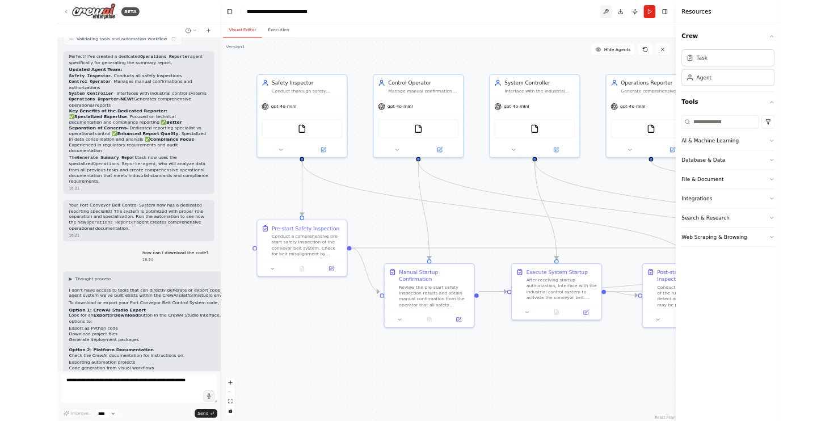
scroll to position [2688, 0]
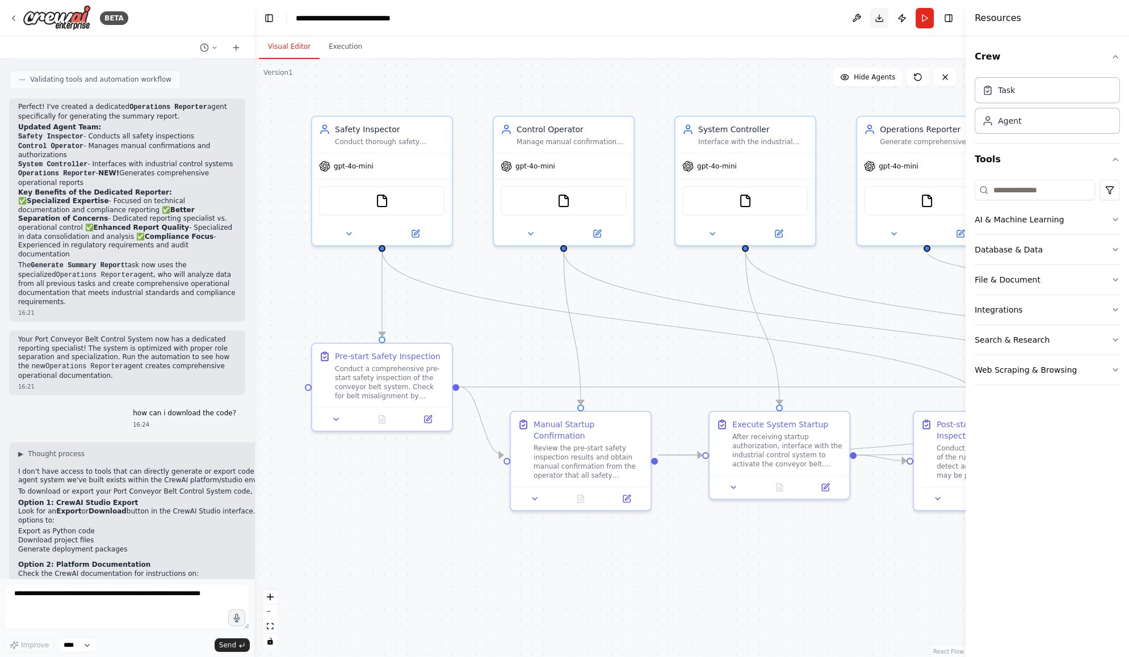
click at [881, 16] on button "Download" at bounding box center [879, 18] width 18 height 20
click at [270, 616] on button "zoom out" at bounding box center [270, 611] width 15 height 15
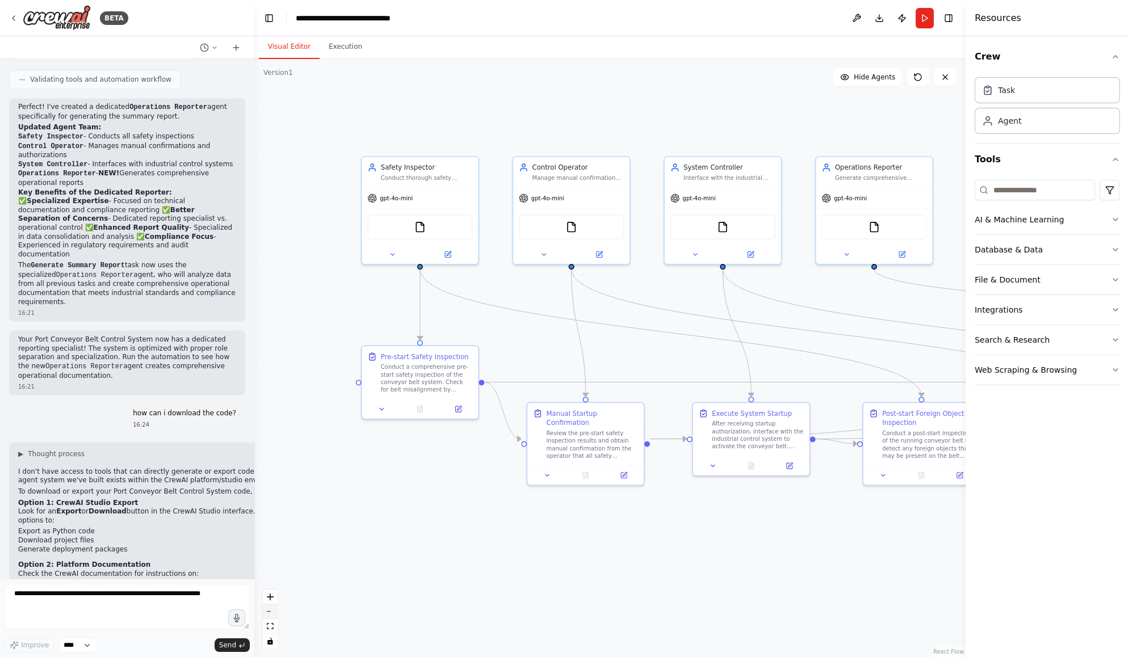
click at [270, 616] on button "zoom out" at bounding box center [270, 611] width 15 height 15
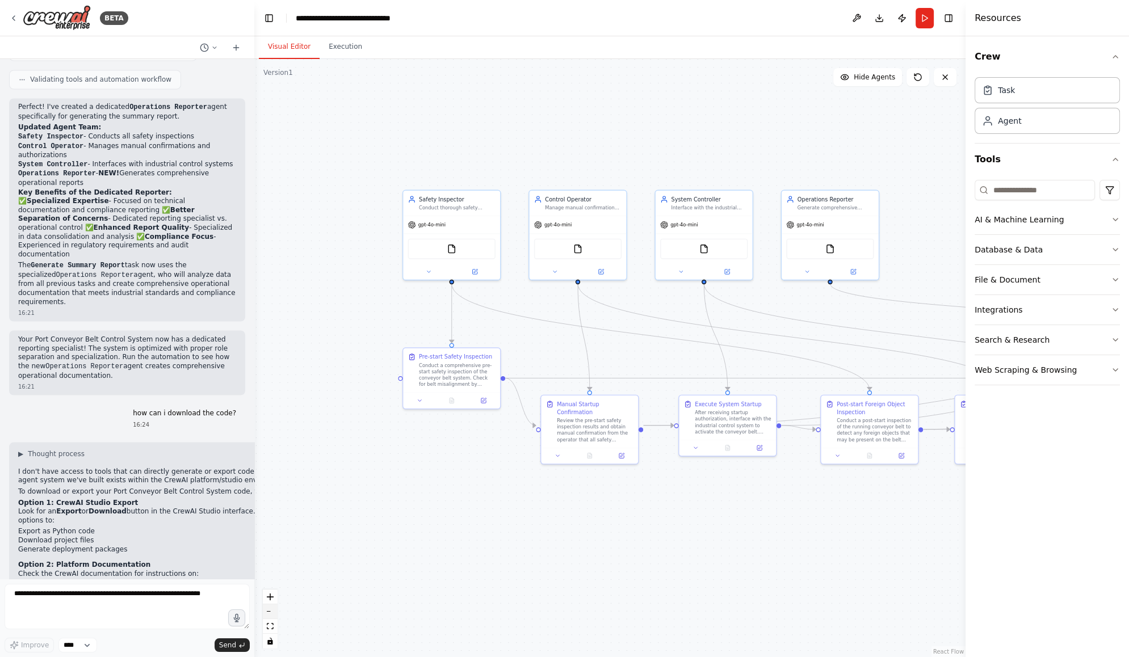
click at [270, 616] on button "zoom out" at bounding box center [270, 611] width 15 height 15
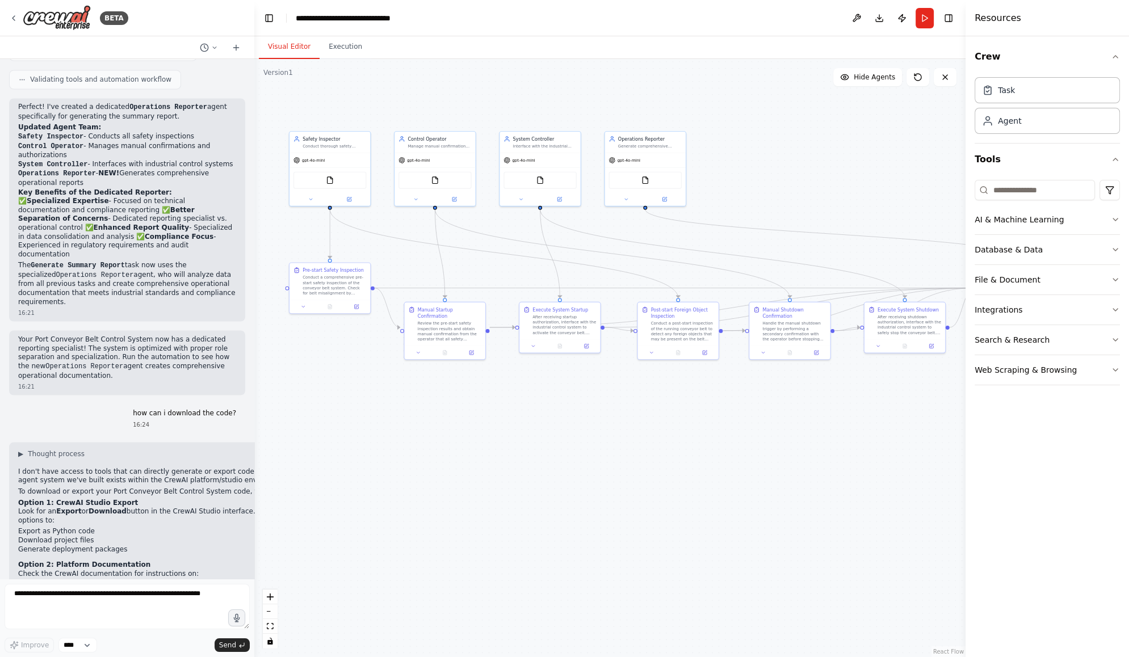
drag, startPoint x: 660, startPoint y: 561, endPoint x: 570, endPoint y: 509, distance: 104.3
click at [572, 509] on div ".deletable-edge-delete-btn { width: 20px; height: 20px; border: 0px solid #ffff…" at bounding box center [609, 358] width 711 height 598
click at [268, 611] on icon "zoom out" at bounding box center [270, 611] width 7 height 1
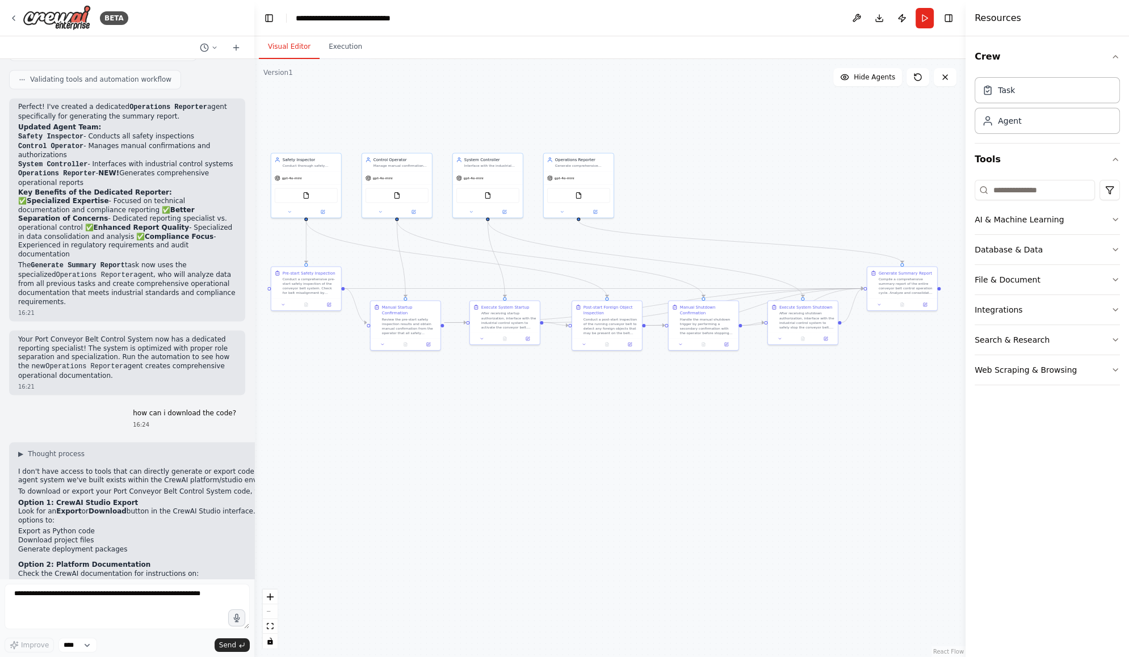
drag, startPoint x: 696, startPoint y: 509, endPoint x: 635, endPoint y: 501, distance: 62.4
click at [635, 501] on div ".deletable-edge-delete-btn { width: 20px; height: 20px; border: 0px solid #ffff…" at bounding box center [609, 358] width 711 height 598
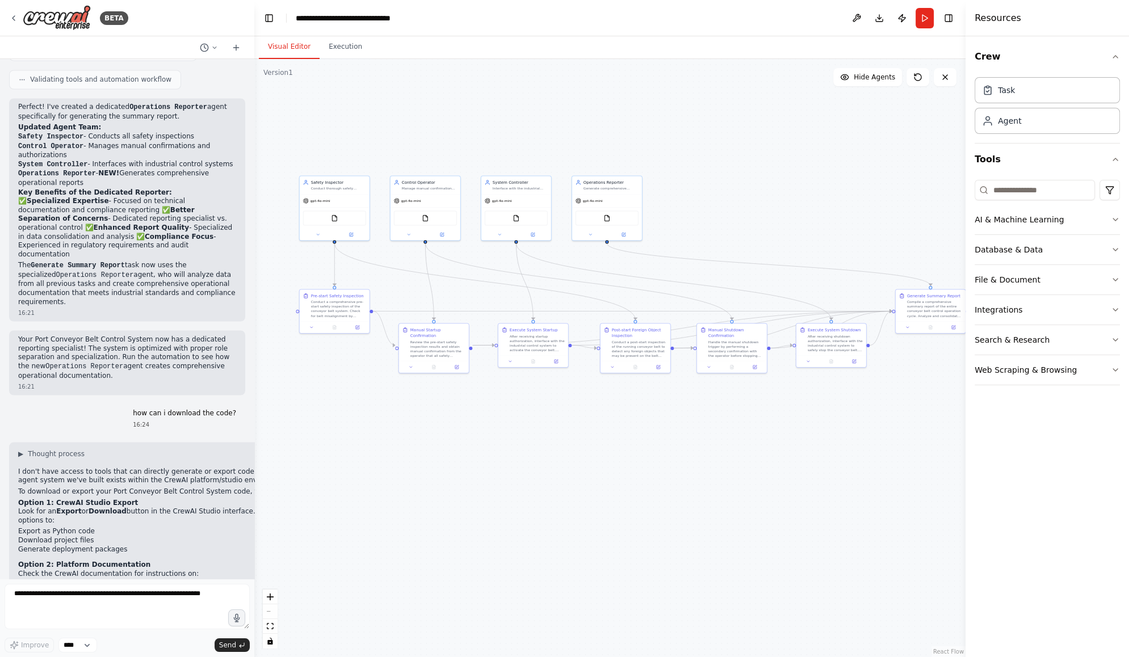
click at [770, 204] on div ".deletable-edge-delete-btn { width: 20px; height: 20px; border: 0px solid #ffff…" at bounding box center [609, 358] width 711 height 598
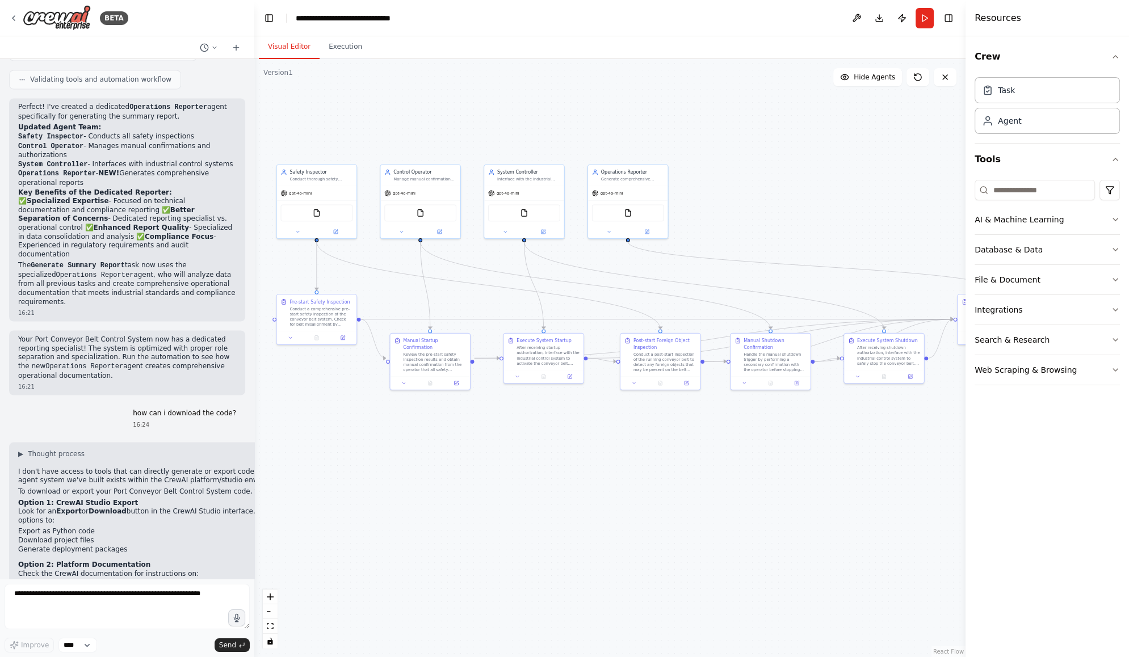
drag, startPoint x: 729, startPoint y: 208, endPoint x: 768, endPoint y: 202, distance: 39.7
click at [768, 202] on div ".deletable-edge-delete-btn { width: 20px; height: 20px; border: 0px solid #ffff…" at bounding box center [609, 358] width 711 height 598
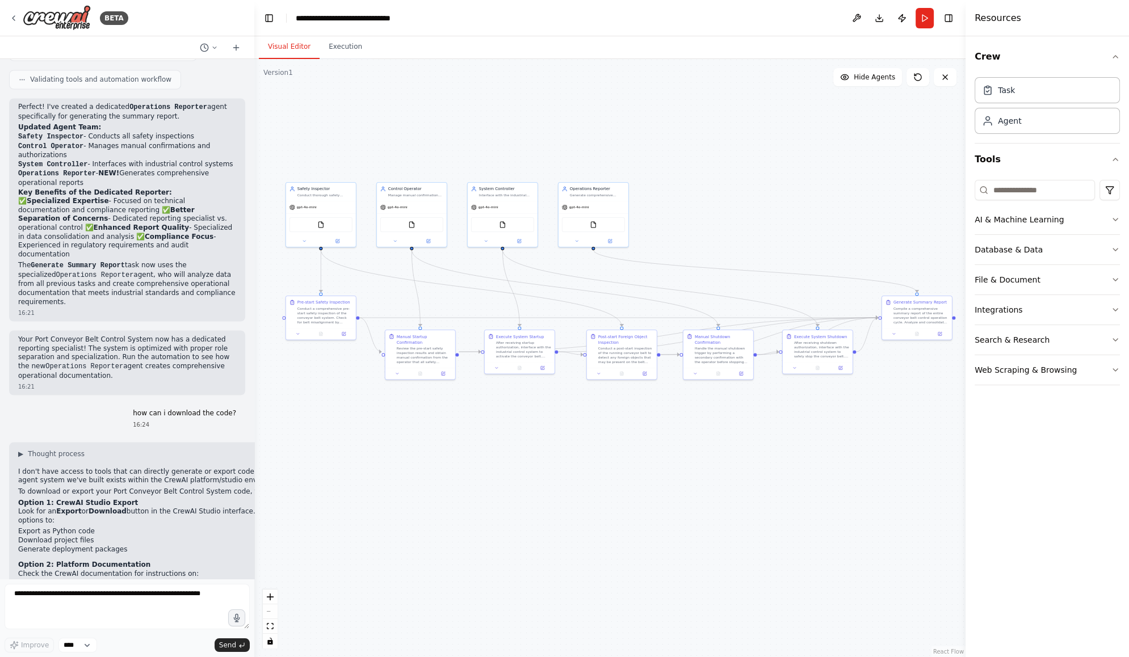
drag, startPoint x: 804, startPoint y: 203, endPoint x: 754, endPoint y: 216, distance: 51.5
click at [754, 216] on div ".deletable-edge-delete-btn { width: 20px; height: 20px; border: 0px solid #ffff…" at bounding box center [609, 358] width 711 height 598
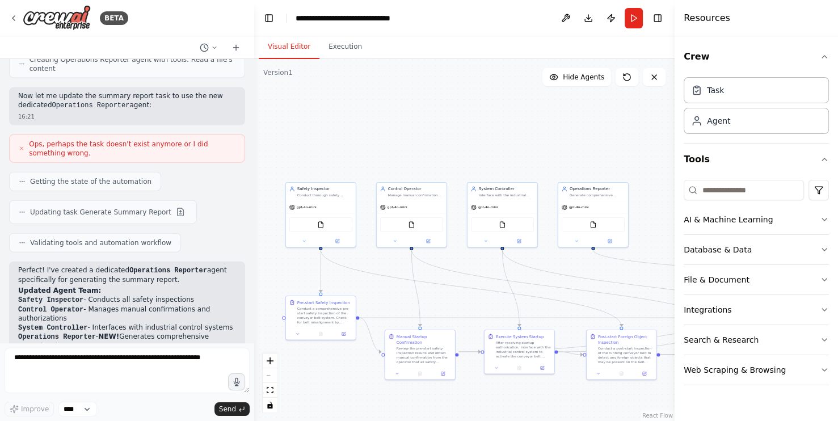
scroll to position [2579, 0]
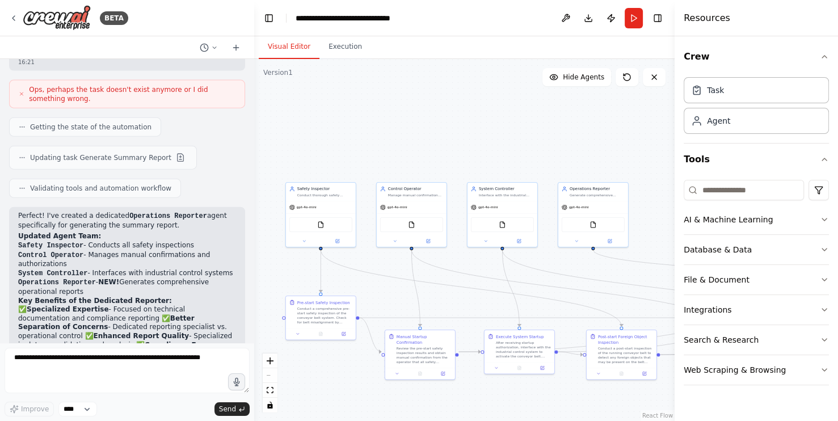
click at [274, 375] on div "React Flow controls" at bounding box center [270, 383] width 15 height 59
click at [272, 375] on div "React Flow controls" at bounding box center [270, 383] width 15 height 59
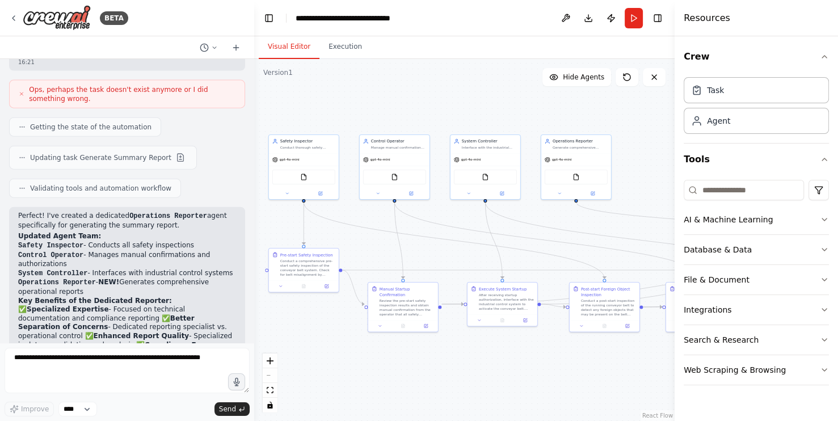
drag, startPoint x: 448, startPoint y: 148, endPoint x: 447, endPoint y: 81, distance: 67.0
click at [447, 81] on div ".deletable-edge-delete-btn { width: 20px; height: 20px; border: 0px solid #ffff…" at bounding box center [464, 240] width 421 height 362
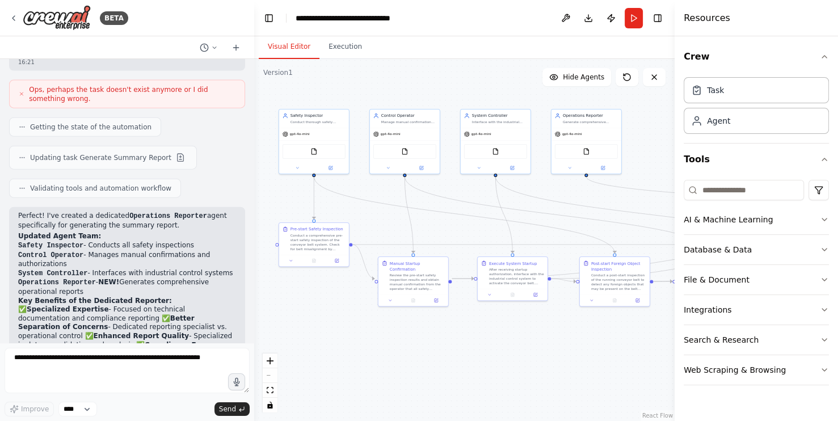
drag, startPoint x: 483, startPoint y: 233, endPoint x: 477, endPoint y: 227, distance: 8.8
click at [477, 227] on div ".deletable-edge-delete-btn { width: 20px; height: 20px; border: 0px solid #ffff…" at bounding box center [464, 240] width 421 height 362
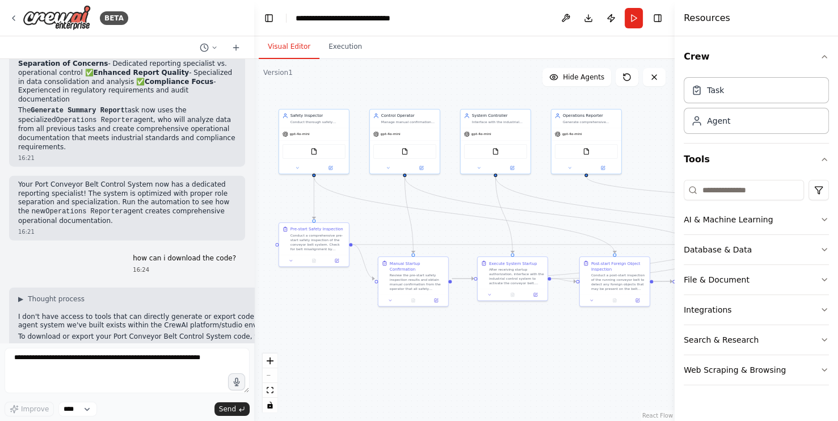
scroll to position [2924, 0]
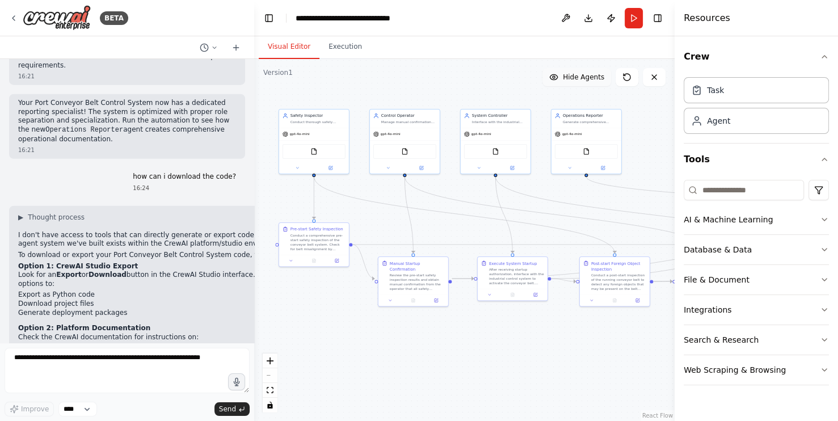
click at [576, 81] on span "Hide Agents" at bounding box center [583, 77] width 41 height 9
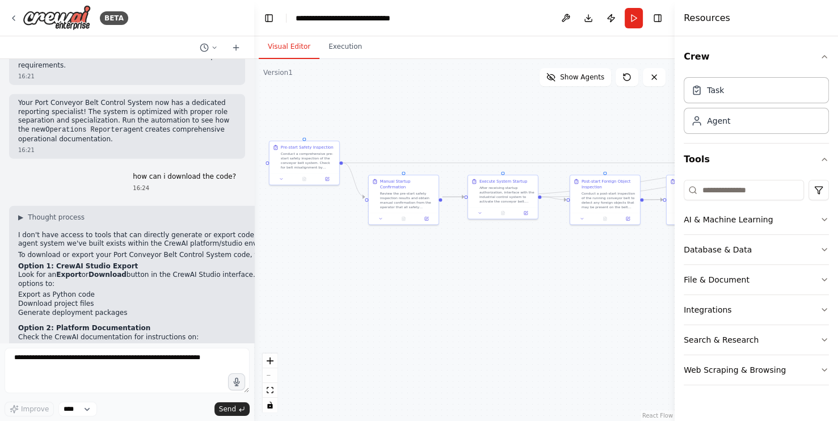
drag, startPoint x: 530, startPoint y: 333, endPoint x: 520, endPoint y: 251, distance: 82.3
click at [520, 251] on div ".deletable-edge-delete-btn { width: 20px; height: 20px; border: 0px solid #ffff…" at bounding box center [464, 240] width 421 height 362
drag, startPoint x: 537, startPoint y: 270, endPoint x: 436, endPoint y: 263, distance: 101.3
click at [436, 263] on div ".deletable-edge-delete-btn { width: 20px; height: 20px; border: 0px solid #ffff…" at bounding box center [464, 240] width 421 height 362
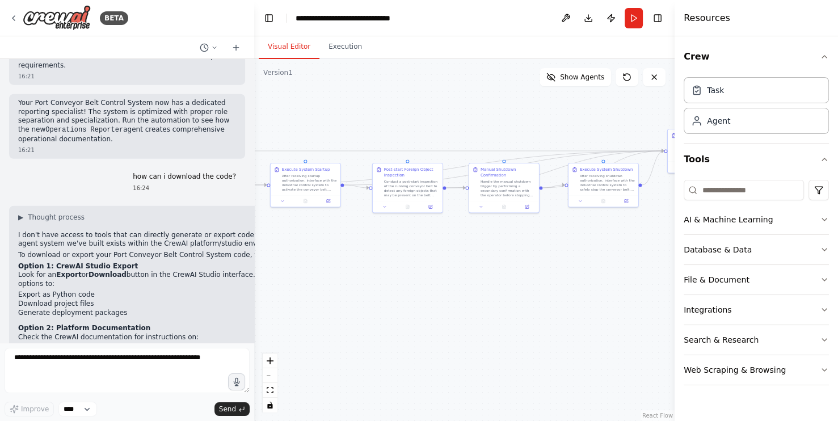
drag, startPoint x: 613, startPoint y: 271, endPoint x: 516, endPoint y: 266, distance: 96.6
click at [516, 266] on div ".deletable-edge-delete-btn { width: 20px; height: 20px; border: 0px solid #ffff…" at bounding box center [464, 240] width 421 height 362
drag, startPoint x: 606, startPoint y: 235, endPoint x: 525, endPoint y: 242, distance: 81.5
click at [525, 242] on div ".deletable-edge-delete-btn { width: 20px; height: 20px; border: 0px solid #ffff…" at bounding box center [464, 240] width 421 height 362
drag, startPoint x: 398, startPoint y: 274, endPoint x: 692, endPoint y: 267, distance: 294.1
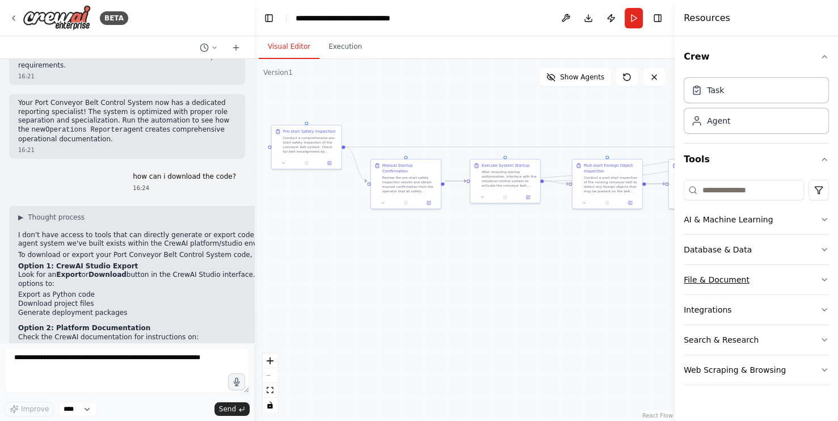
click at [692, 267] on div "BETA 3.Develop a multi-agent system for port conveyor belt control, which needs…" at bounding box center [419, 210] width 838 height 421
click at [588, 85] on button "Show Agents" at bounding box center [576, 77] width 72 height 18
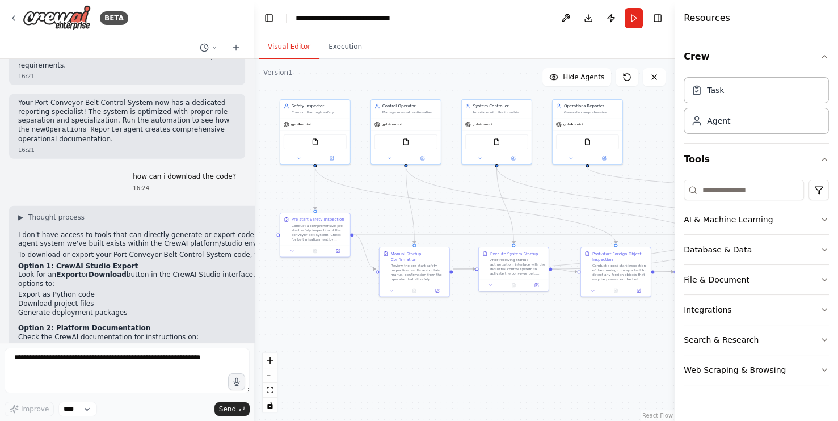
drag, startPoint x: 468, startPoint y: 270, endPoint x: 463, endPoint y: 354, distance: 84.1
click at [463, 354] on div ".deletable-edge-delete-btn { width: 20px; height: 20px; border: 0px solid #ffff…" at bounding box center [464, 240] width 421 height 362
click at [335, 157] on button at bounding box center [332, 157] width 32 height 7
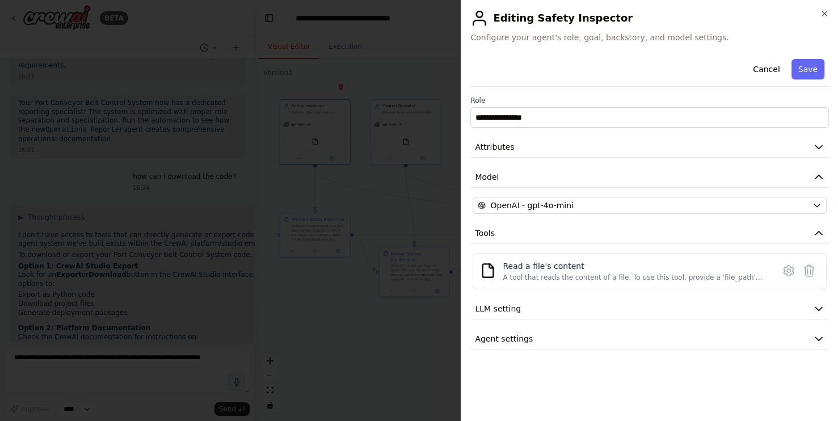
click at [322, 327] on div at bounding box center [419, 210] width 838 height 421
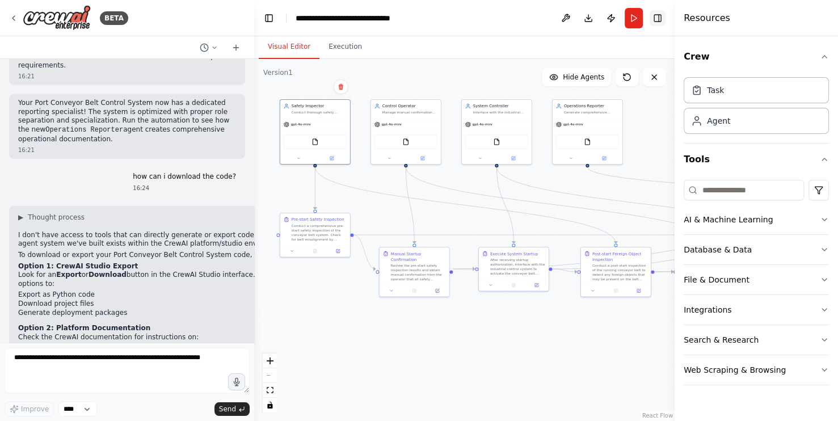
click at [654, 20] on button "Toggle Right Sidebar" at bounding box center [658, 18] width 16 height 16
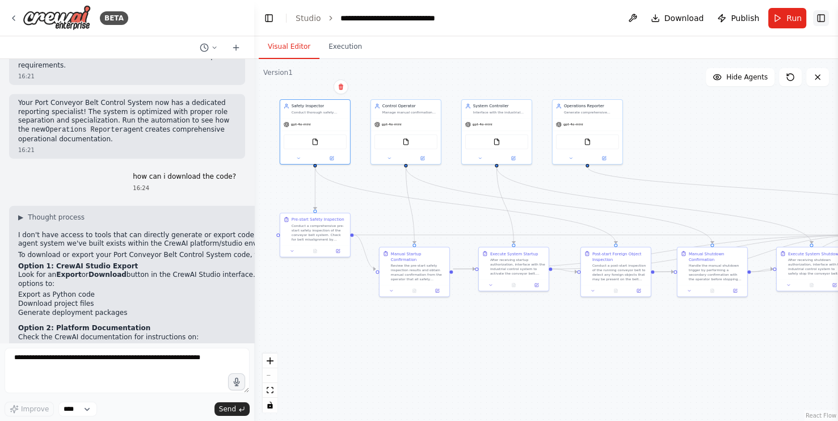
click at [822, 19] on button "Toggle Right Sidebar" at bounding box center [821, 18] width 16 height 16
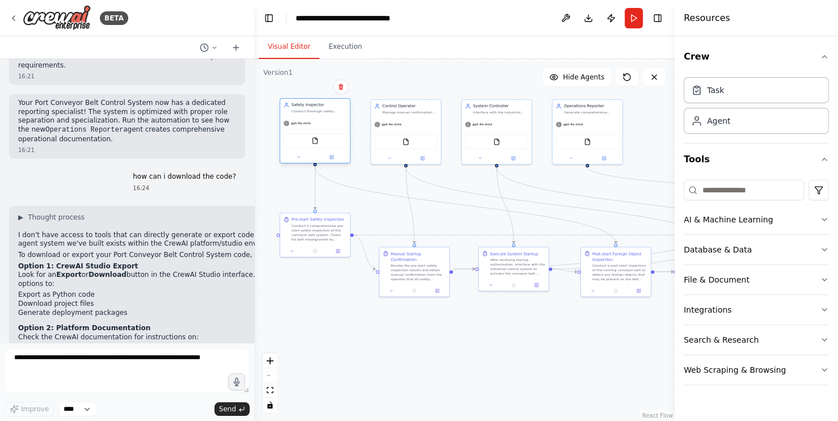
click at [312, 120] on div "gpt-4o-mini" at bounding box center [315, 123] width 70 height 12
click at [327, 111] on div "Conduct thorough safety inspections of the conveyor belt system before and afte…" at bounding box center [319, 111] width 55 height 5
click at [333, 161] on div at bounding box center [315, 157] width 70 height 11
click at [332, 157] on icon at bounding box center [331, 157] width 3 height 3
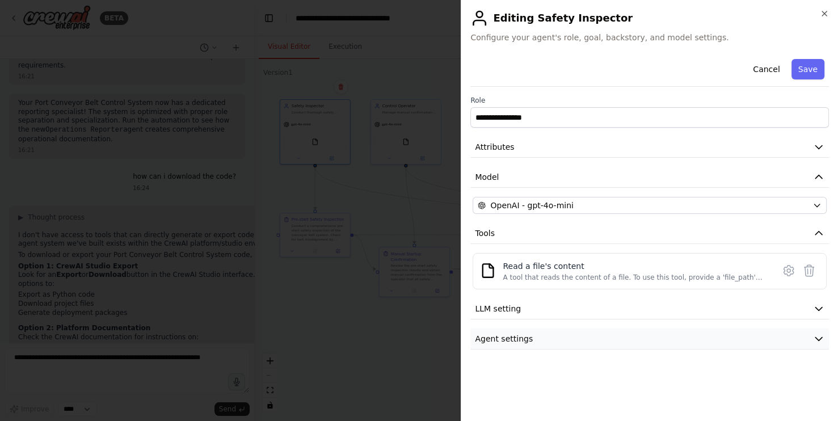
click at [817, 337] on icon "button" at bounding box center [818, 338] width 11 height 11
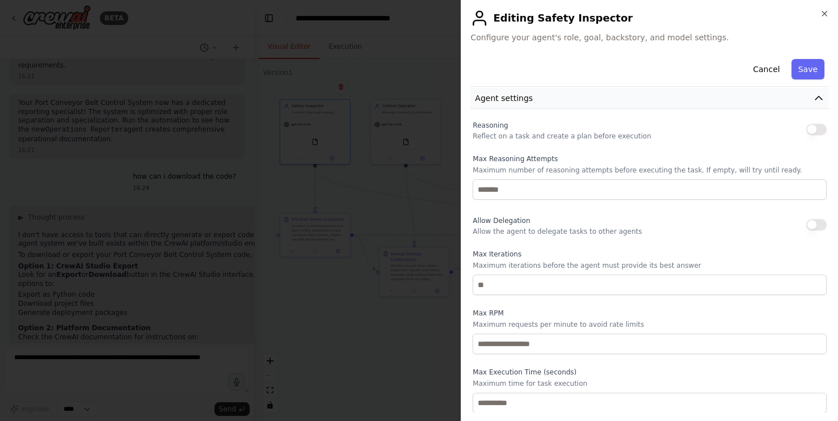
scroll to position [0, 0]
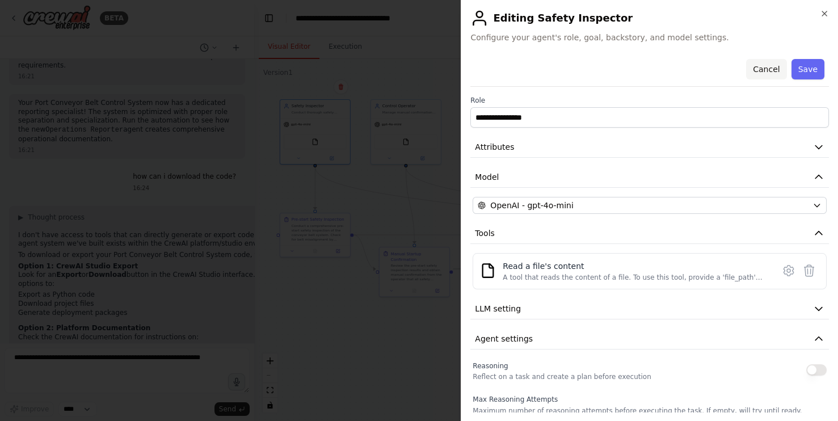
click at [768, 66] on button "Cancel" at bounding box center [766, 69] width 40 height 20
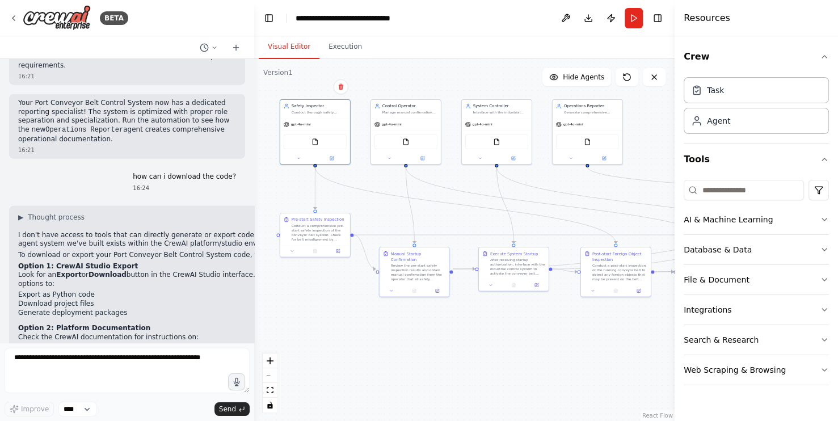
click at [421, 336] on div ".deletable-edge-delete-btn { width: 20px; height: 20px; border: 0px solid #ffff…" at bounding box center [464, 240] width 421 height 362
click at [654, 16] on button "Toggle Right Sidebar" at bounding box center [658, 18] width 16 height 16
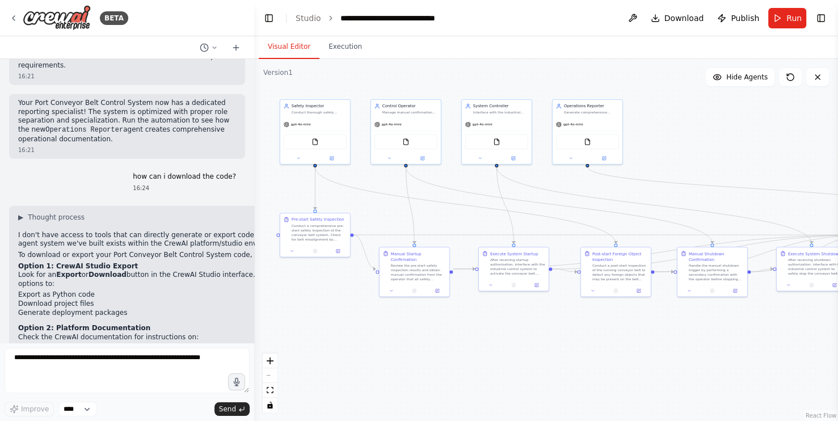
click at [597, 328] on div ".deletable-edge-delete-btn { width: 20px; height: 20px; border: 0px solid #ffff…" at bounding box center [546, 240] width 584 height 362
drag, startPoint x: 517, startPoint y: 334, endPoint x: 509, endPoint y: 336, distance: 8.1
click at [509, 336] on div ".deletable-edge-delete-btn { width: 20px; height: 20px; border: 0px solid #ffff…" at bounding box center [546, 240] width 584 height 362
click at [488, 342] on div ".deletable-edge-delete-btn { width: 20px; height: 20px; border: 0px solid #ffff…" at bounding box center [546, 240] width 584 height 362
click at [821, 14] on button "Toggle Right Sidebar" at bounding box center [821, 18] width 16 height 16
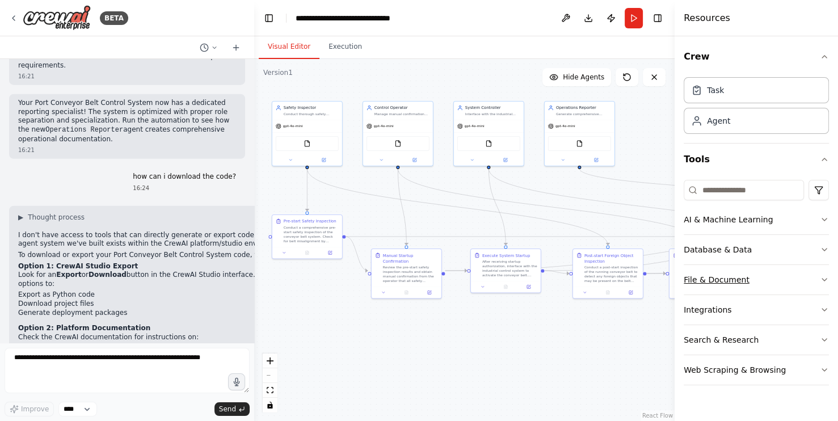
click at [824, 278] on icon "button" at bounding box center [824, 279] width 9 height 9
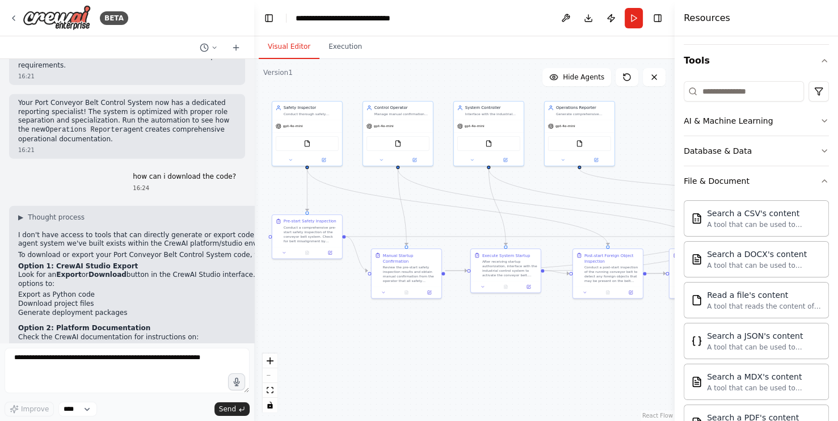
scroll to position [12, 0]
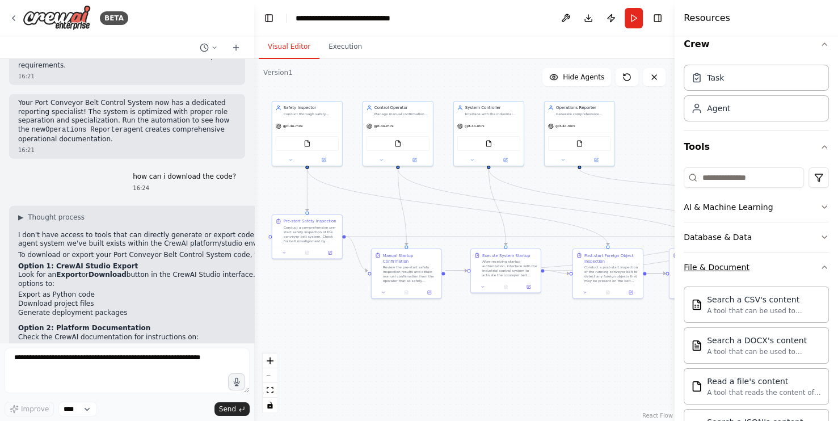
click at [821, 266] on icon "button" at bounding box center [824, 267] width 9 height 9
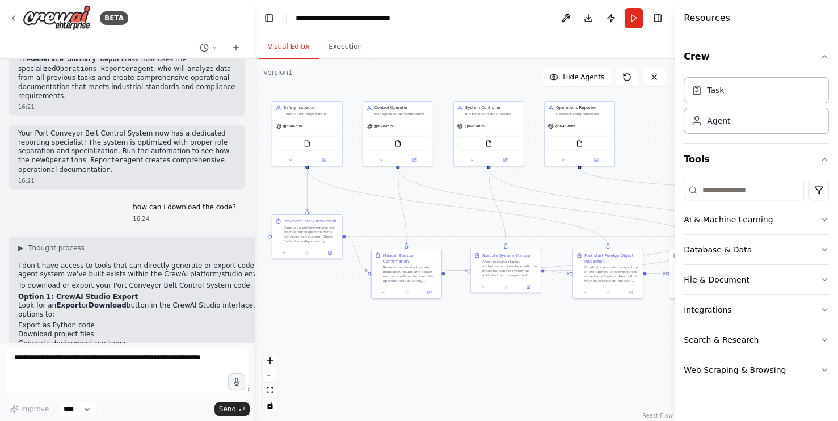
scroll to position [2924, 0]
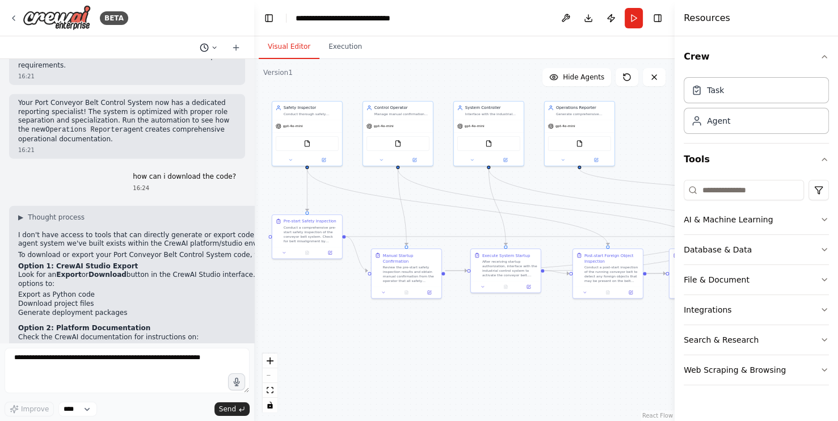
click at [216, 49] on icon at bounding box center [214, 47] width 7 height 7
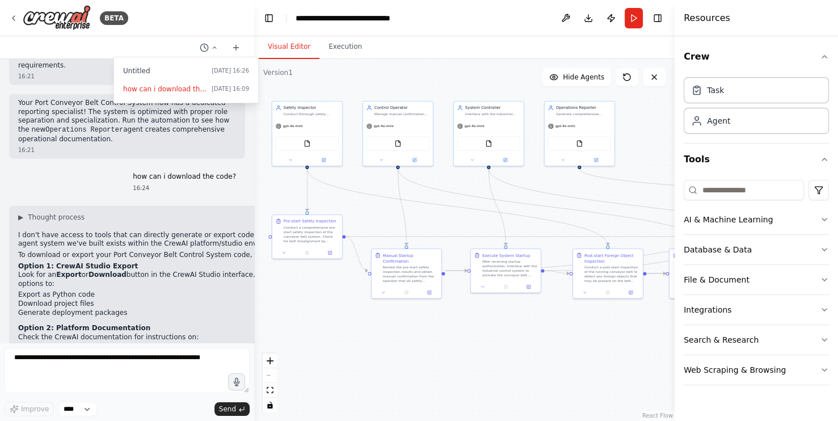
click at [390, 357] on div ".deletable-edge-delete-btn { width: 20px; height: 20px; border: 0px solid #ffff…" at bounding box center [464, 240] width 421 height 362
click at [352, 50] on button "Execution" at bounding box center [346, 47] width 52 height 24
click at [291, 48] on button "Visual Editor" at bounding box center [289, 47] width 61 height 24
click at [213, 45] on div at bounding box center [127, 210] width 254 height 421
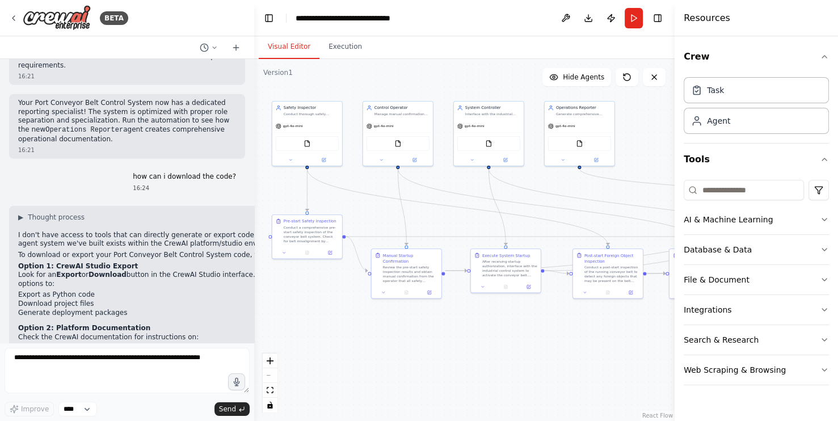
click at [401, 356] on div ".deletable-edge-delete-btn { width: 20px; height: 20px; border: 0px solid #ffff…" at bounding box center [464, 240] width 421 height 362
click at [577, 348] on div ".deletable-edge-delete-btn { width: 20px; height: 20px; border: 0px solid #ffff…" at bounding box center [464, 240] width 421 height 362
click at [491, 350] on div ".deletable-edge-delete-btn { width: 20px; height: 20px; border: 0px solid #ffff…" at bounding box center [464, 240] width 421 height 362
click at [12, 19] on icon at bounding box center [13, 18] width 9 height 9
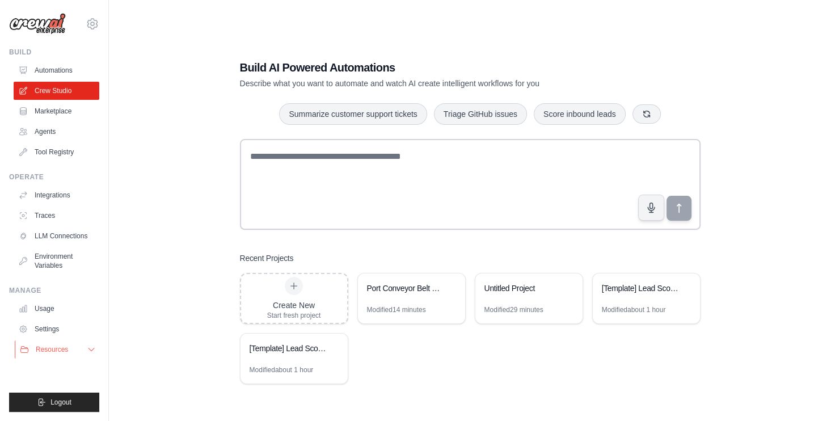
click at [75, 345] on button "Resources" at bounding box center [58, 350] width 86 height 18
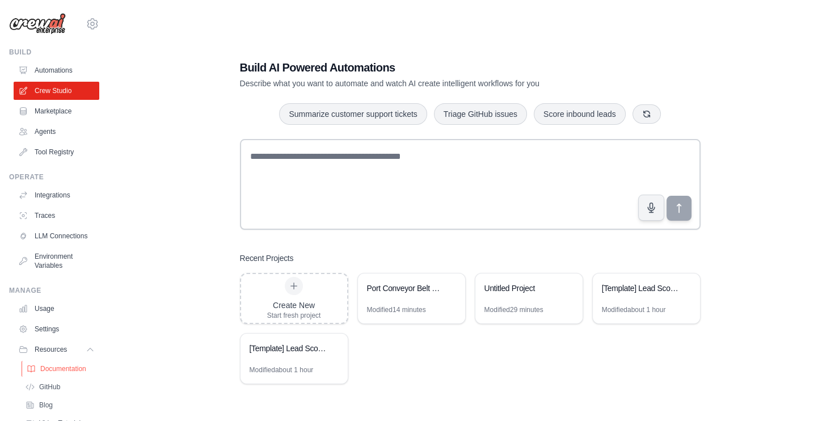
click at [57, 374] on link "Documentation" at bounding box center [61, 369] width 79 height 16
click at [70, 86] on link "Crew Studio" at bounding box center [58, 91] width 86 height 18
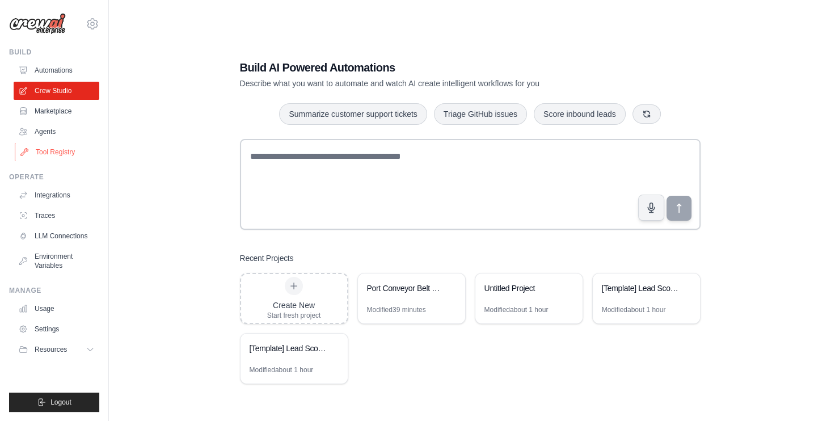
click at [51, 159] on link "Tool Registry" at bounding box center [58, 152] width 86 height 18
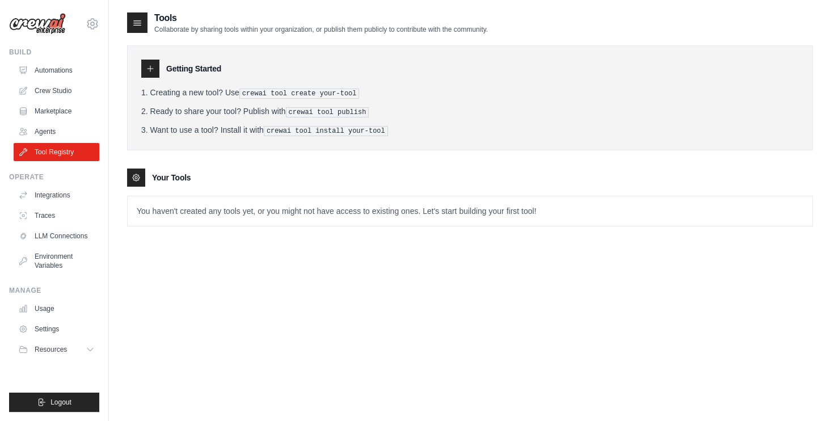
click at [217, 65] on h3 "Getting Started" at bounding box center [193, 68] width 55 height 11
click at [159, 69] on div "Getting Started" at bounding box center [470, 69] width 658 height 18
click at [148, 72] on icon at bounding box center [150, 68] width 9 height 9
click at [154, 68] on icon at bounding box center [150, 68] width 9 height 9
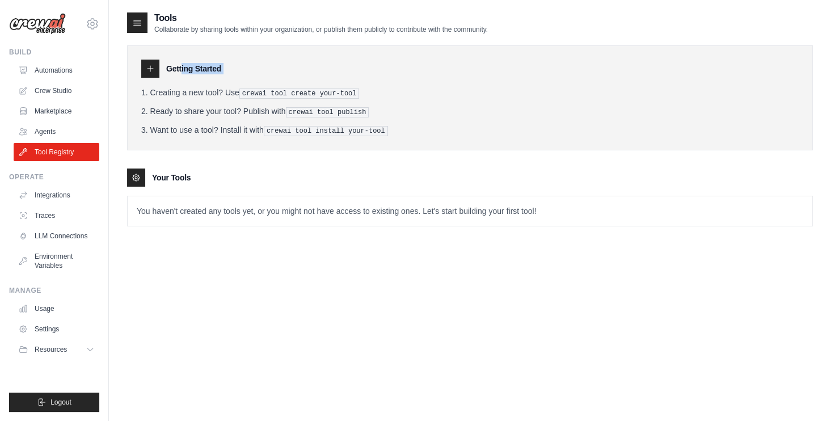
click at [154, 68] on icon at bounding box center [150, 68] width 9 height 9
click at [185, 65] on h3 "Getting Started" at bounding box center [193, 68] width 55 height 11
click at [297, 74] on div "Getting Started" at bounding box center [470, 69] width 658 height 18
click at [146, 72] on icon at bounding box center [150, 68] width 9 height 9
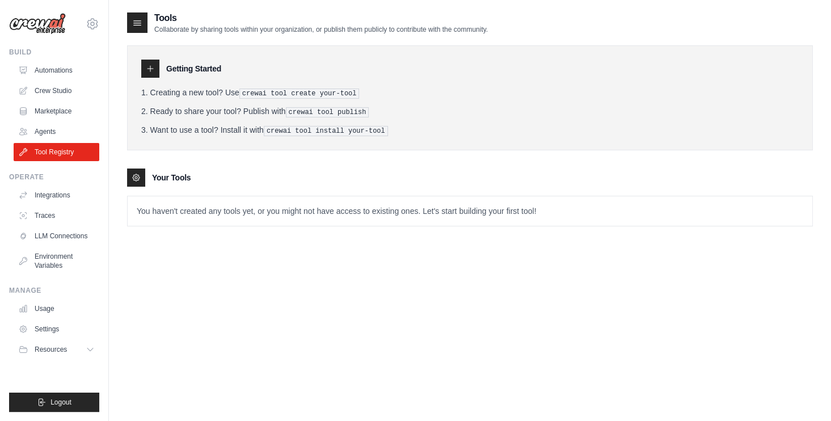
click at [204, 209] on p "You haven't created any tools yet, or you might not have access to existing one…" at bounding box center [470, 211] width 685 height 30
click at [52, 85] on link "Crew Studio" at bounding box center [58, 91] width 86 height 18
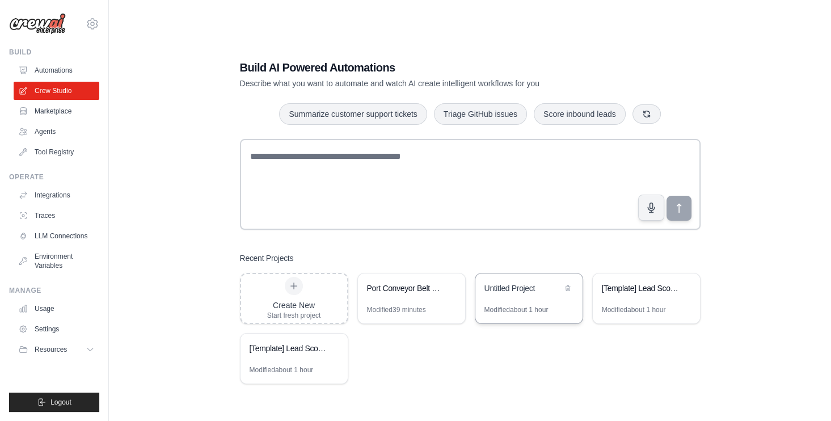
click at [509, 300] on div "Untitled Project" at bounding box center [529, 290] width 107 height 32
click at [91, 355] on button "Resources" at bounding box center [58, 350] width 86 height 18
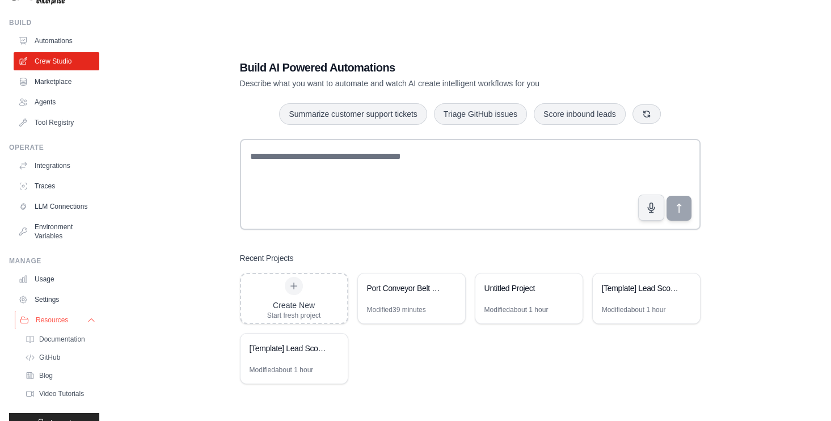
scroll to position [50, 0]
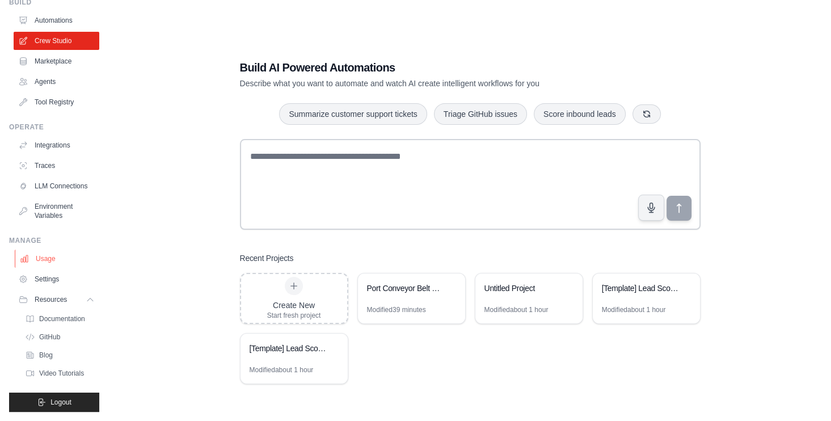
click at [41, 259] on link "Usage" at bounding box center [58, 259] width 86 height 18
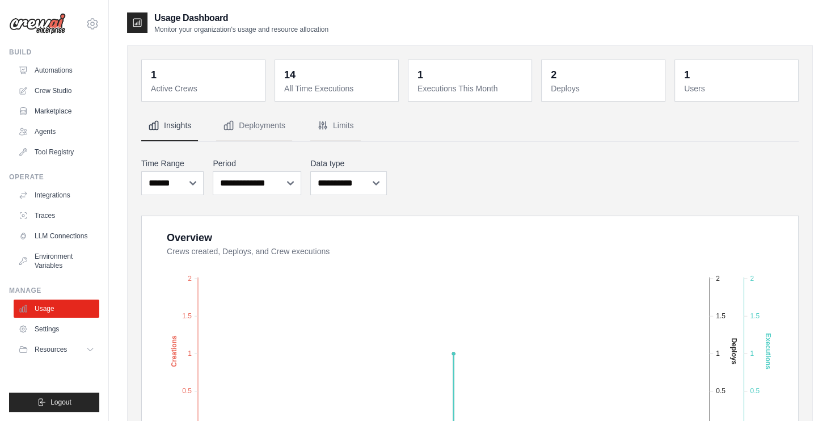
click at [222, 83] on dt "Active Crews" at bounding box center [204, 88] width 107 height 11
click at [177, 76] on dd "1" at bounding box center [204, 75] width 107 height 16
click at [543, 170] on div "**********" at bounding box center [470, 177] width 658 height 42
click at [257, 127] on button "Deployments" at bounding box center [254, 126] width 76 height 31
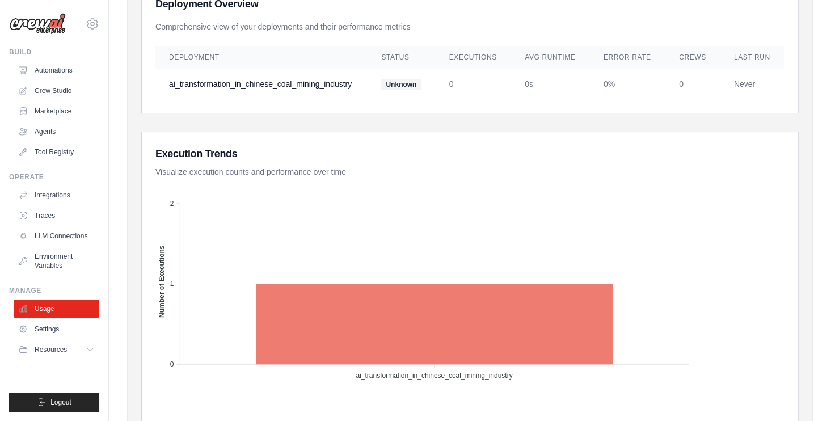
scroll to position [95, 0]
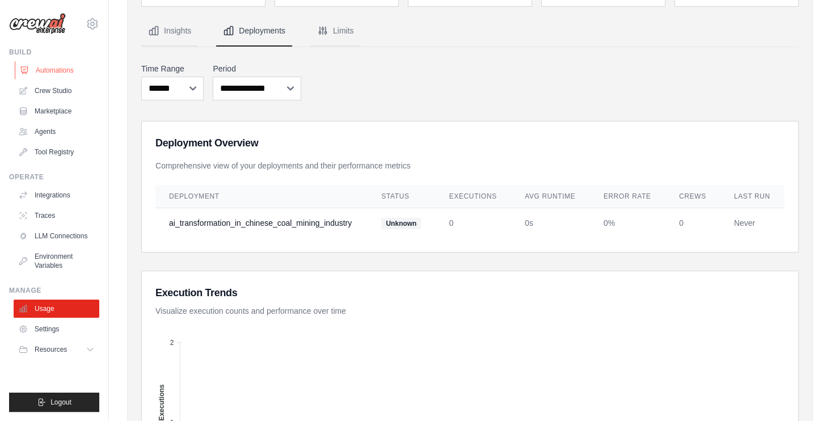
click at [56, 73] on link "Automations" at bounding box center [58, 70] width 86 height 18
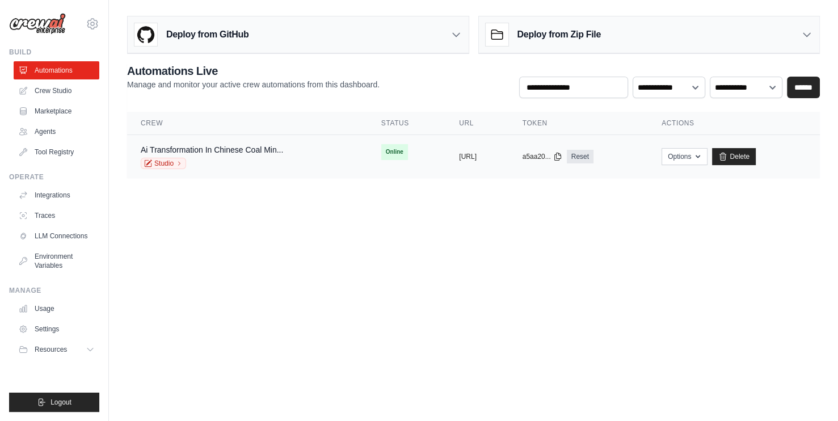
click at [381, 150] on span "Online" at bounding box center [394, 152] width 27 height 16
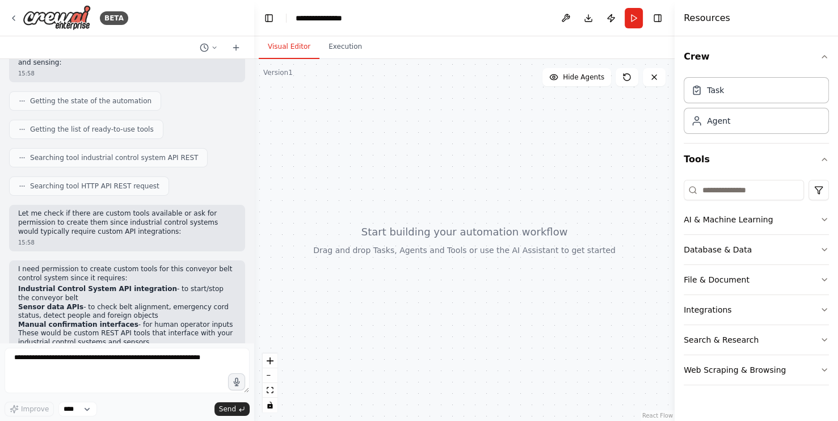
scroll to position [346, 0]
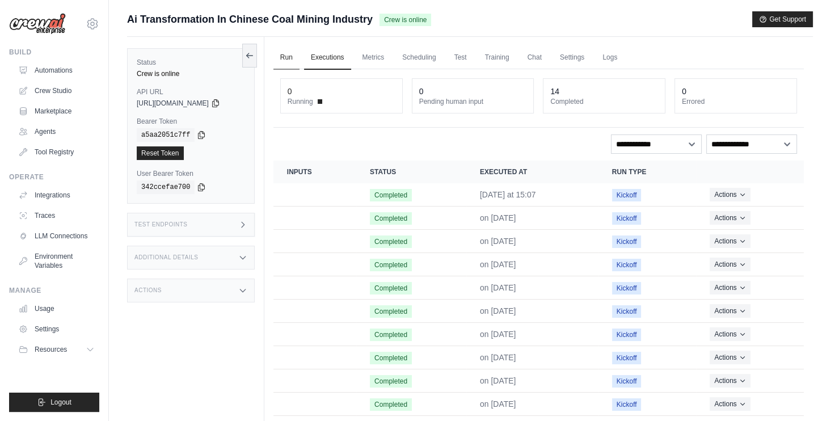
click at [294, 60] on link "Run" at bounding box center [287, 58] width 26 height 24
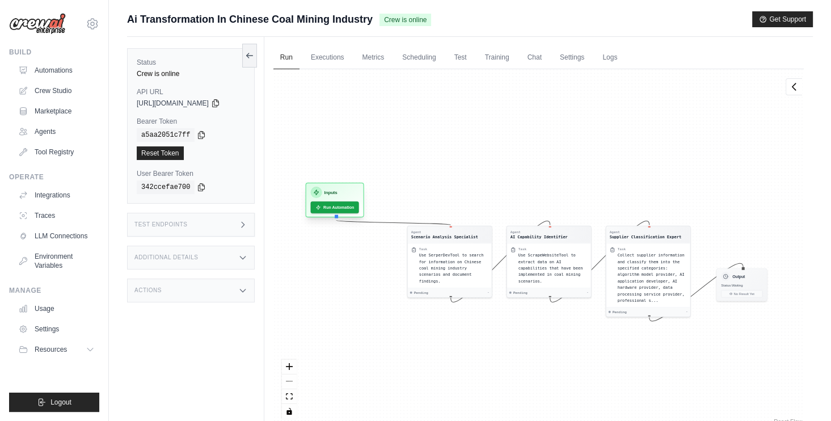
drag, startPoint x: 359, startPoint y: 207, endPoint x: 346, endPoint y: 191, distance: 20.6
click at [346, 191] on div "Inputs" at bounding box center [334, 192] width 48 height 11
click at [335, 208] on button "Run Automation" at bounding box center [334, 204] width 51 height 12
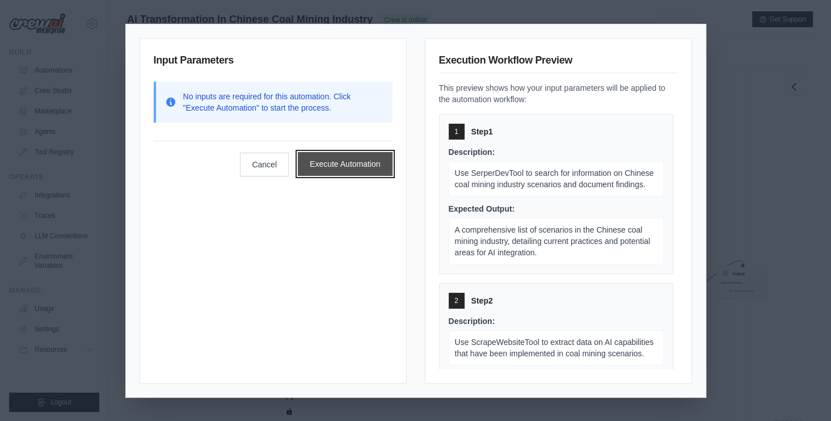
click at [346, 162] on button "Execute Automation" at bounding box center [345, 164] width 95 height 24
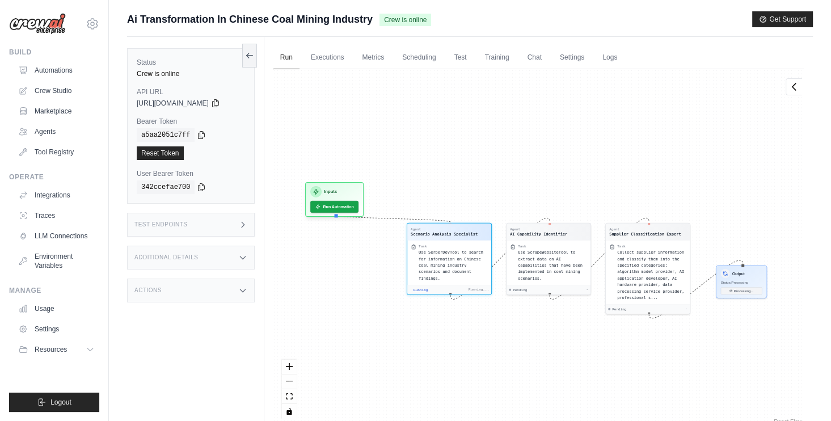
scroll to position [14, 0]
click at [387, 58] on link "Metrics" at bounding box center [374, 58] width 36 height 24
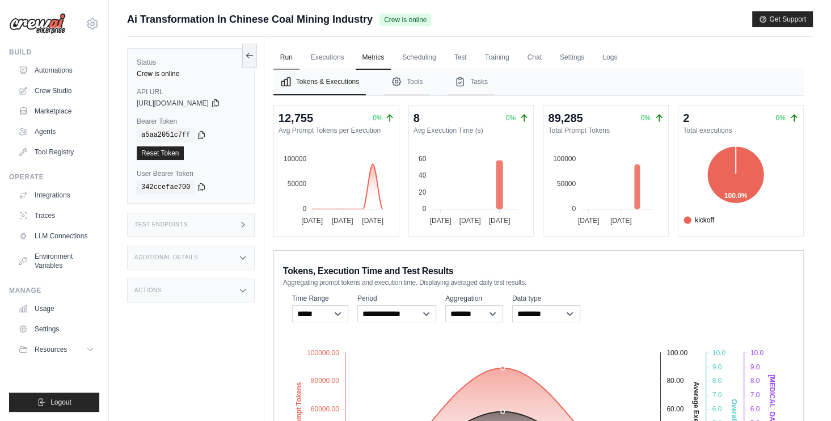
click at [292, 60] on link "Run" at bounding box center [287, 58] width 26 height 24
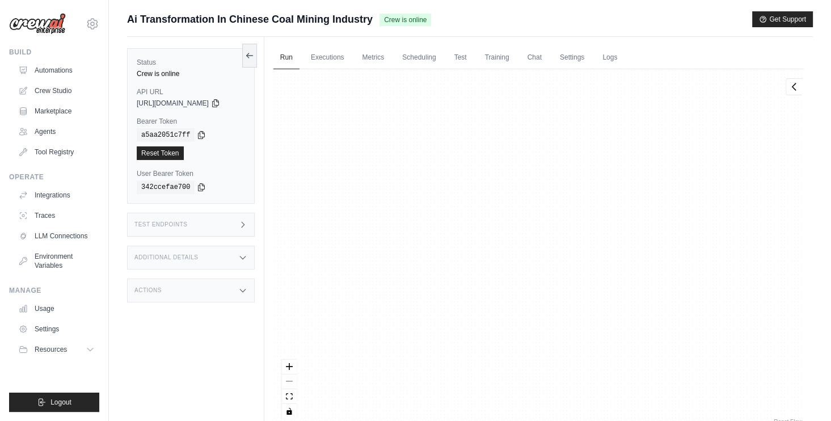
scroll to position [3097, 0]
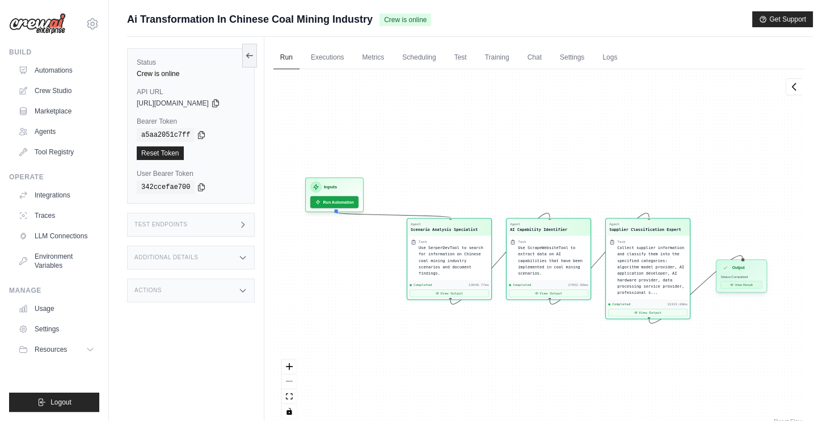
click at [751, 284] on button "View Result" at bounding box center [741, 284] width 41 height 7
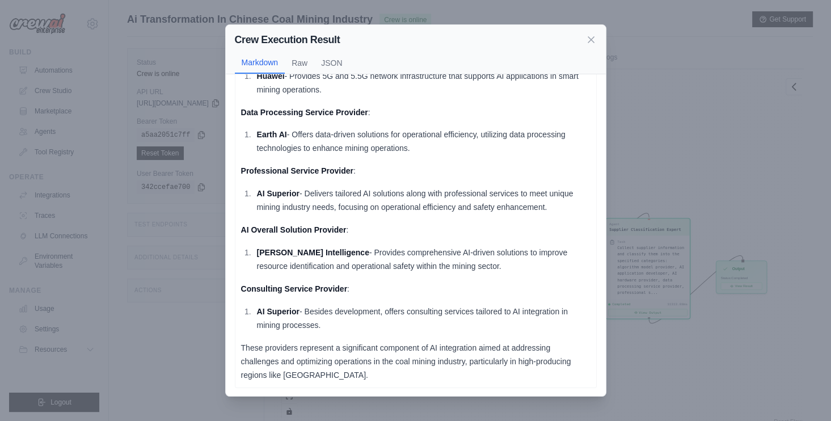
scroll to position [221, 0]
click at [590, 41] on icon at bounding box center [591, 38] width 11 height 11
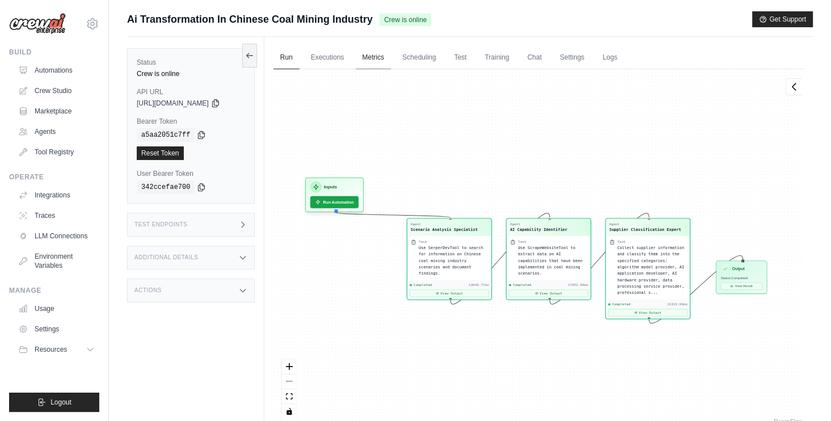
click at [379, 60] on link "Metrics" at bounding box center [374, 58] width 36 height 24
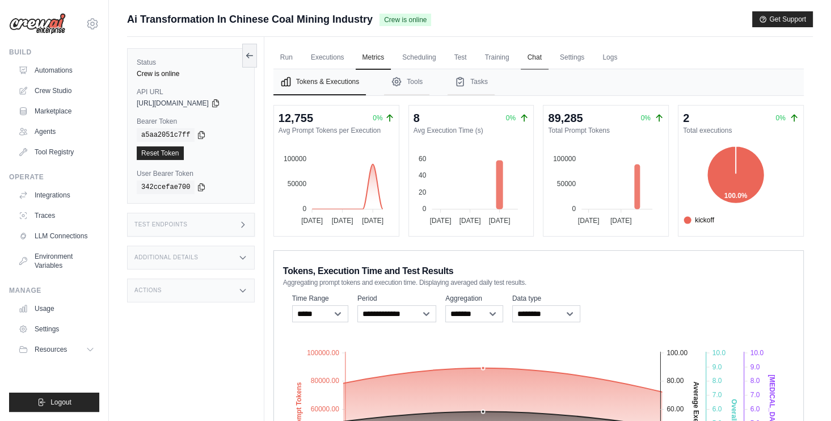
click at [537, 57] on link "Chat" at bounding box center [535, 58] width 28 height 24
click at [321, 58] on link "Executions" at bounding box center [327, 58] width 47 height 24
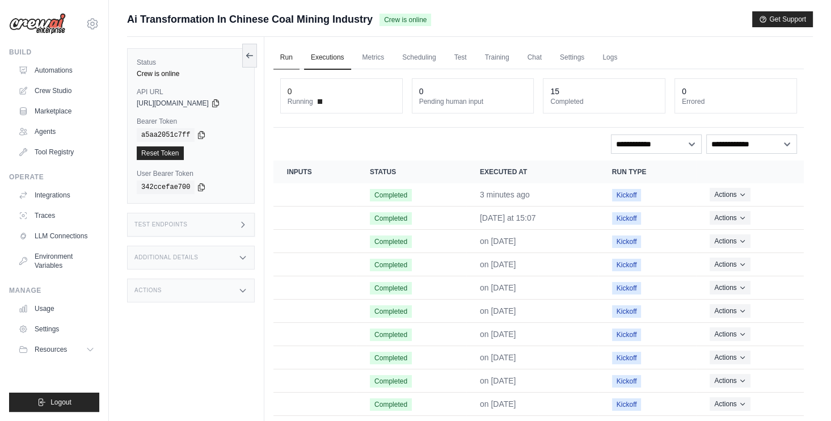
click at [291, 62] on link "Run" at bounding box center [287, 58] width 26 height 24
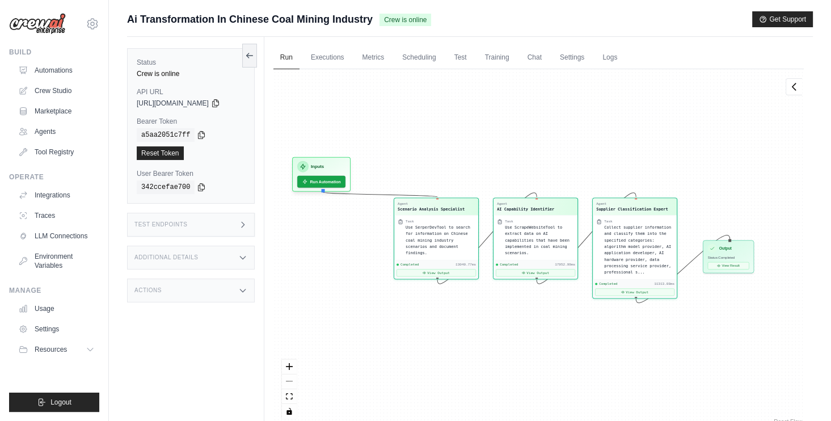
drag, startPoint x: 444, startPoint y: 159, endPoint x: 431, endPoint y: 138, distance: 24.2
click at [431, 138] on div "Agent Scenario Analysis Specialist Task Use SerperDevTool to search for informa…" at bounding box center [539, 248] width 531 height 358
click at [53, 86] on link "Crew Studio" at bounding box center [58, 91] width 86 height 18
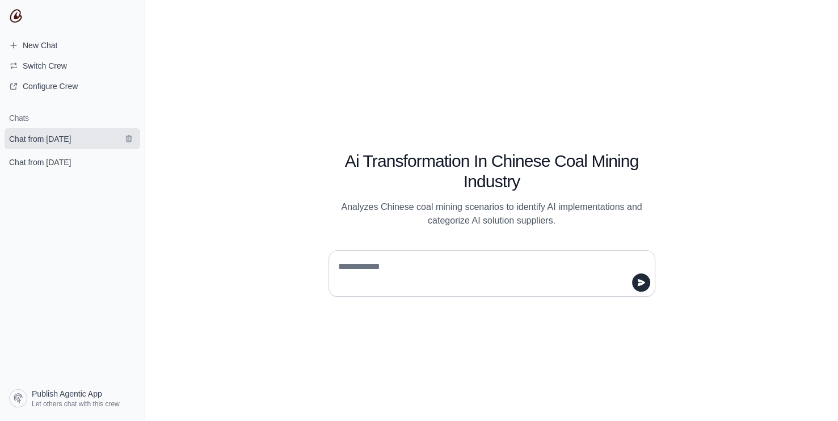
click at [53, 136] on span "Chat from [DATE]" at bounding box center [40, 138] width 62 height 11
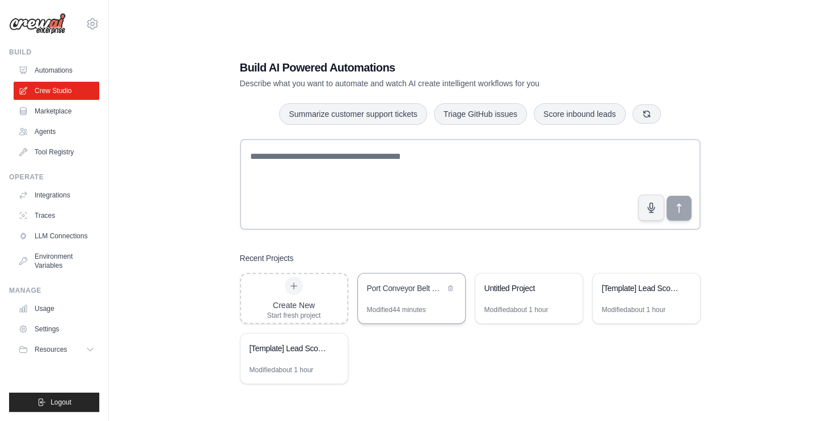
click at [400, 291] on div "Port Conveyor Belt Control System" at bounding box center [406, 288] width 78 height 11
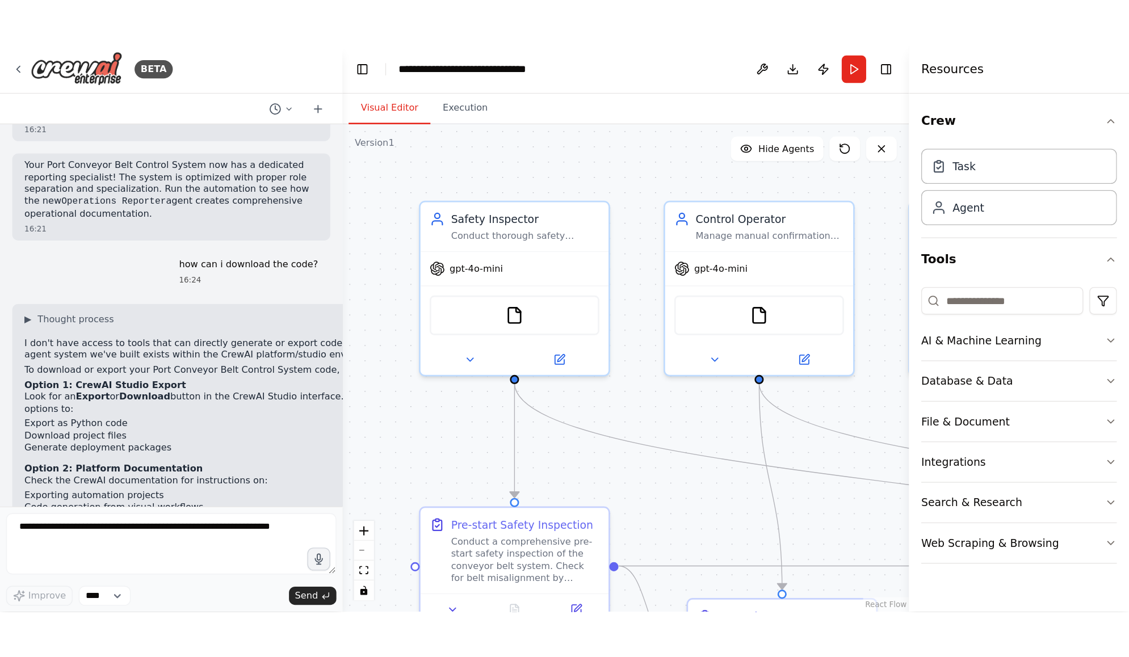
scroll to position [2924, 0]
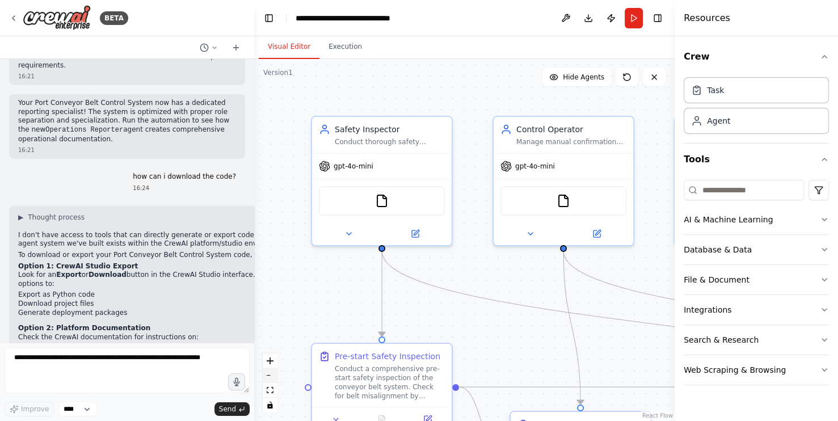
click at [267, 375] on icon "zoom out" at bounding box center [270, 375] width 7 height 1
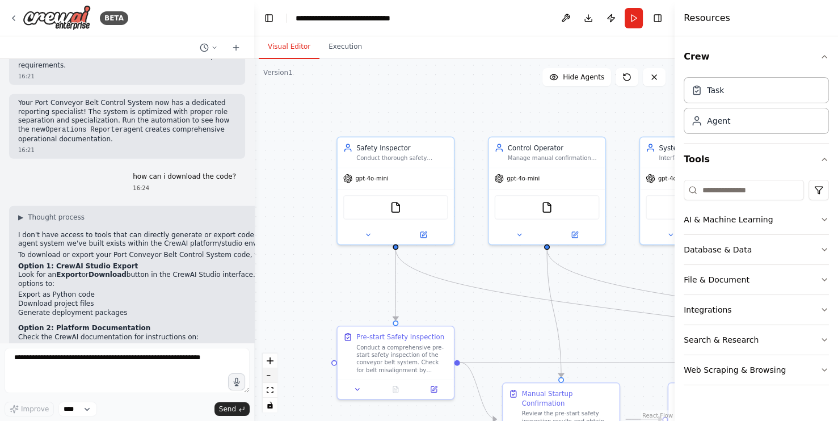
click at [267, 375] on icon "zoom out" at bounding box center [270, 375] width 7 height 1
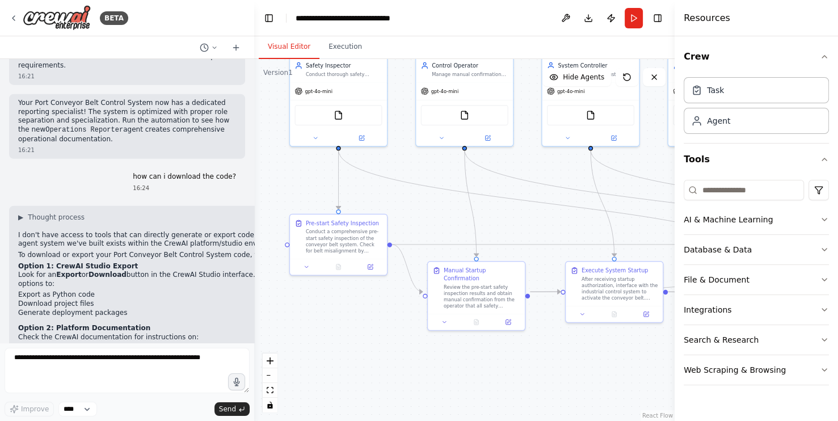
drag, startPoint x: 369, startPoint y: 282, endPoint x: 300, endPoint y: 184, distance: 119.4
click at [300, 184] on div ".deletable-edge-delete-btn { width: 20px; height: 20px; border: 0px solid #ffff…" at bounding box center [464, 240] width 421 height 362
click at [661, 18] on button "Toggle Right Sidebar" at bounding box center [658, 18] width 16 height 16
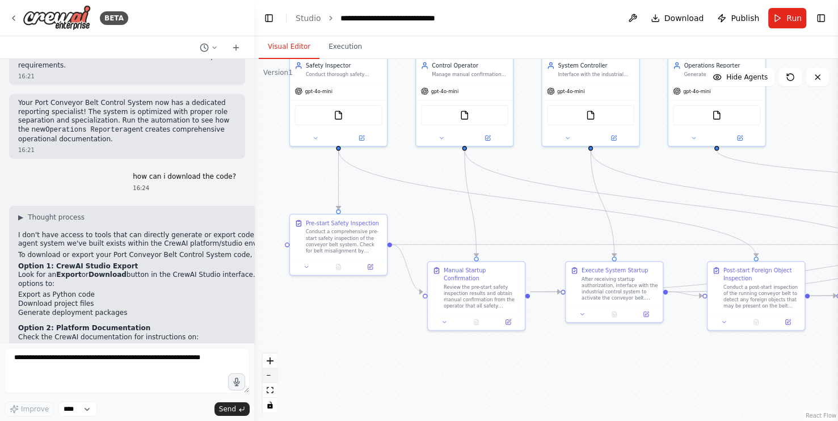
click at [275, 378] on button "zoom out" at bounding box center [270, 375] width 15 height 15
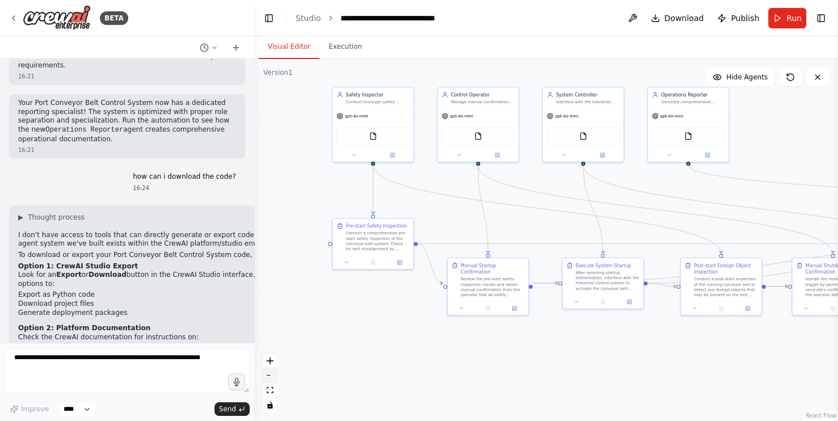
click at [275, 378] on button "zoom out" at bounding box center [270, 375] width 15 height 15
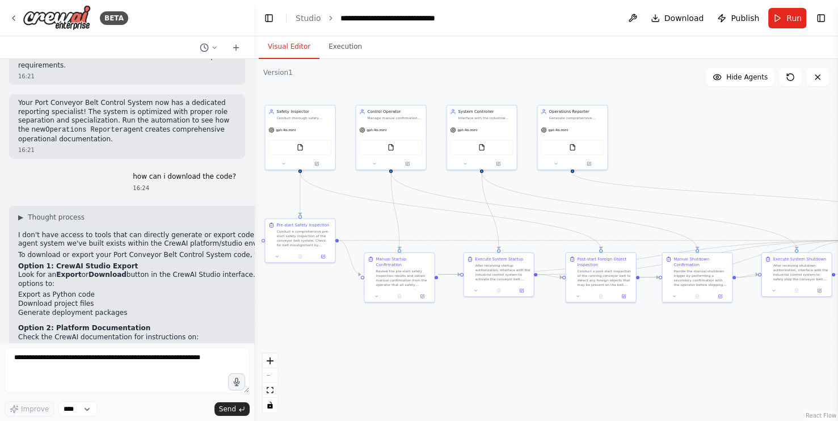
drag, startPoint x: 572, startPoint y: 339, endPoint x: 476, endPoint y: 337, distance: 96.5
click at [476, 337] on div ".deletable-edge-delete-btn { width: 20px; height: 20px; border: 0px solid #ffff…" at bounding box center [546, 240] width 584 height 362
click at [270, 377] on div "React Flow controls" at bounding box center [270, 383] width 15 height 59
click at [272, 374] on div "React Flow controls" at bounding box center [270, 383] width 15 height 59
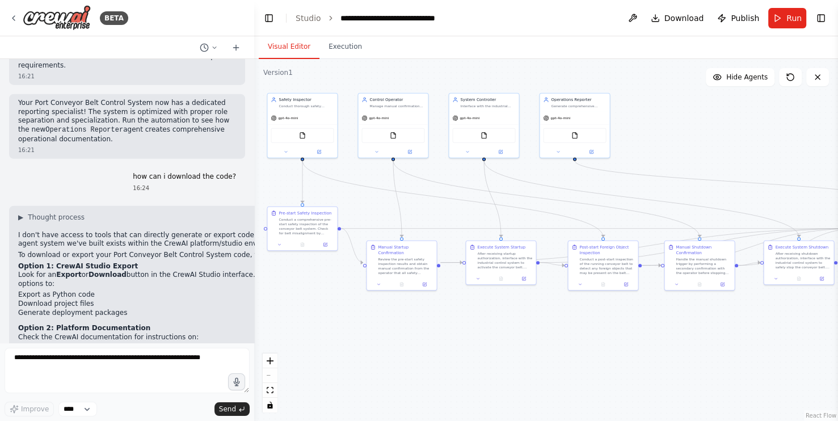
drag, startPoint x: 509, startPoint y: 355, endPoint x: 511, endPoint y: 343, distance: 12.1
click at [511, 343] on div ".deletable-edge-delete-btn { width: 20px; height: 20px; border: 0px solid #ffff…" at bounding box center [546, 240] width 584 height 362
click at [404, 350] on div ".deletable-edge-delete-btn { width: 20px; height: 20px; border: 0px solid #ffff…" at bounding box center [546, 240] width 584 height 362
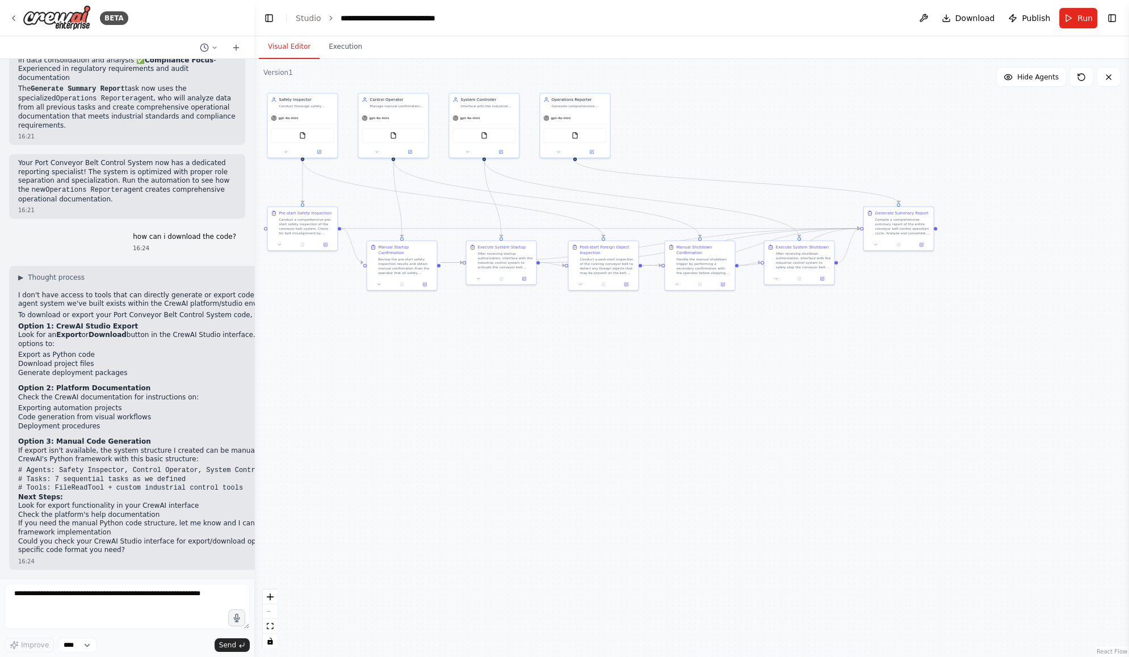
scroll to position [2688, 0]
